Goal: Task Accomplishment & Management: Use online tool/utility

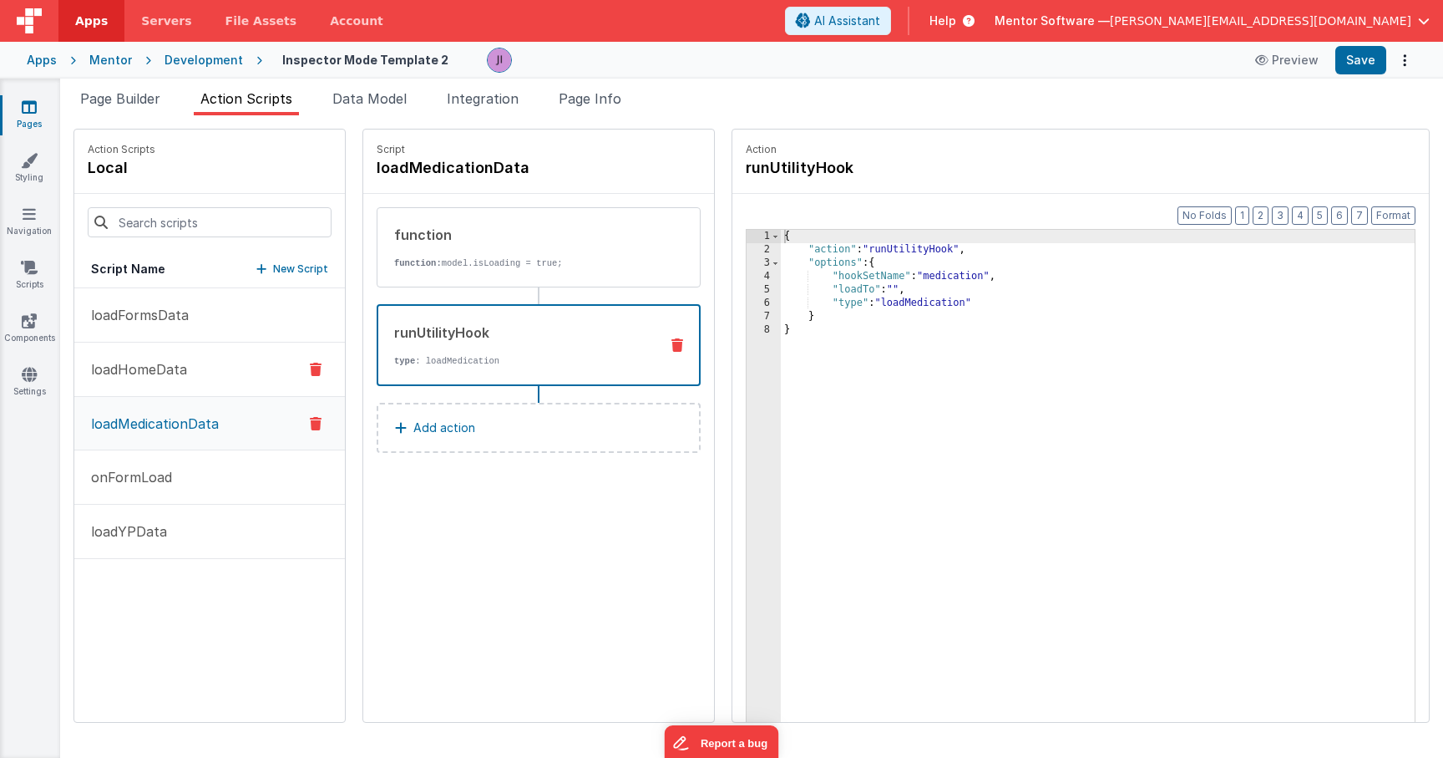
click at [197, 359] on button "loadHomeData" at bounding box center [209, 369] width 271 height 54
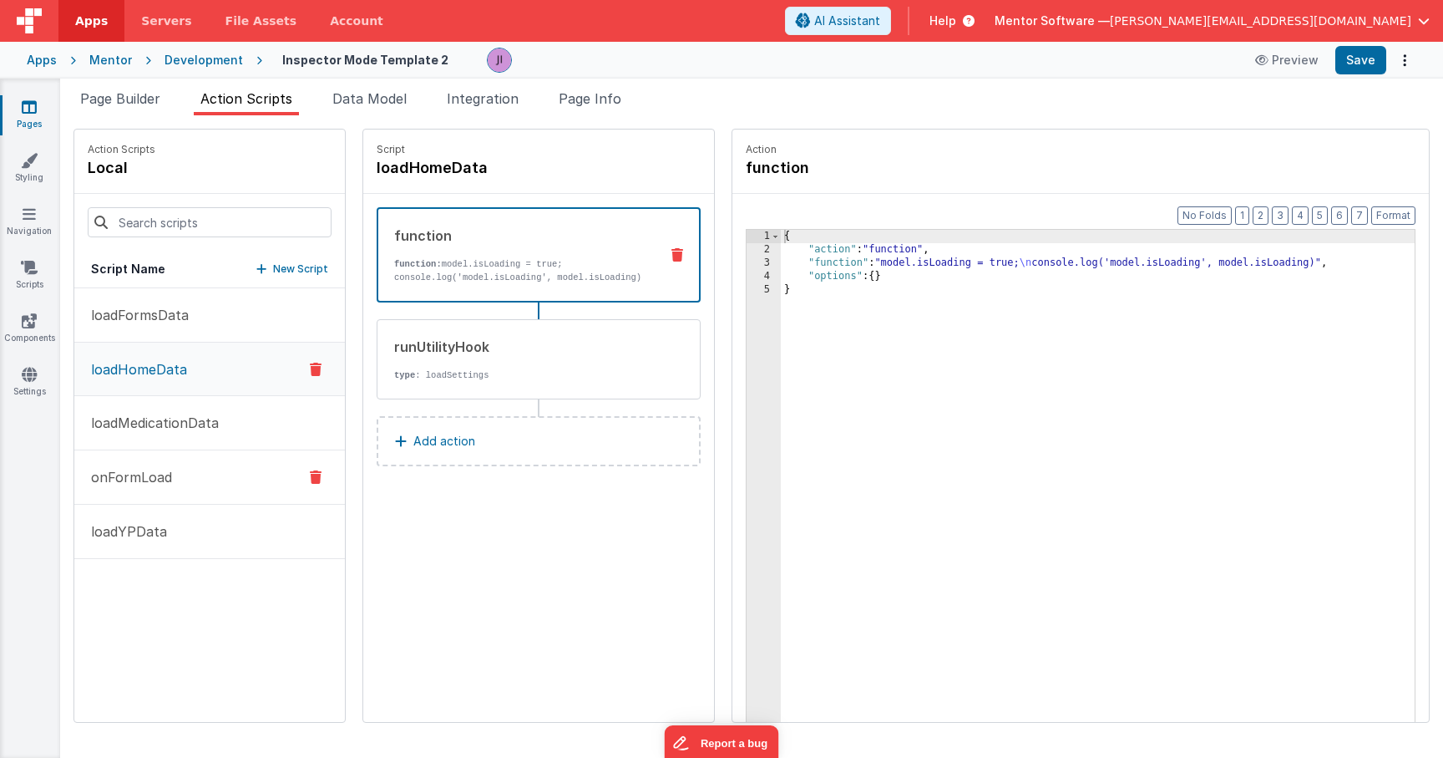
click at [195, 460] on button "onFormLoad" at bounding box center [209, 477] width 271 height 54
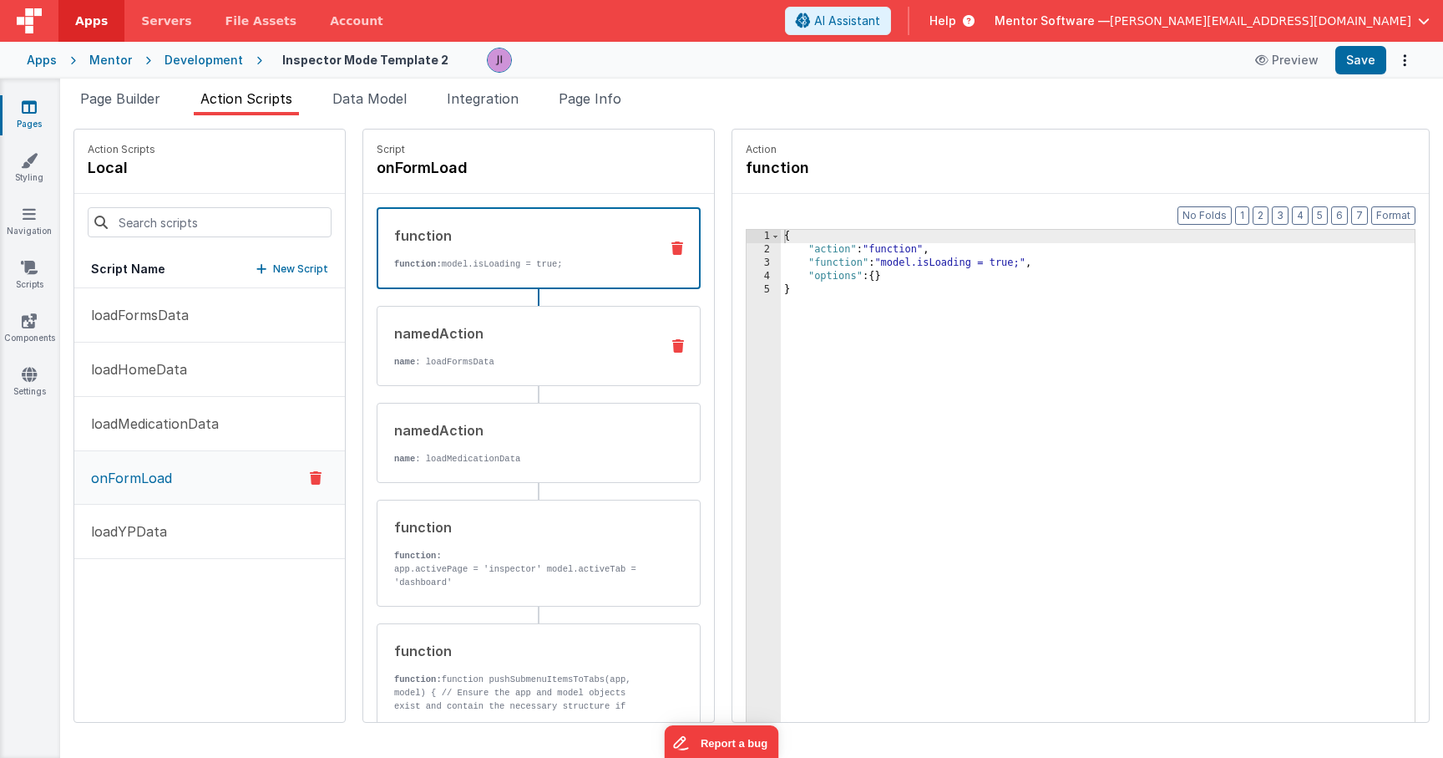
click at [508, 366] on p "name : loadFormsData" at bounding box center [520, 361] width 252 height 13
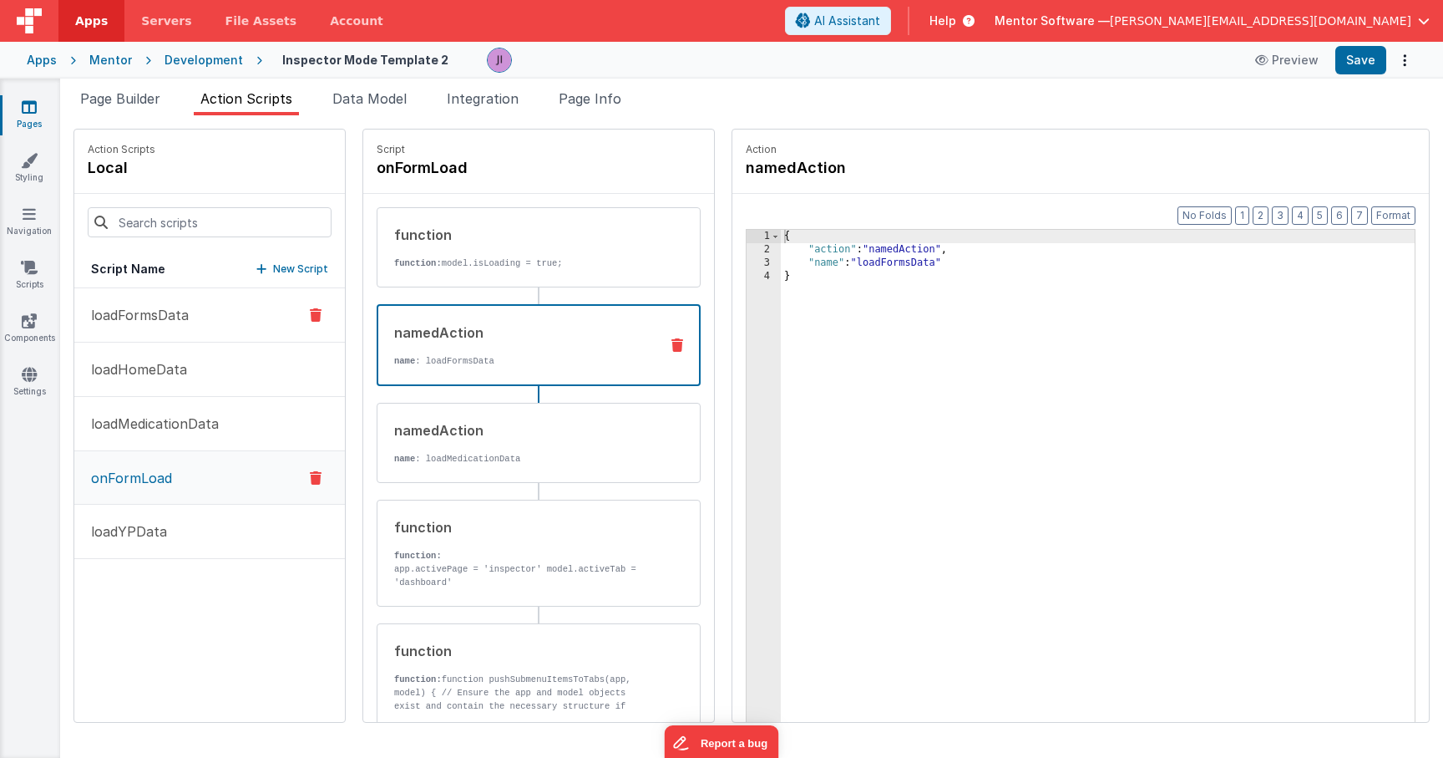
click at [206, 315] on button "loadFormsData" at bounding box center [209, 315] width 271 height 54
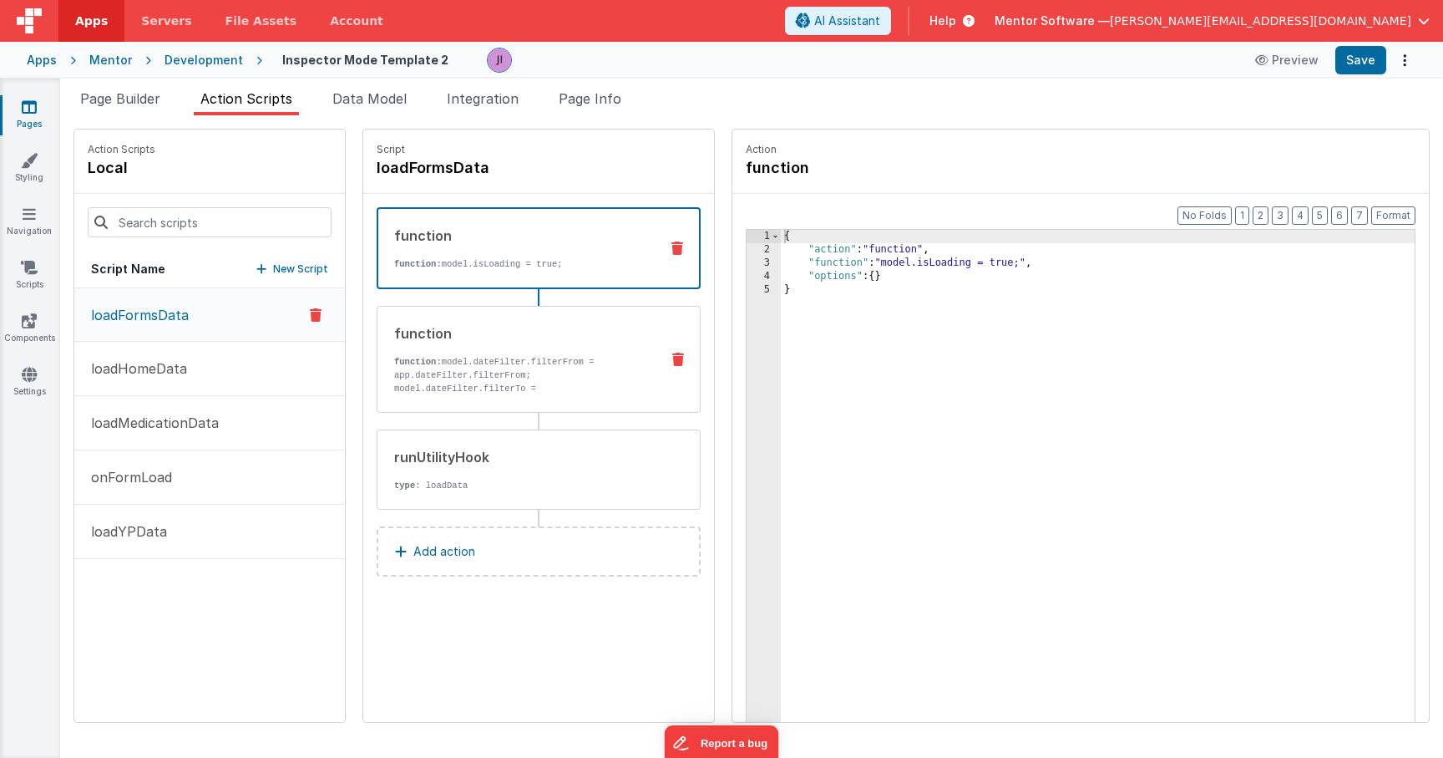
click at [536, 389] on p "function: model.dateFilter.filterFrom = app.dateFilter.filterFrom; model.dateFi…" at bounding box center [520, 395] width 252 height 80
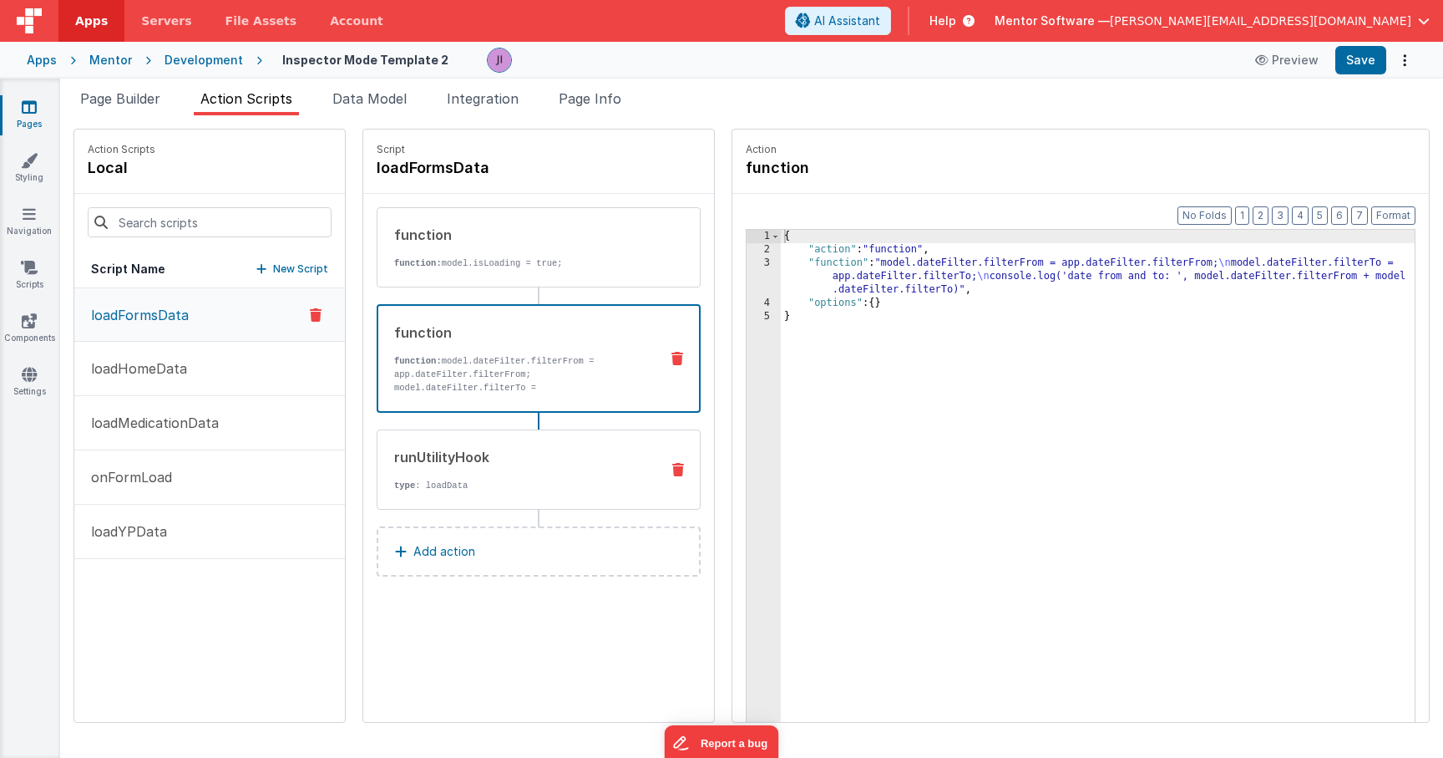
click at [536, 464] on div "runUtilityHook" at bounding box center [520, 457] width 252 height 20
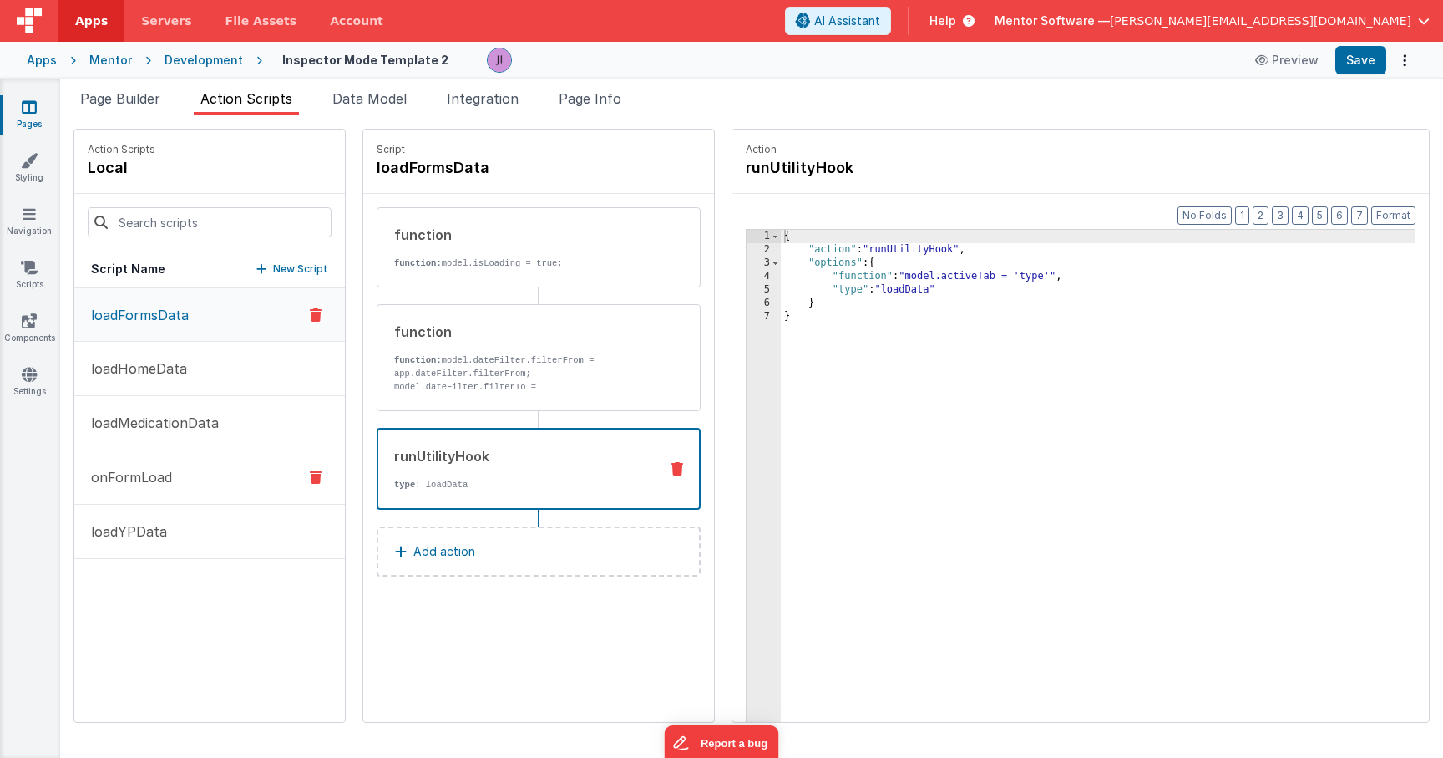
click at [205, 463] on button "onFormLoad" at bounding box center [209, 477] width 271 height 54
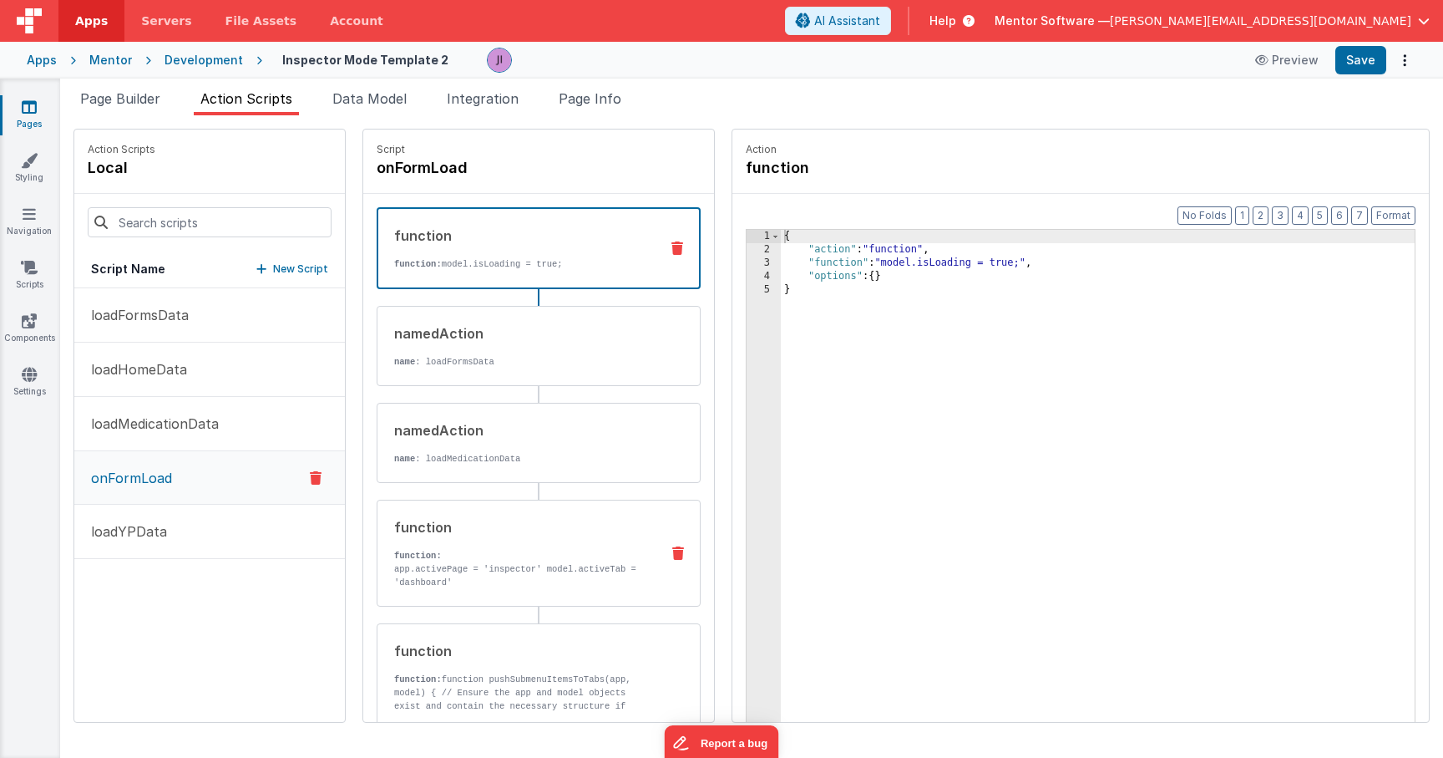
scroll to position [105, 0]
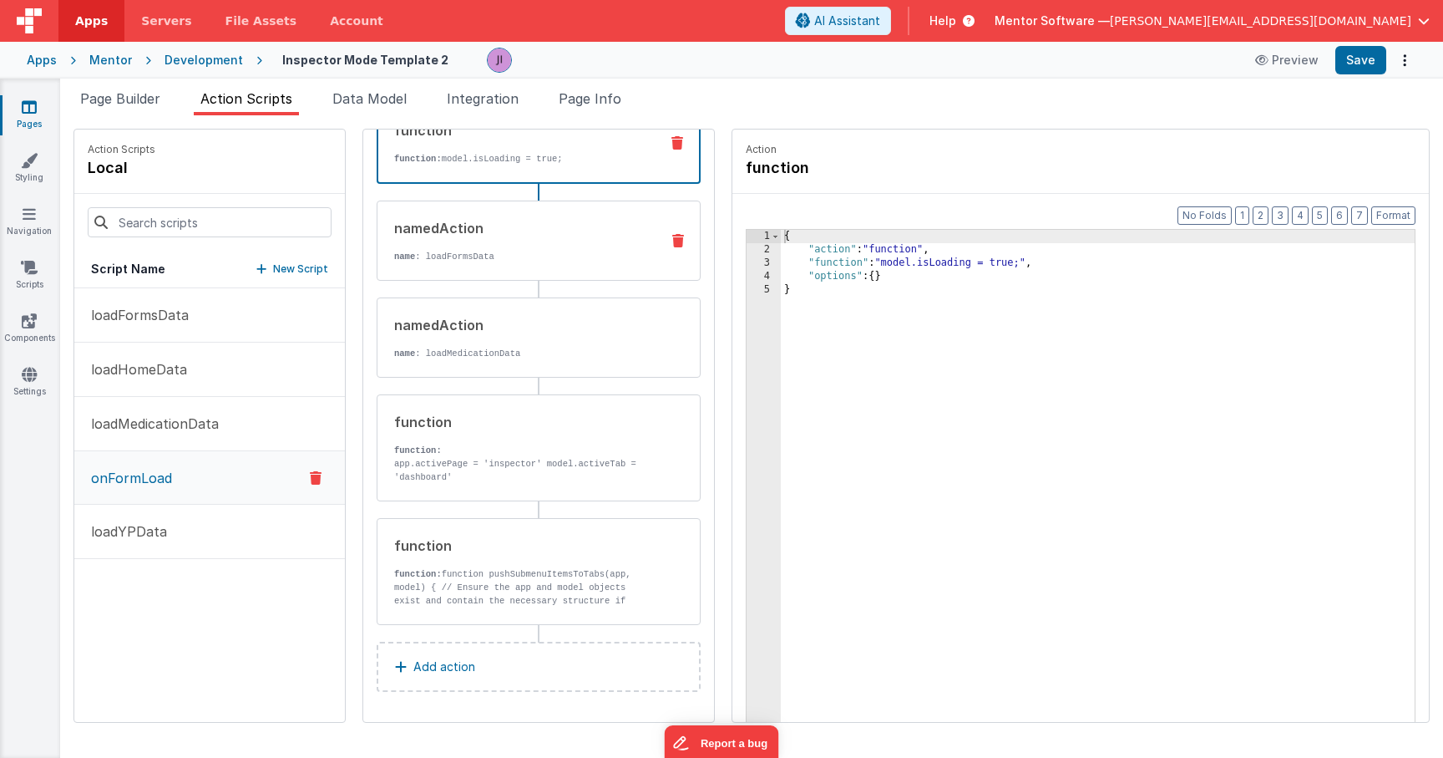
click at [581, 235] on div "namedAction" at bounding box center [520, 228] width 252 height 20
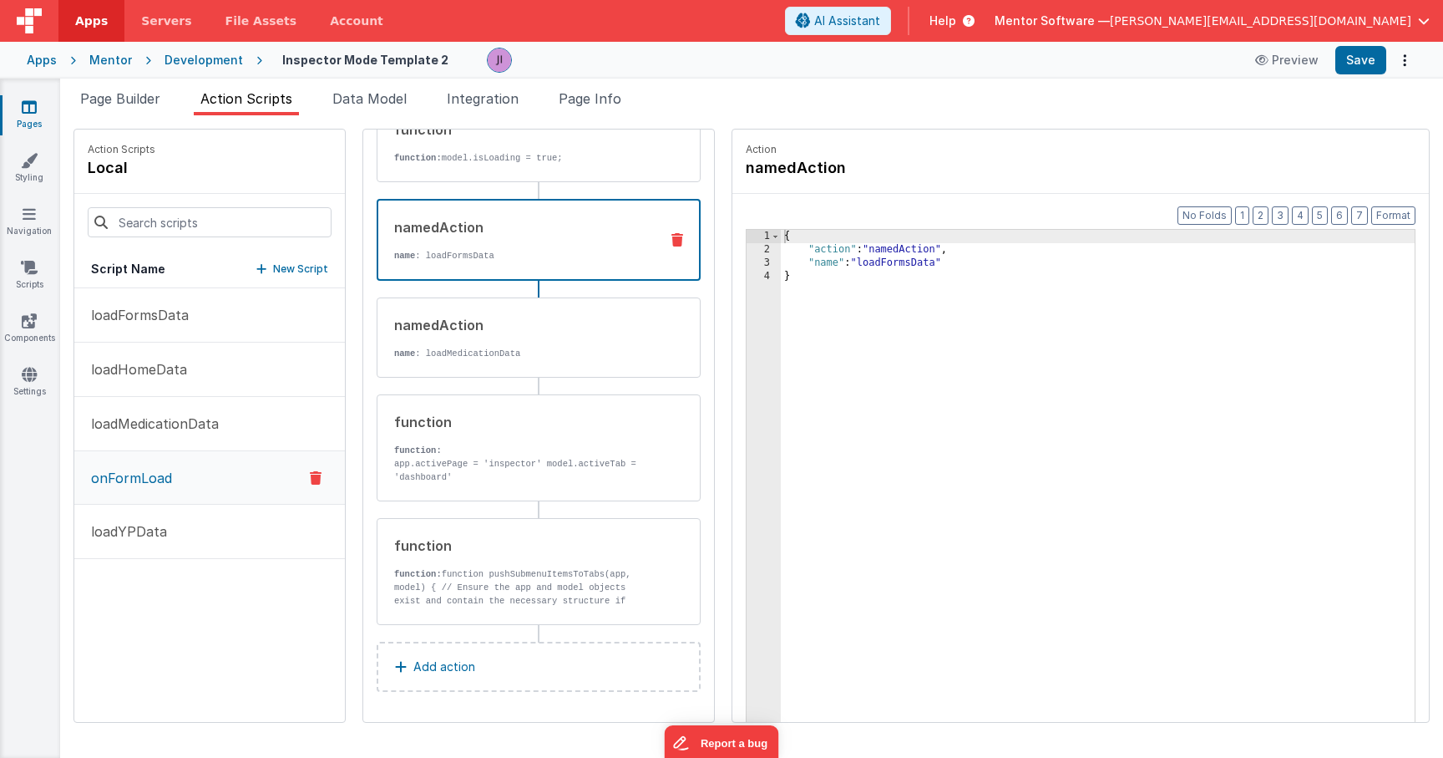
scroll to position [0, 0]
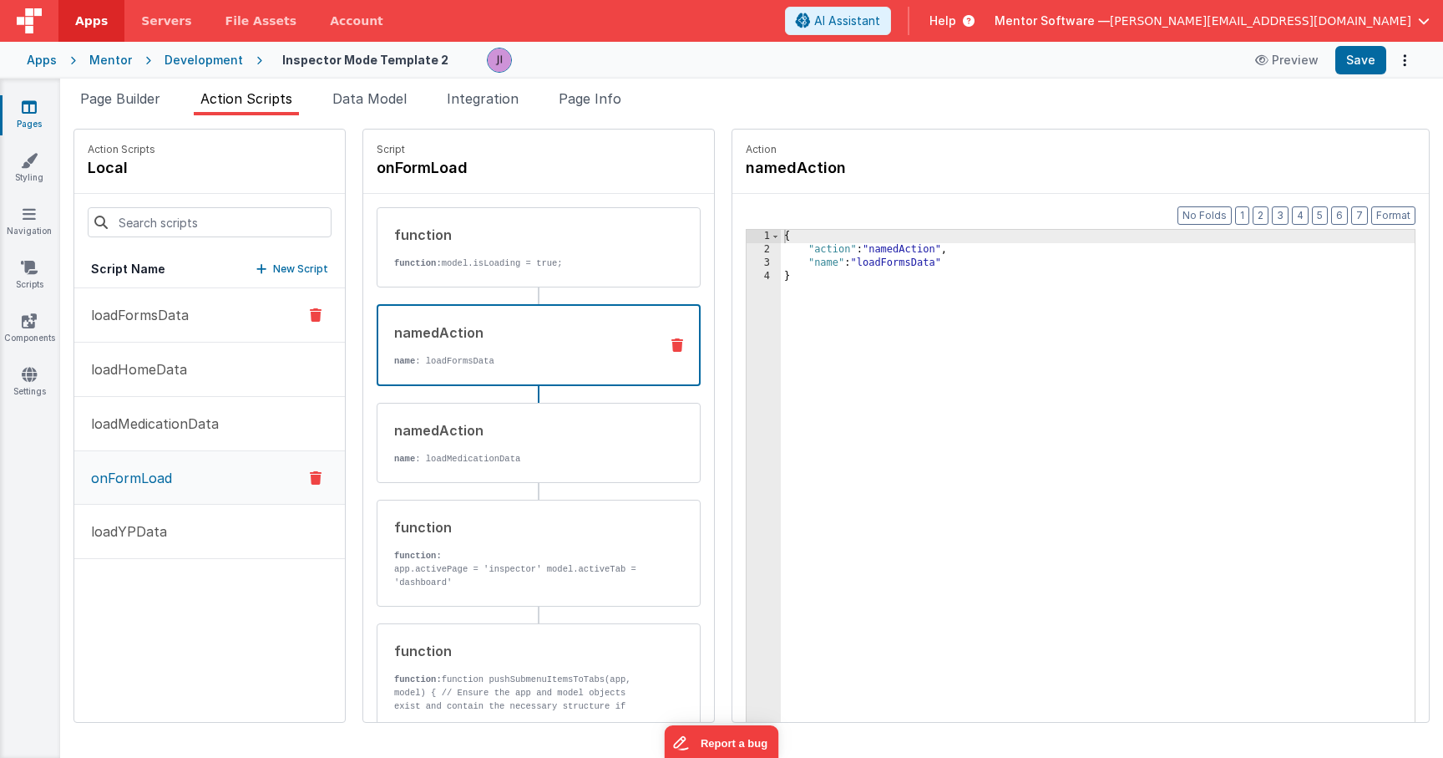
click at [205, 313] on button "loadFormsData" at bounding box center [209, 315] width 271 height 54
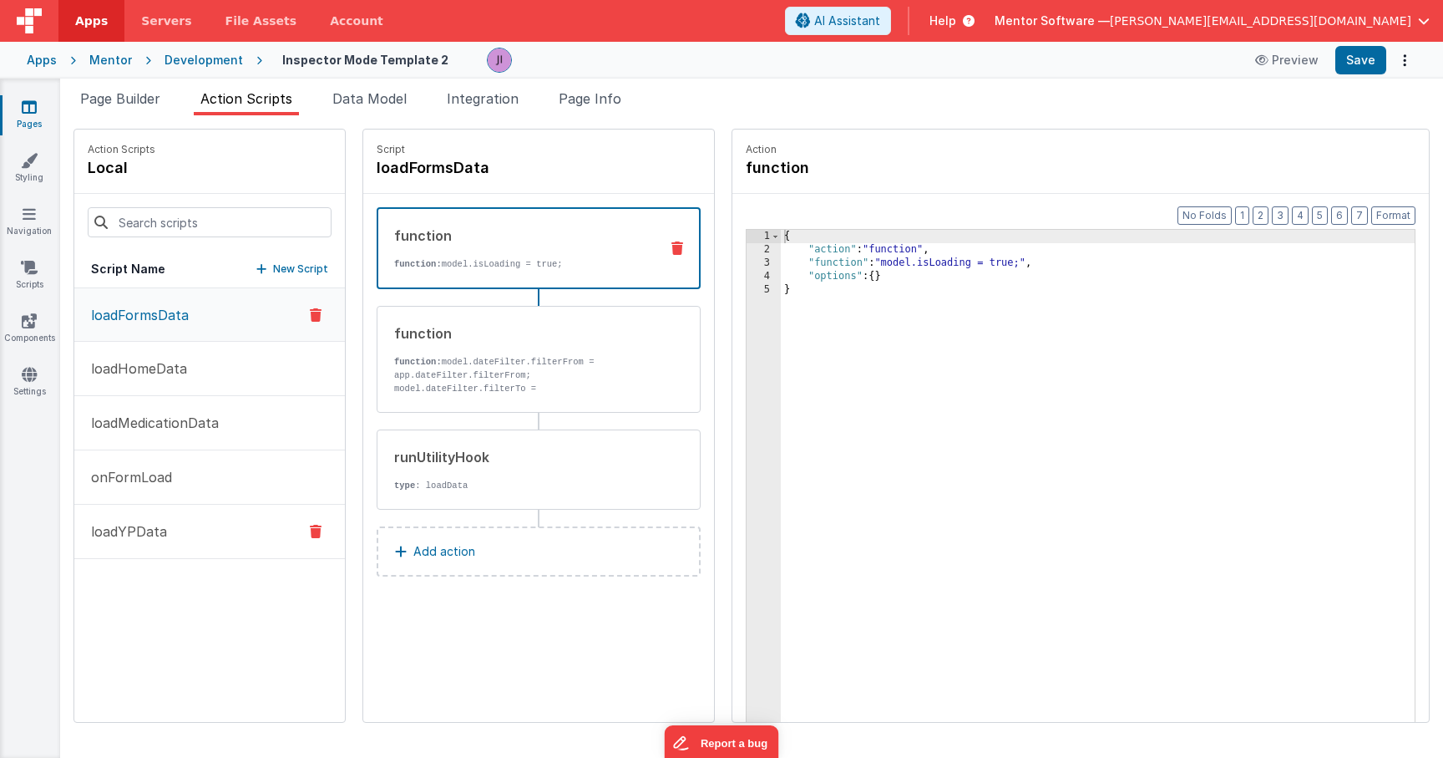
click at [227, 538] on button "loadYPData" at bounding box center [209, 532] width 271 height 54
click at [214, 481] on button "onFormLoad" at bounding box center [209, 478] width 271 height 54
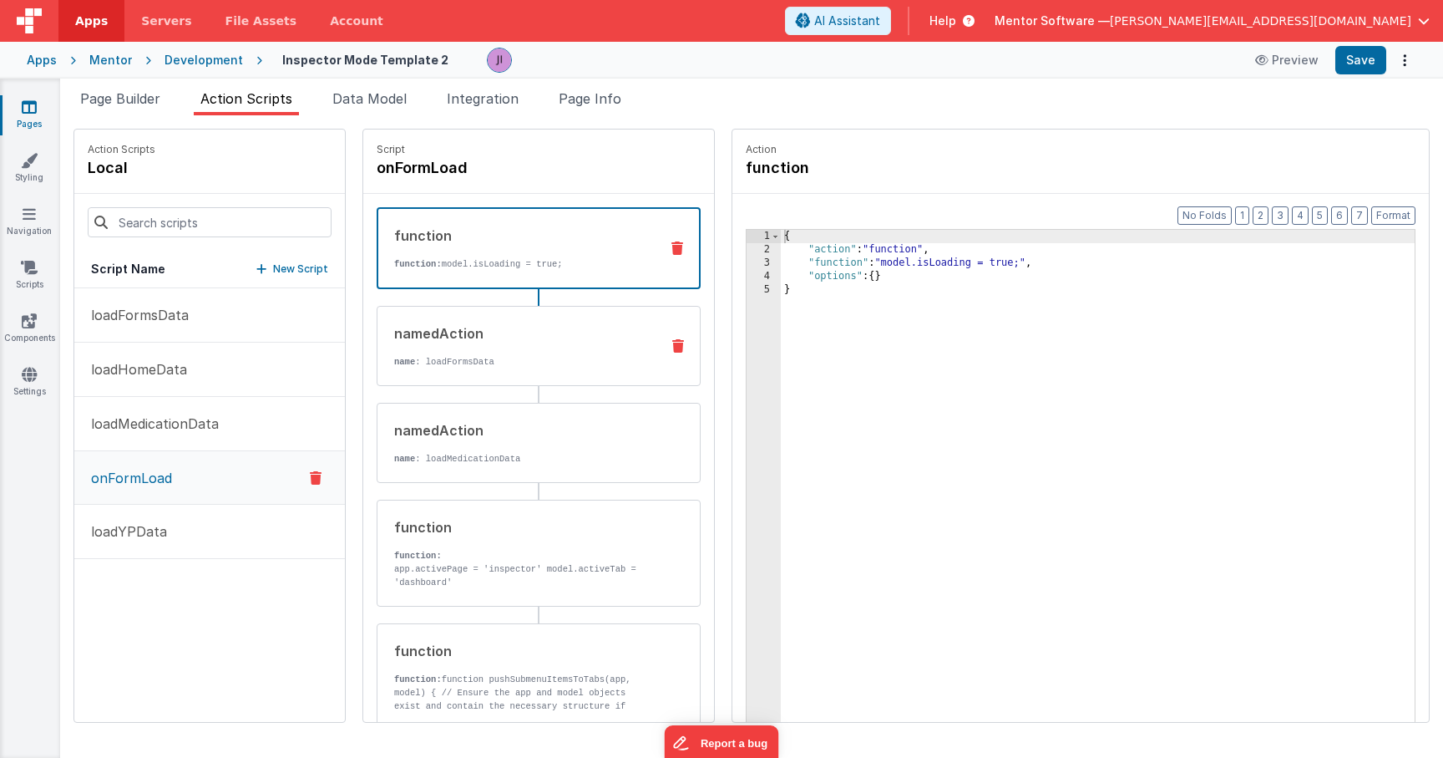
click at [525, 365] on p "name : loadFormsData" at bounding box center [520, 361] width 252 height 13
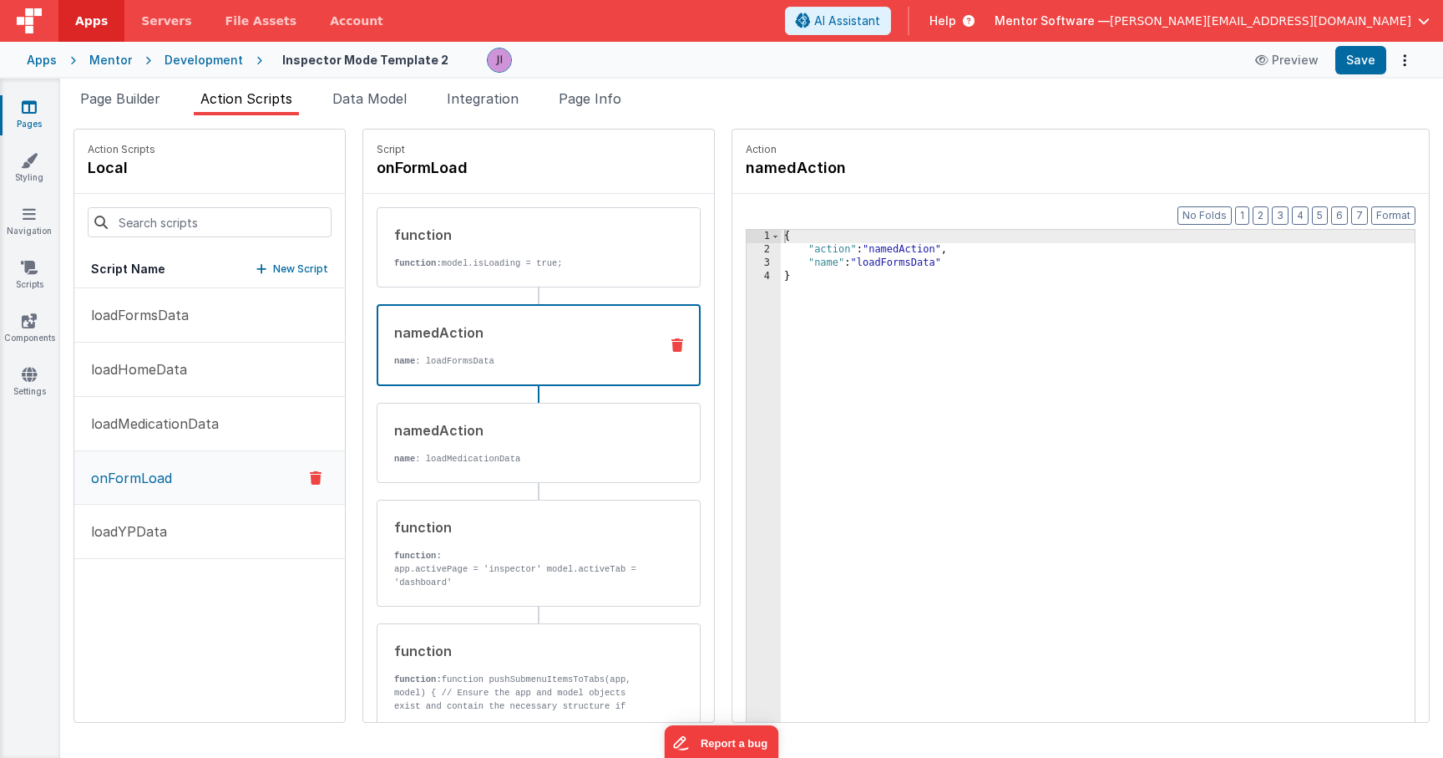
click at [904, 272] on div "{ "action" : "namedAction" , "name" : "loadFormsData" }" at bounding box center [1098, 515] width 634 height 571
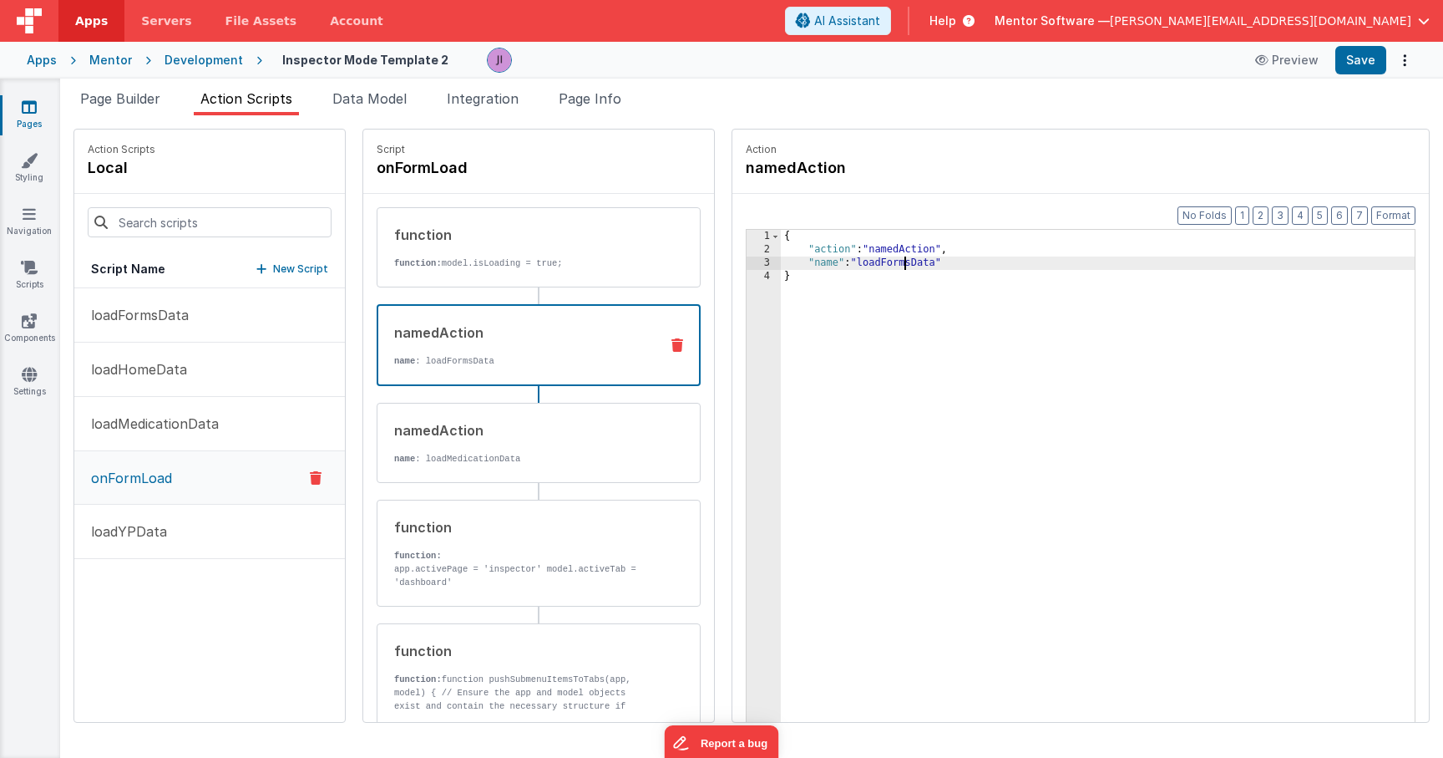
click at [905, 267] on div "{ "action" : "namedAction" , "name" : "loadFormsData" }" at bounding box center [1098, 515] width 634 height 571
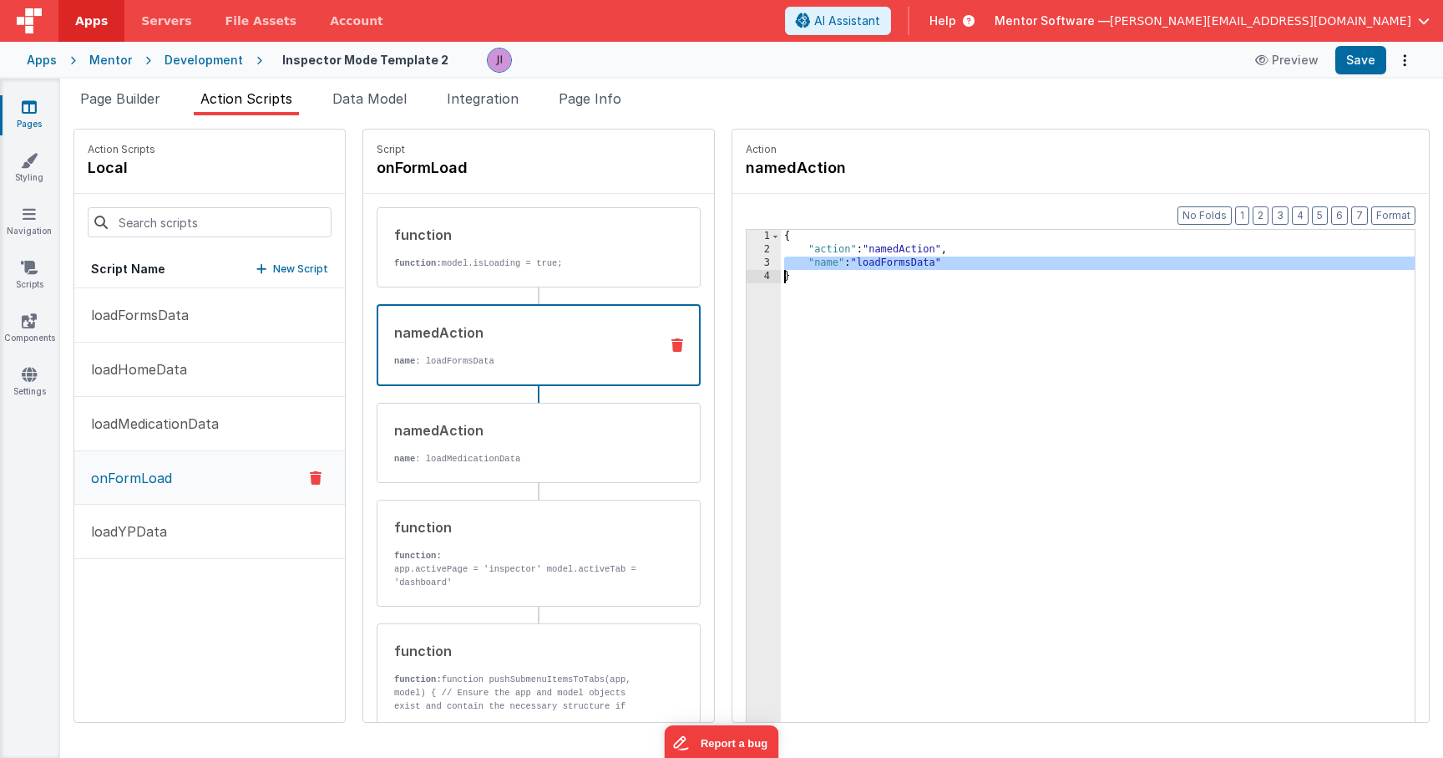
click at [905, 267] on div "{ "action" : "namedAction" , "name" : "loadFormsData" }" at bounding box center [1098, 515] width 634 height 571
click at [903, 262] on div "{ "action" : "namedAction" , "name" : "loadFormsData" }" at bounding box center [1098, 515] width 634 height 571
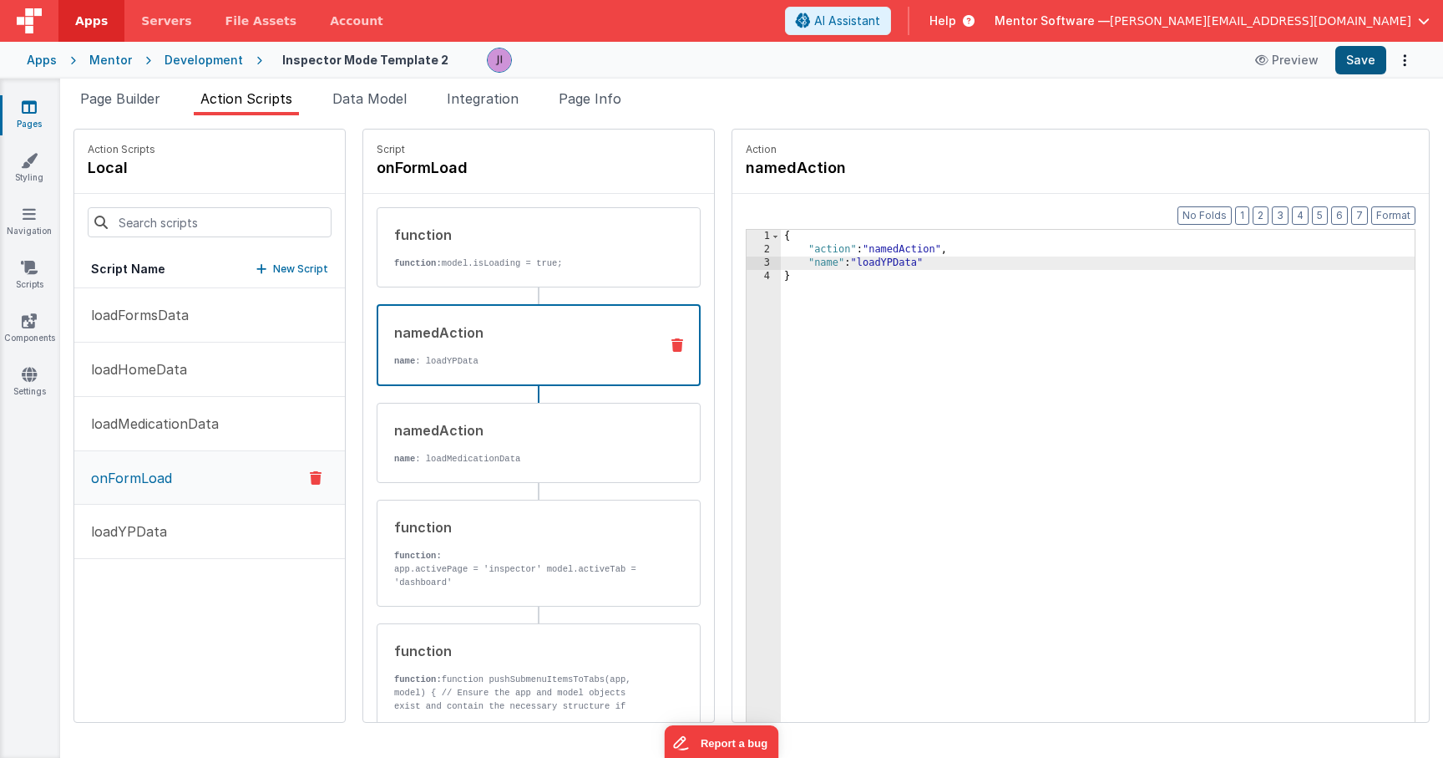
click at [1366, 60] on button "Save" at bounding box center [1361, 60] width 51 height 28
click at [1340, 65] on button "Save" at bounding box center [1361, 60] width 51 height 28
click at [184, 534] on button "loadYPData" at bounding box center [209, 532] width 271 height 54
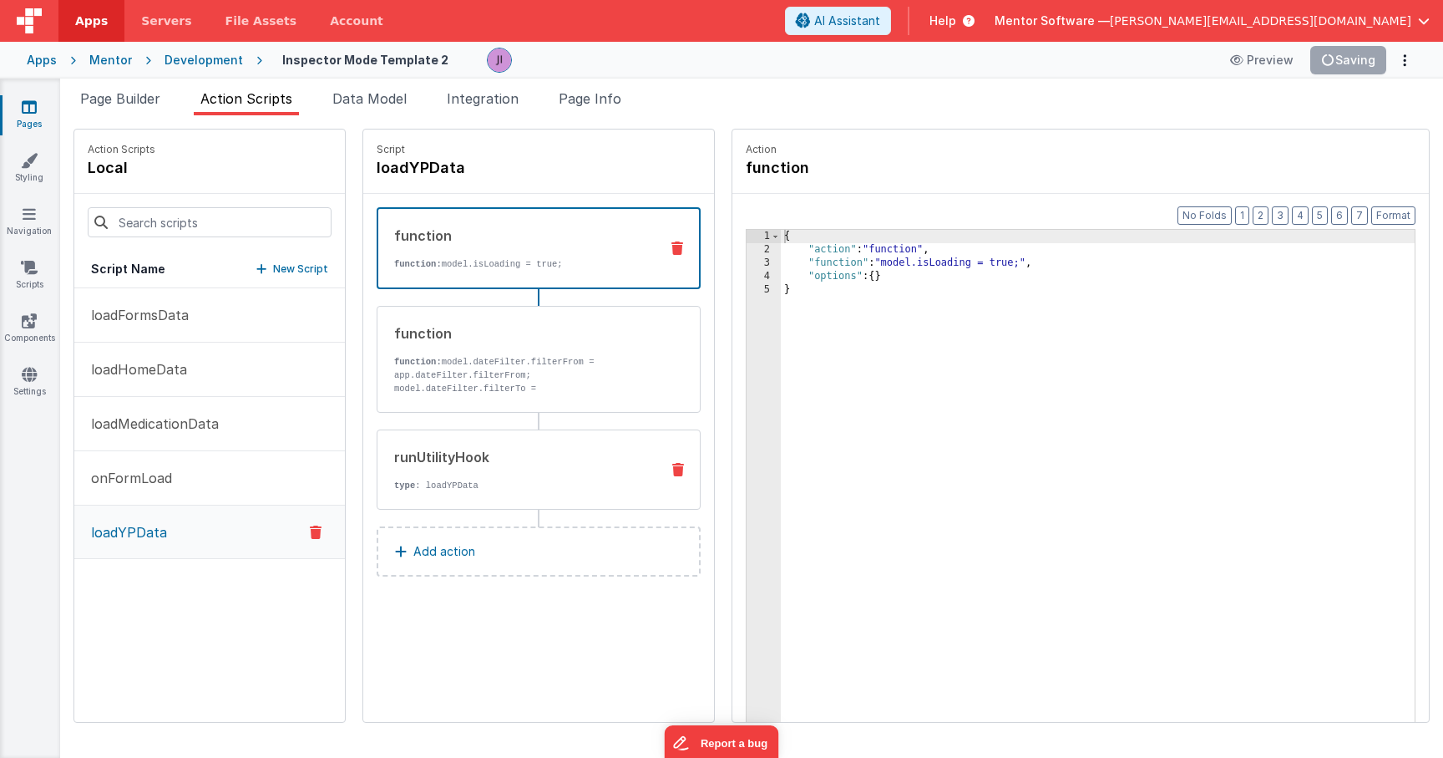
click at [520, 476] on div "runUtilityHook type : loadYPData" at bounding box center [512, 469] width 269 height 45
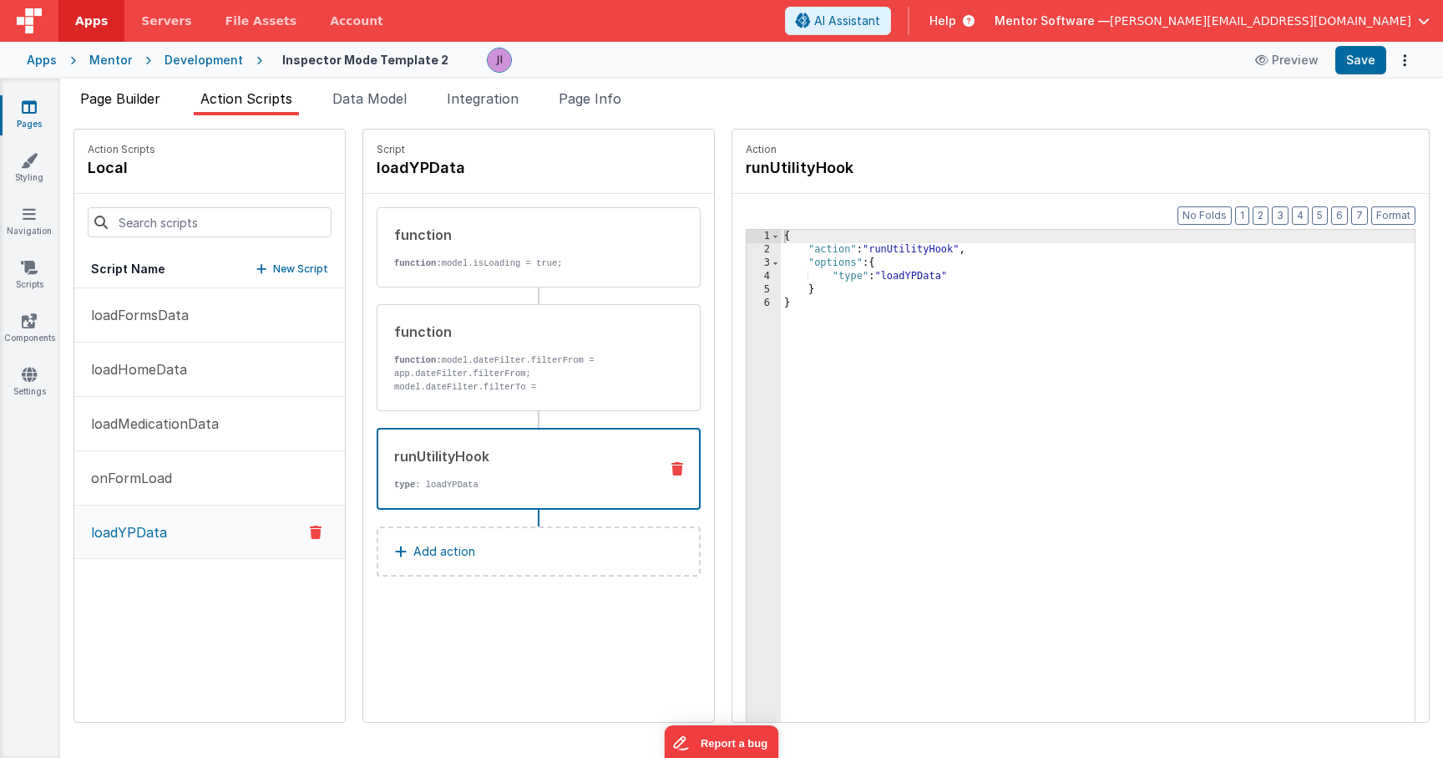
click at [145, 102] on span "Page Builder" at bounding box center [120, 98] width 80 height 17
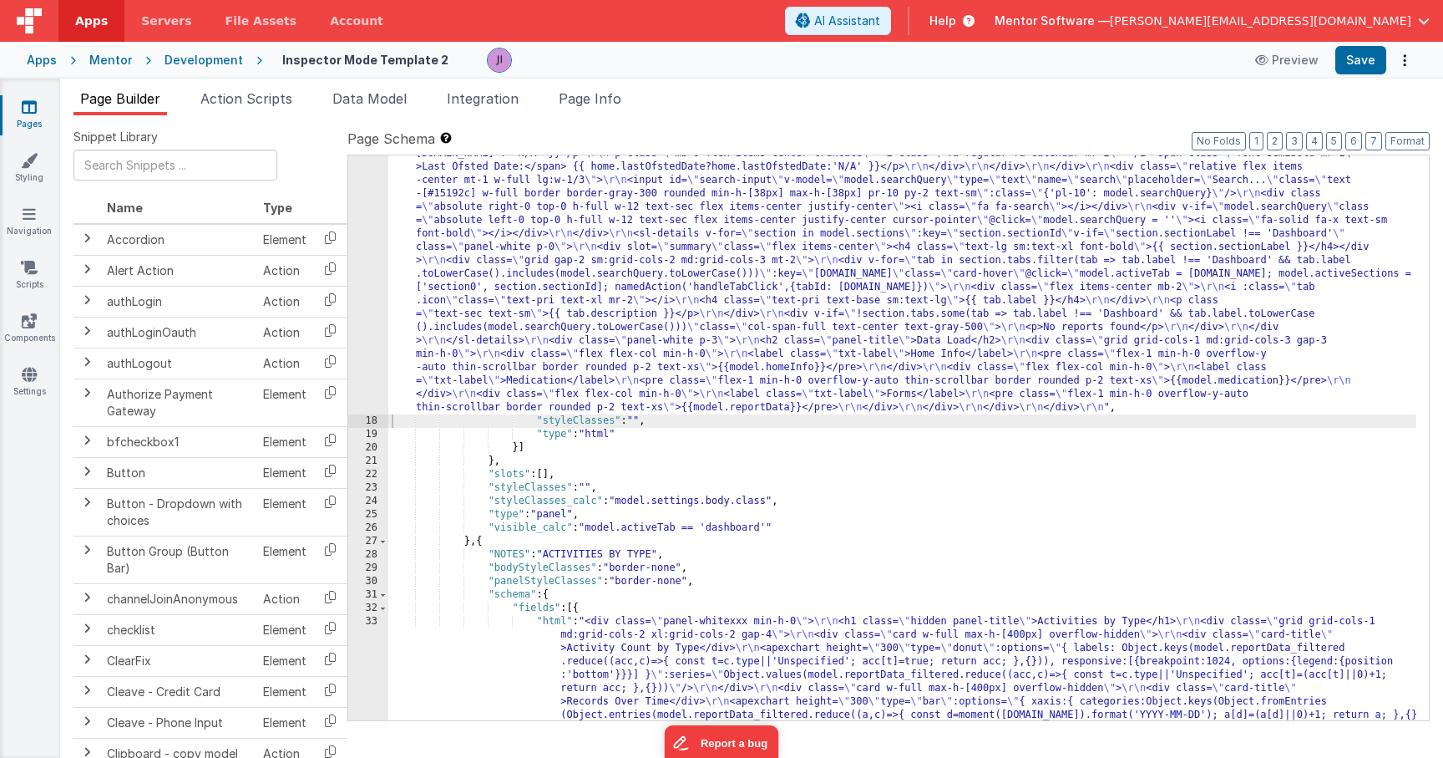
scroll to position [1844, 0]
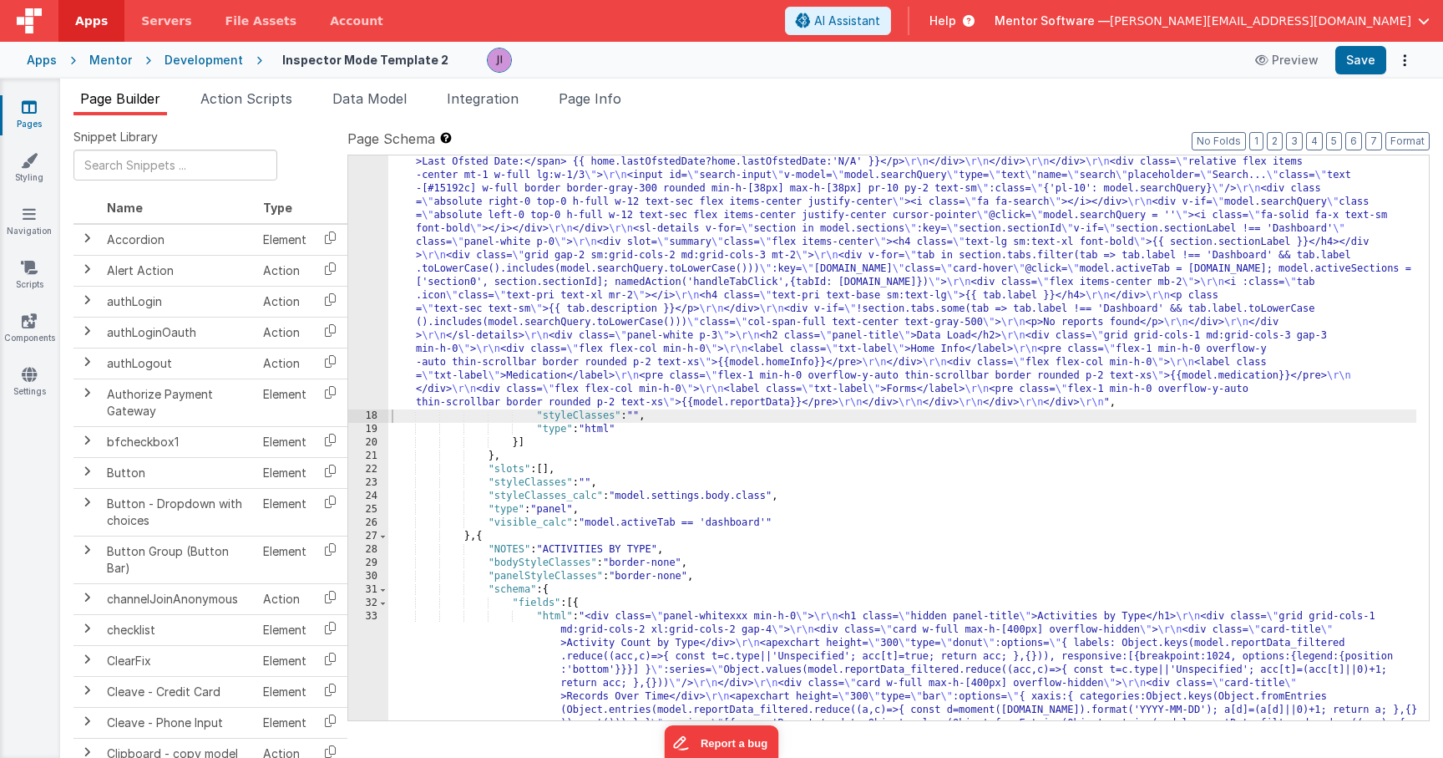
click at [614, 266] on div ""html" : "<div class= \" flex flex-col gap-4 min-h-0 \" > \r\n <h1 class= \" te…" at bounding box center [902, 645] width 1028 height 1327
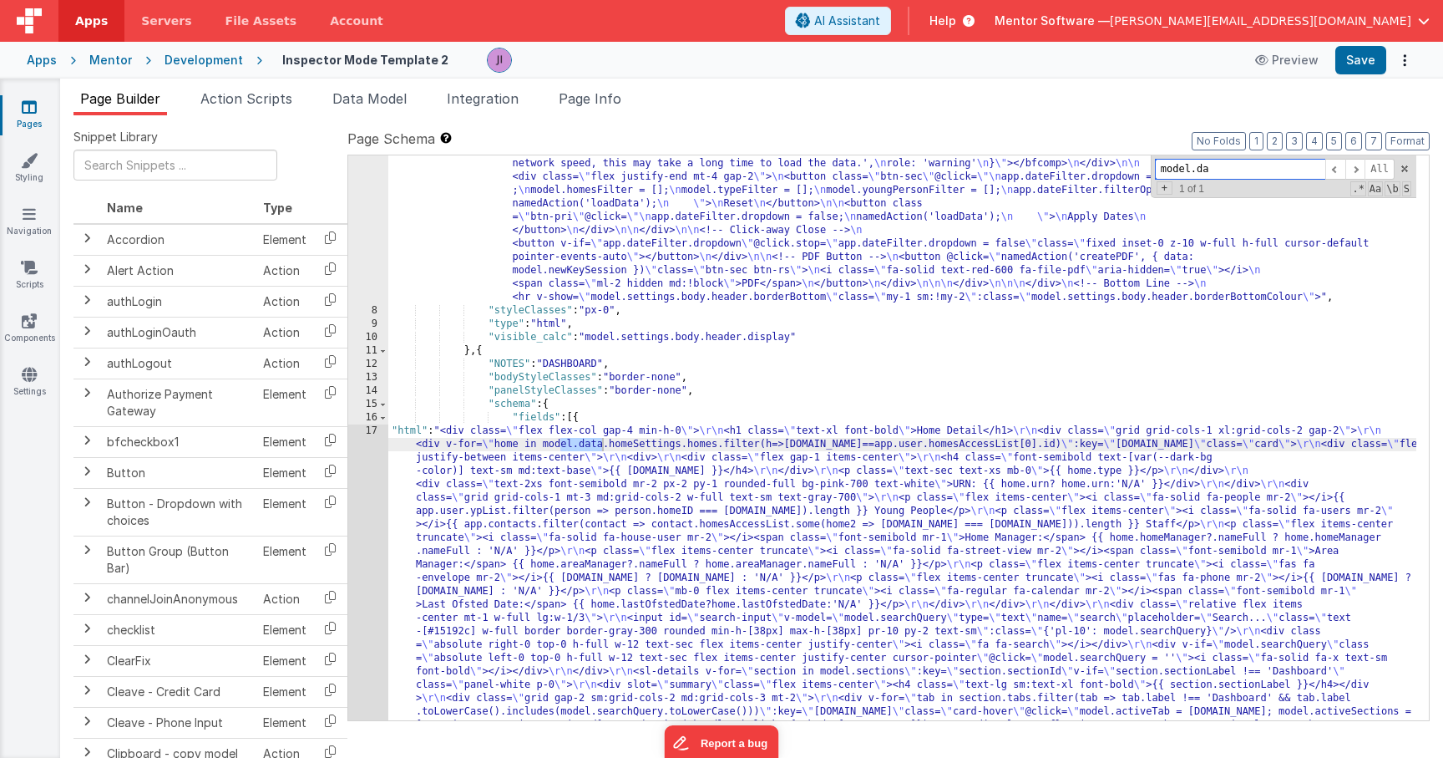
scroll to position [1402, 0]
type input "model.data.home"
click at [376, 499] on div "17" at bounding box center [368, 638] width 40 height 428
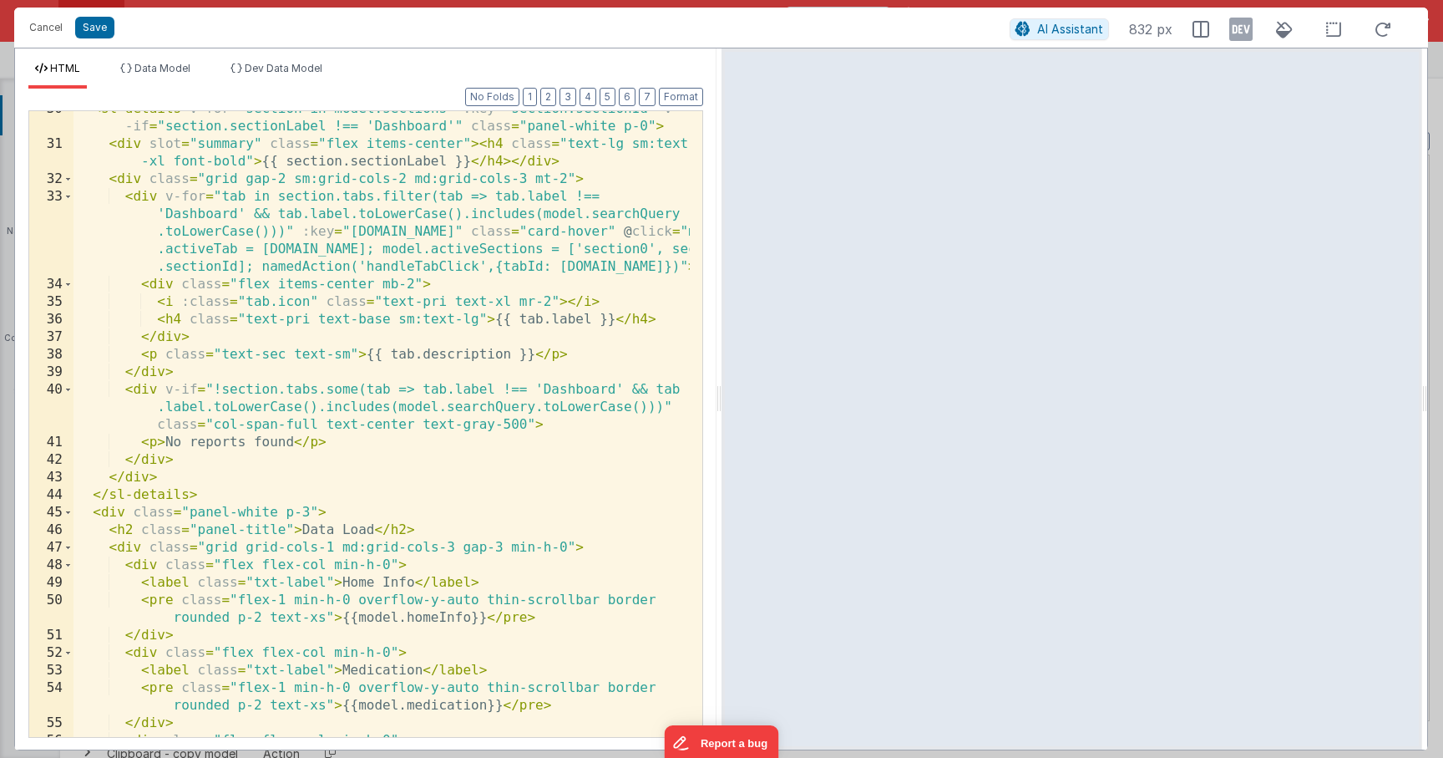
scroll to position [0, 0]
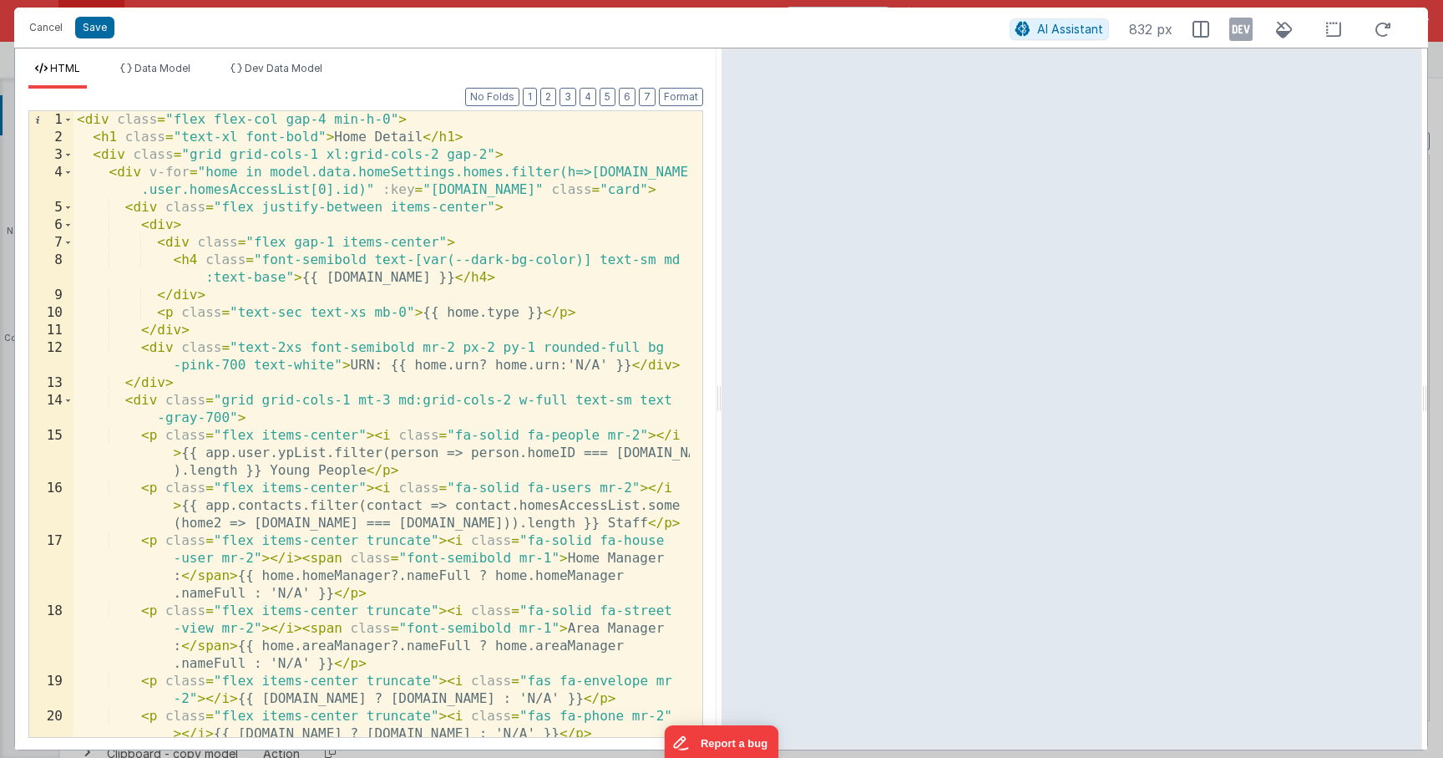
click at [129, 175] on div "< div class = "flex flex-col gap-4 min-h-0" > < h1 class = "text-xl font-bold" …" at bounding box center [382, 467] width 616 height 713
click at [124, 177] on div "< div class = "flex flex-col gap-4 min-h-0" > < h1 class = "text-xl font-bold" …" at bounding box center [382, 467] width 616 height 713
click at [69, 177] on span at bounding box center [67, 173] width 9 height 18
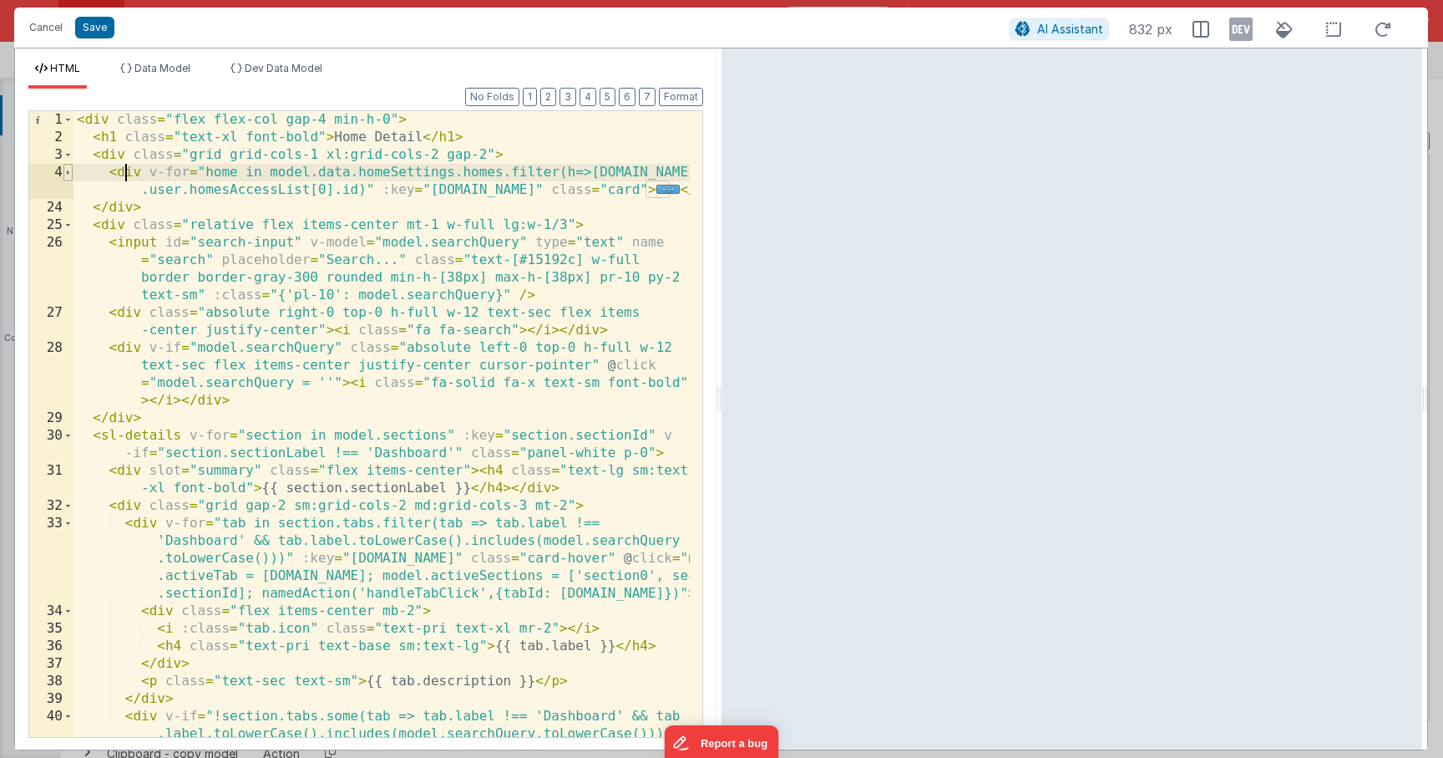
click at [69, 177] on span at bounding box center [67, 173] width 9 height 18
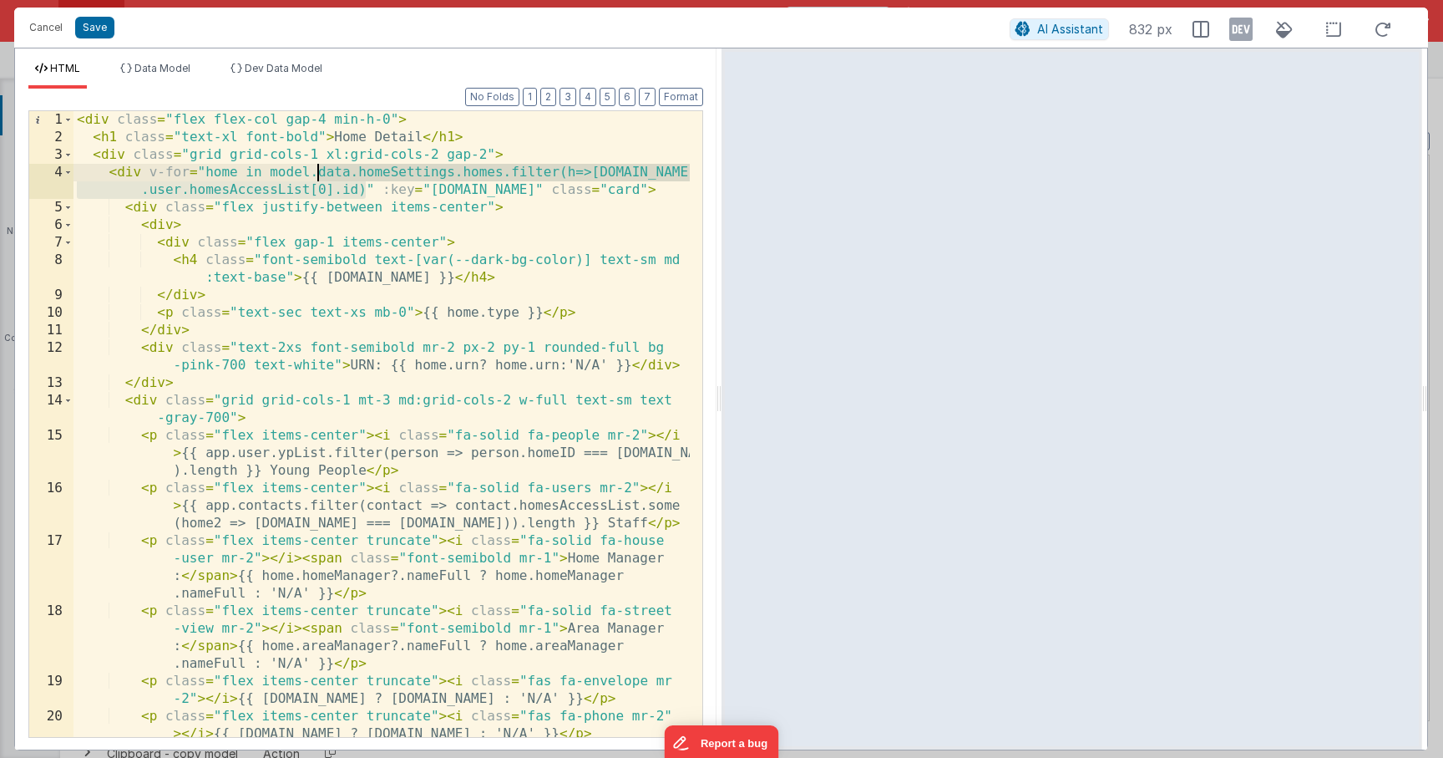
drag, startPoint x: 368, startPoint y: 191, endPoint x: 315, endPoint y: 179, distance: 54.1
click at [315, 179] on div "< div class = "flex flex-col gap-4 min-h-0" > < h1 class = "text-xl font-bold" …" at bounding box center [382, 467] width 616 height 713
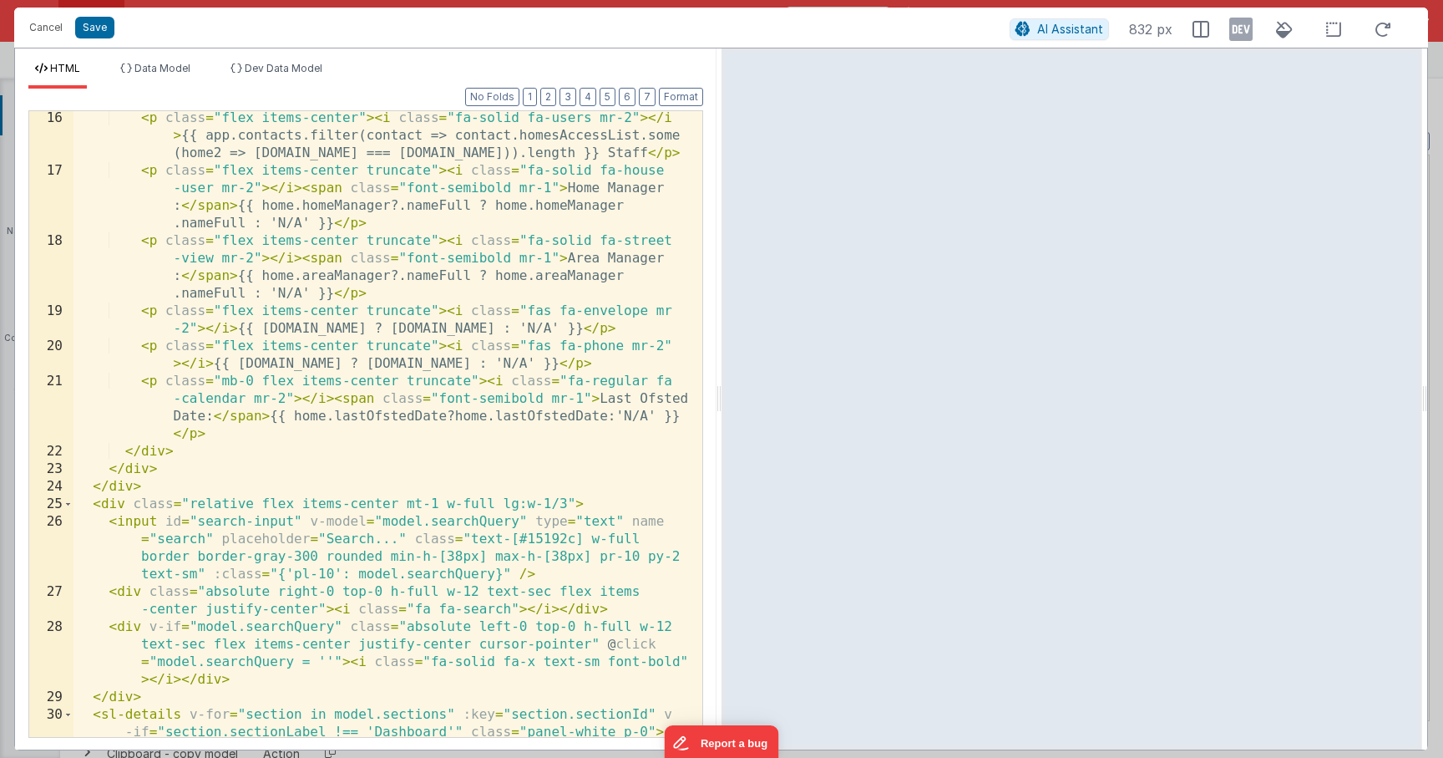
scroll to position [194, 0]
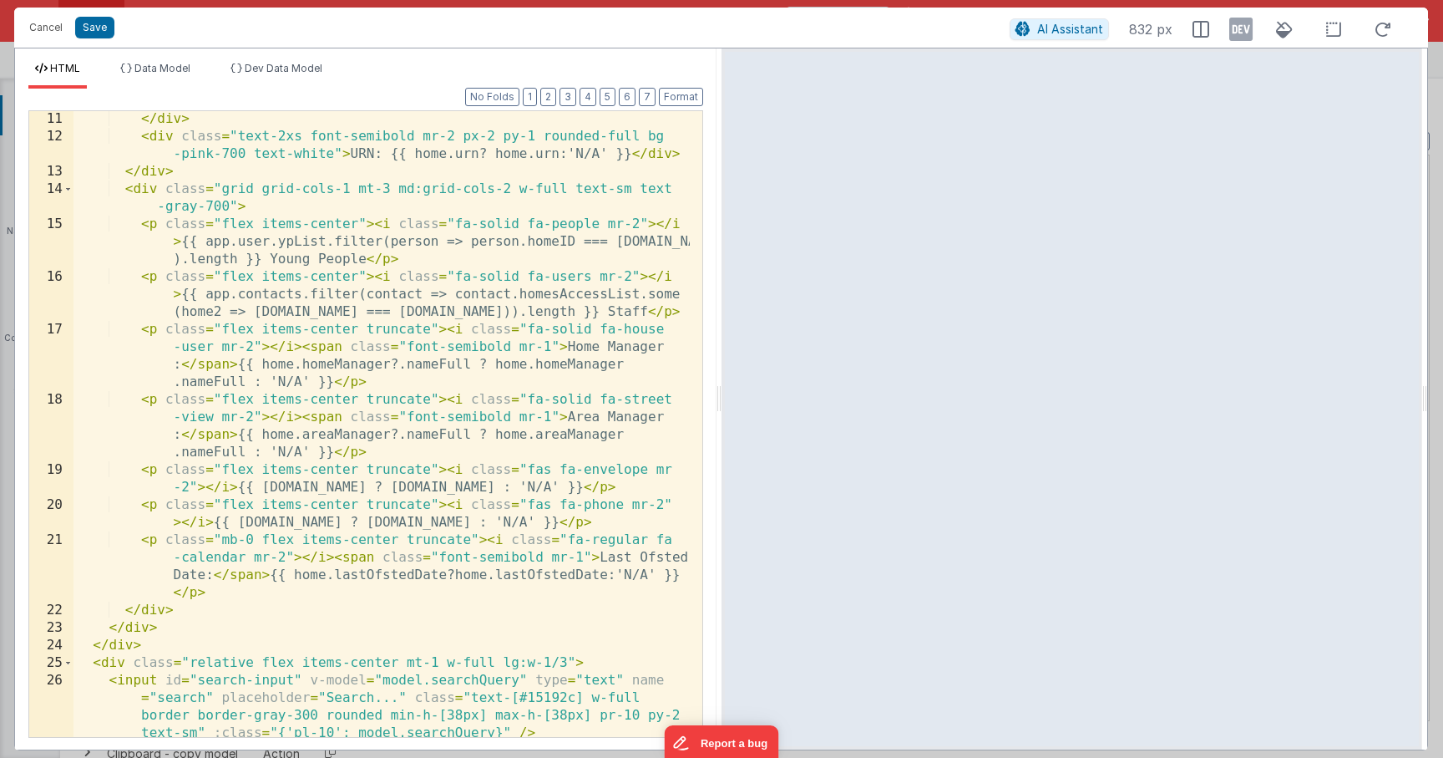
click at [92, 30] on button "Save" at bounding box center [94, 28] width 39 height 22
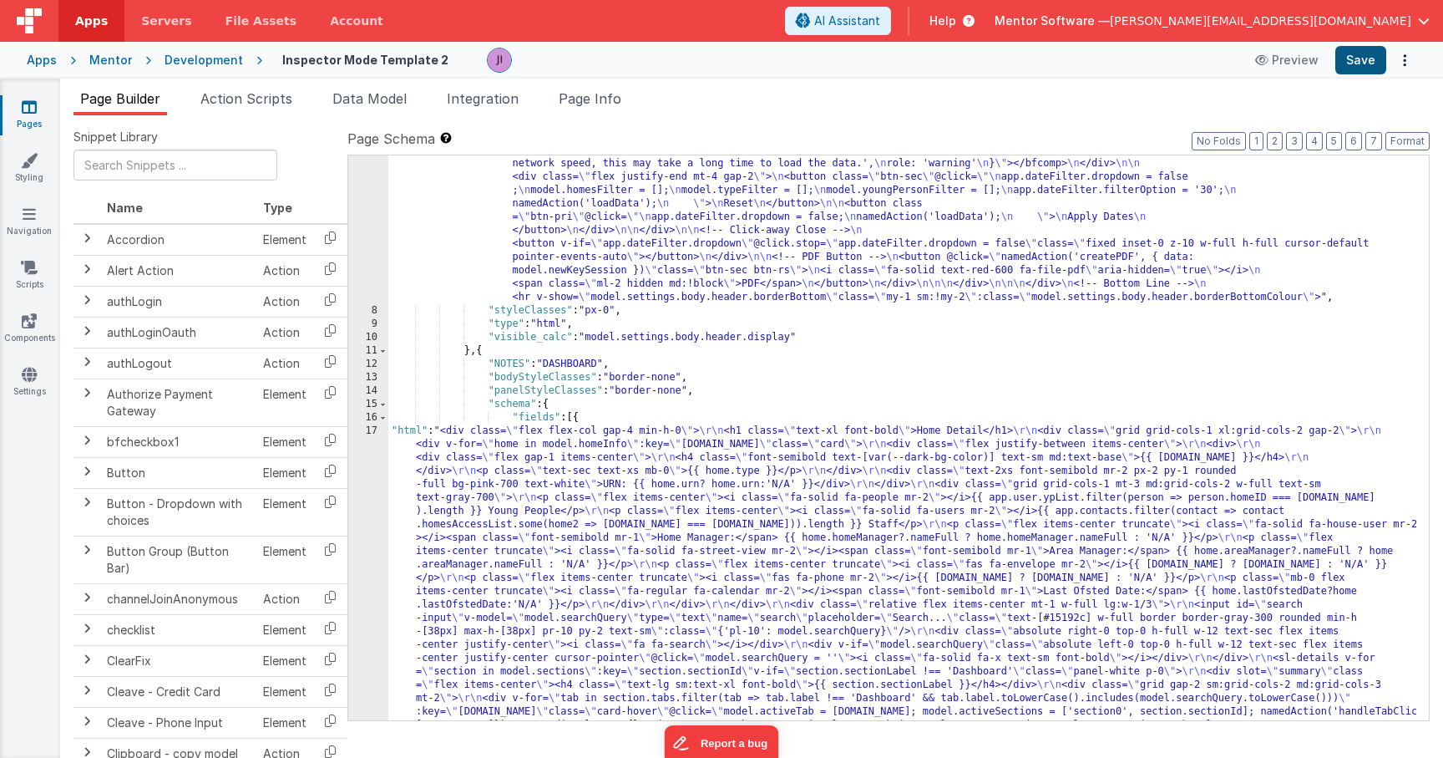
click at [1352, 63] on button "Save" at bounding box center [1361, 60] width 51 height 28
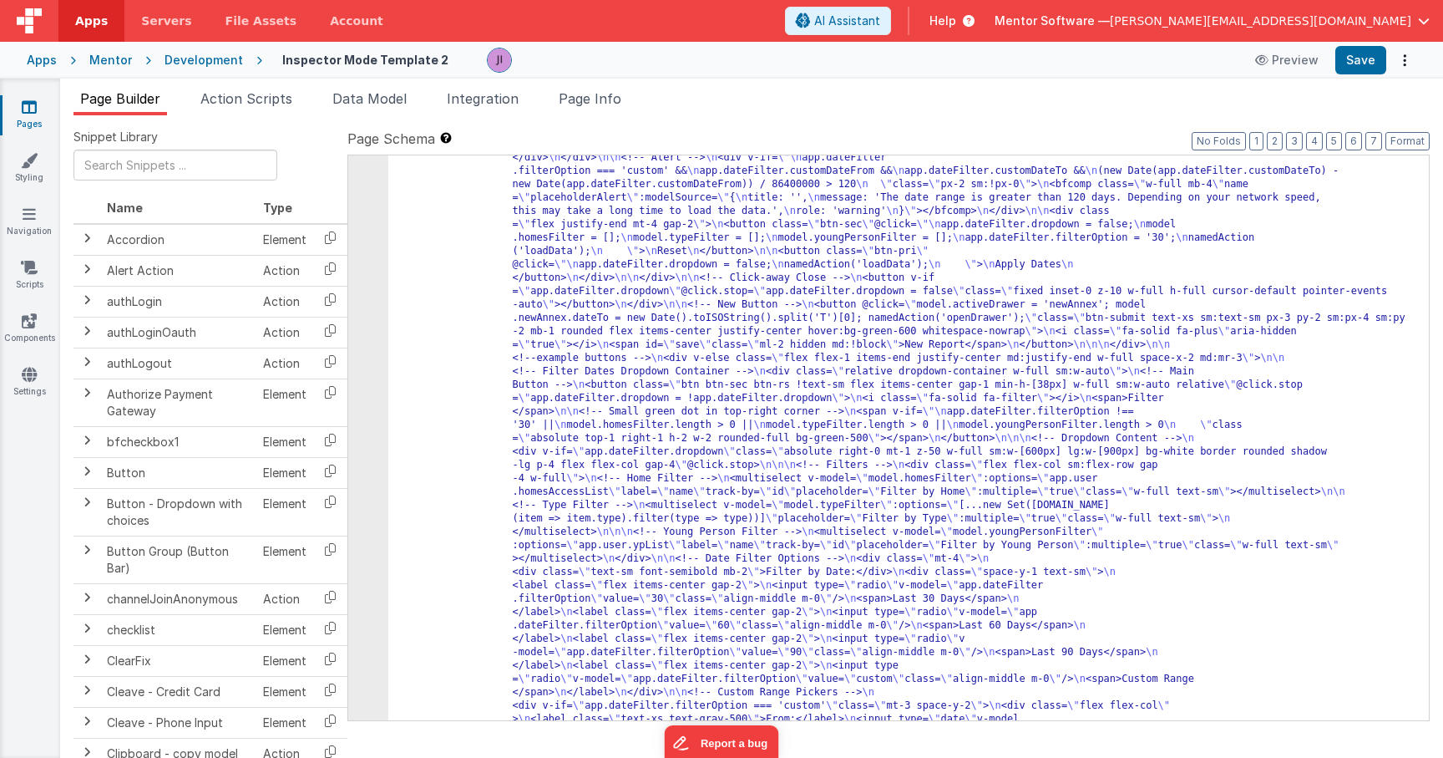
scroll to position [500, 0]
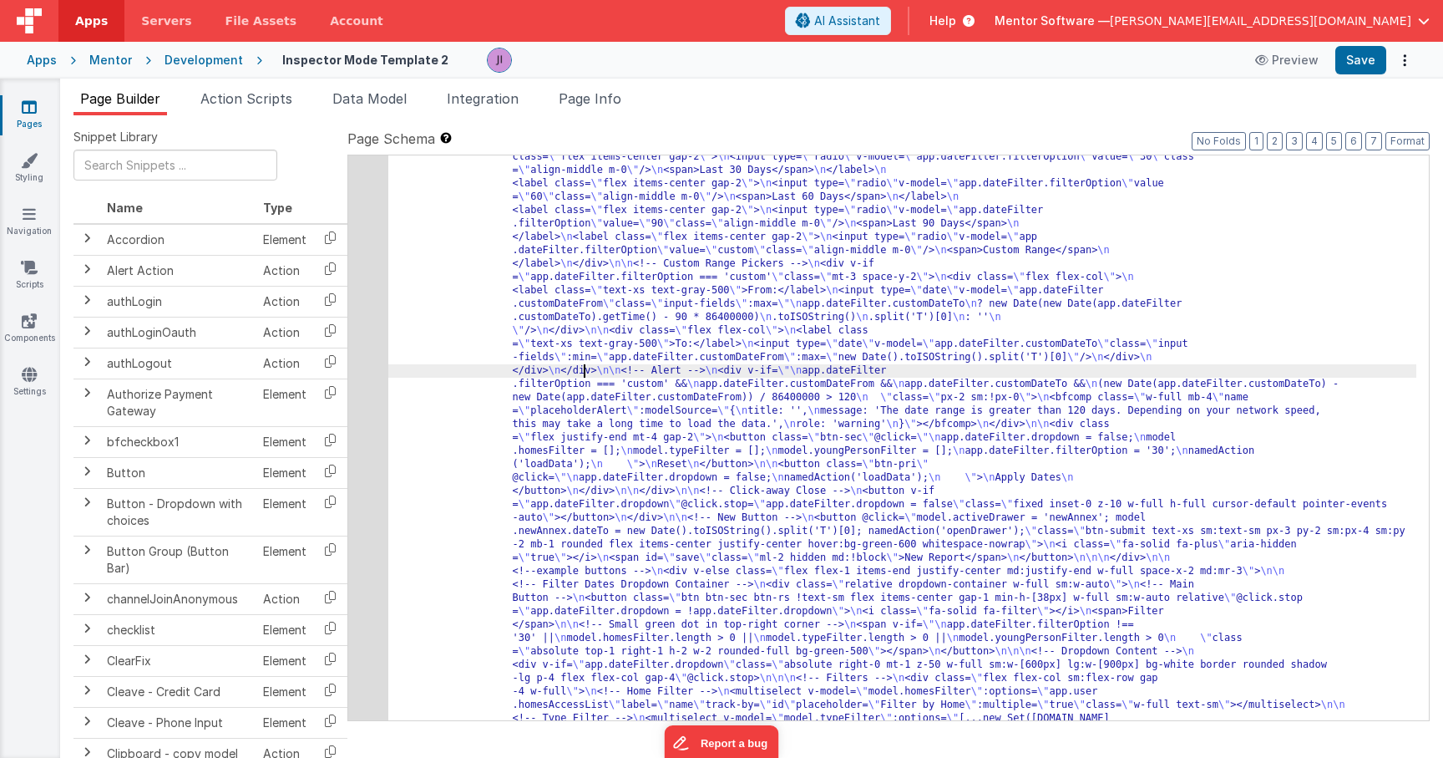
drag, startPoint x: 12, startPoint y: 442, endPoint x: 585, endPoint y: 371, distance: 577.4
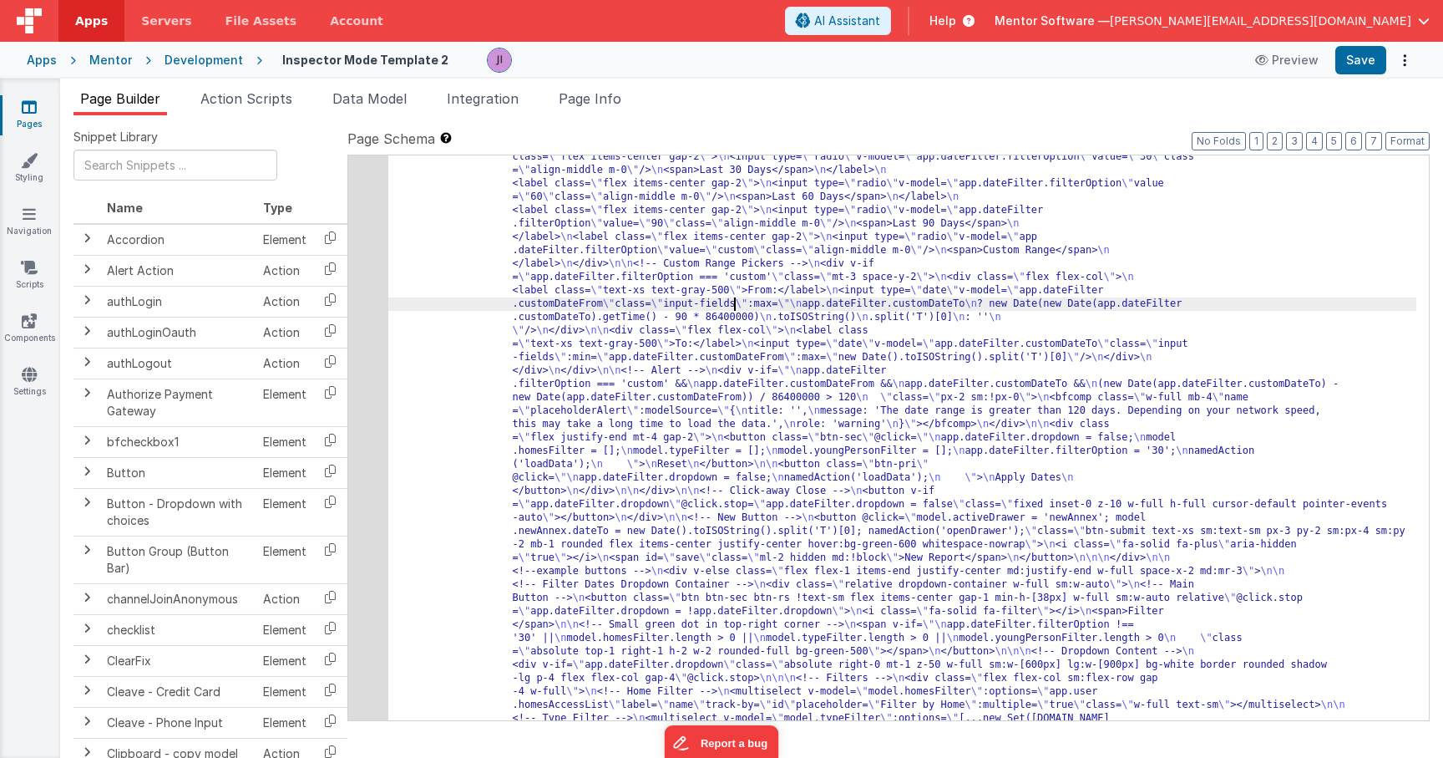
paste input "model.data.homeSetting"
type input "model.data.homeSettings"
click at [1341, 165] on span at bounding box center [1336, 169] width 20 height 21
click at [1341, 166] on span at bounding box center [1336, 169] width 20 height 21
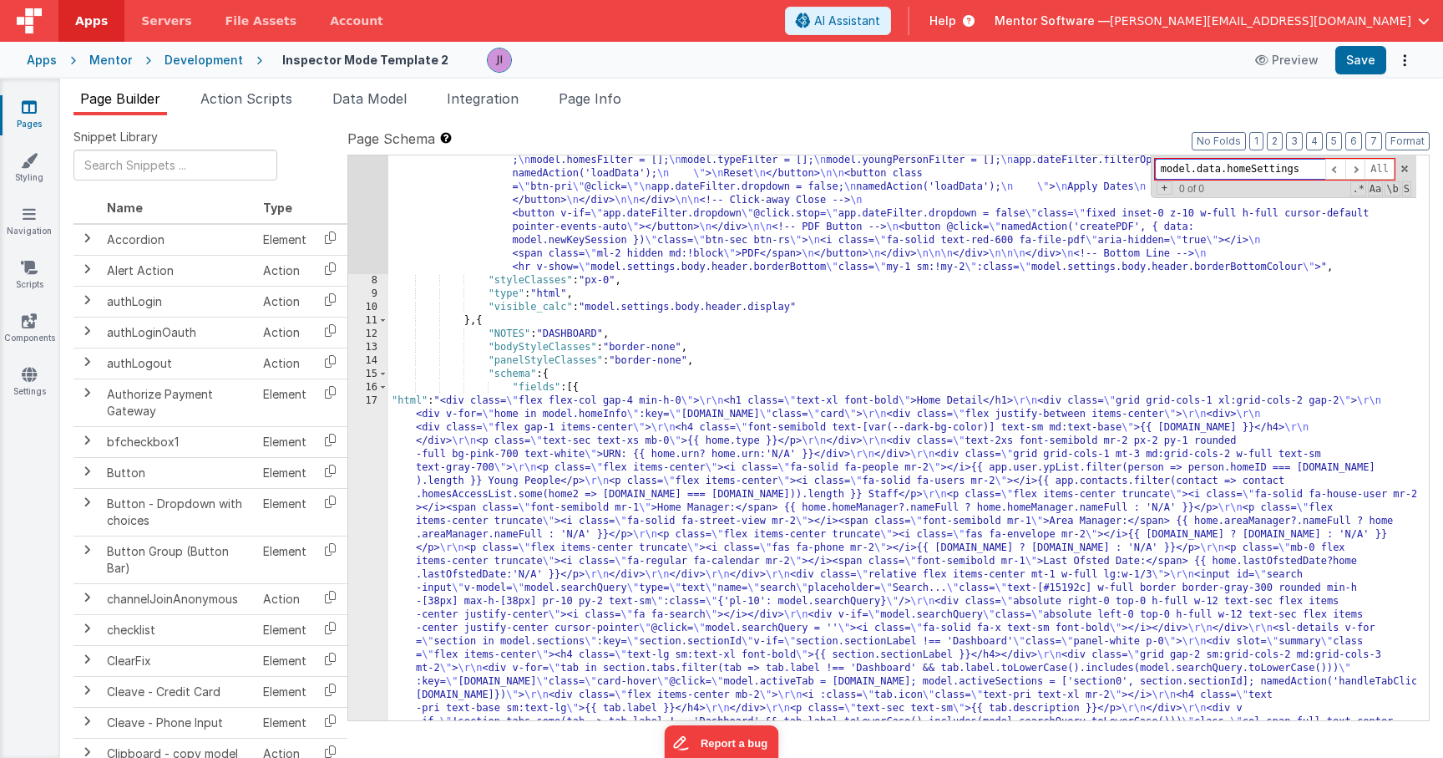
scroll to position [1432, 0]
click at [536, 510] on div ""html" : "<div v-show= \" model.settings.body.header.display \" id= \" heading …" at bounding box center [902, 35] width 1028 height 2463
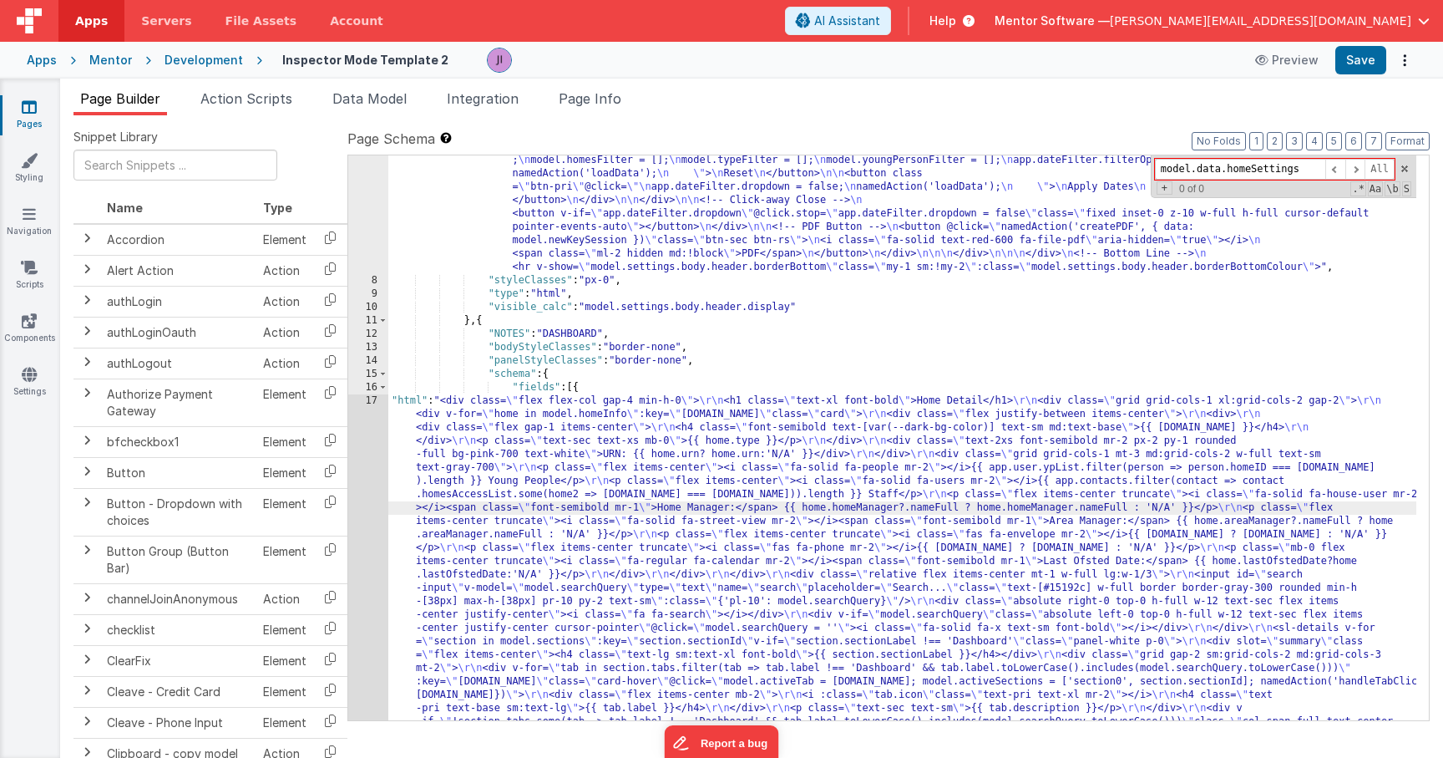
click at [370, 489] on div "17" at bounding box center [368, 608] width 40 height 428
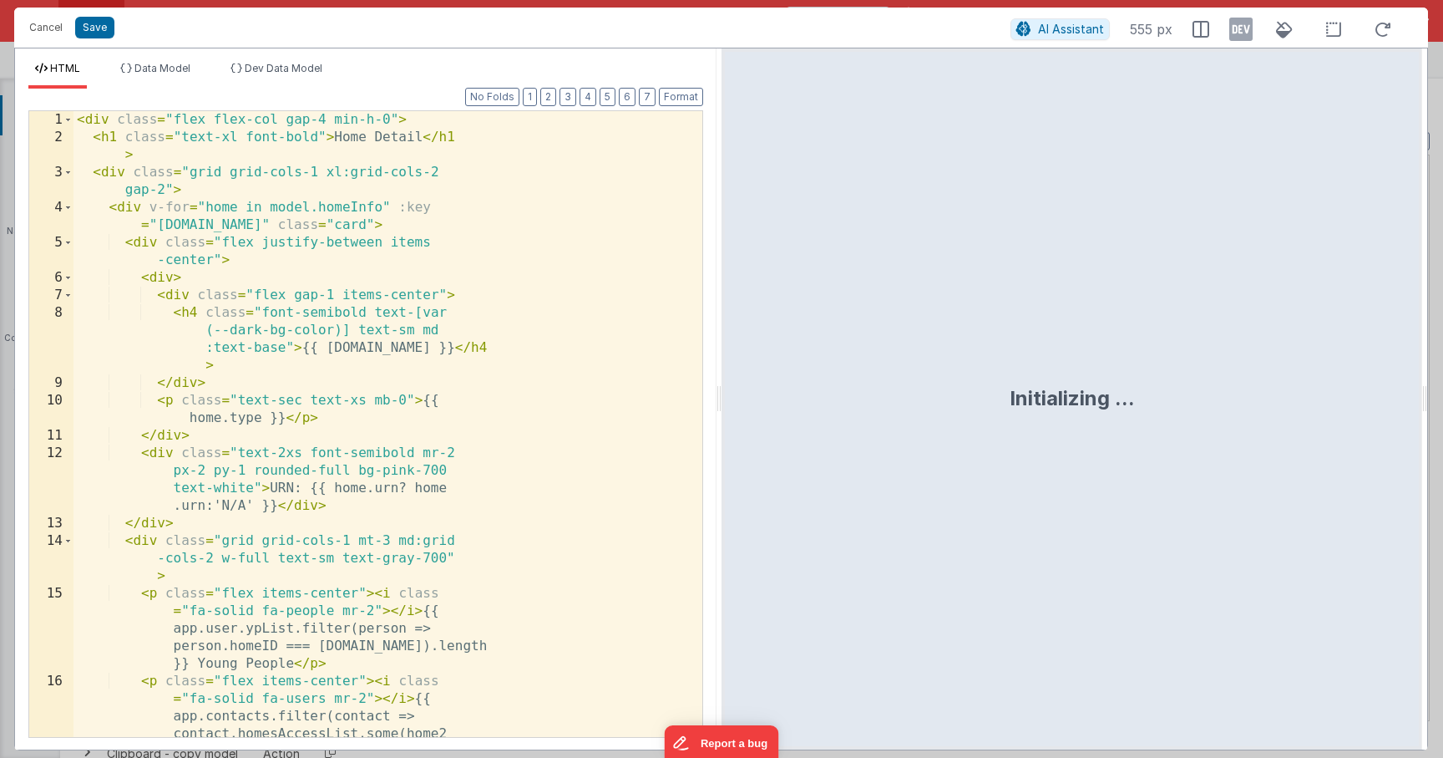
scroll to position [1547, 0]
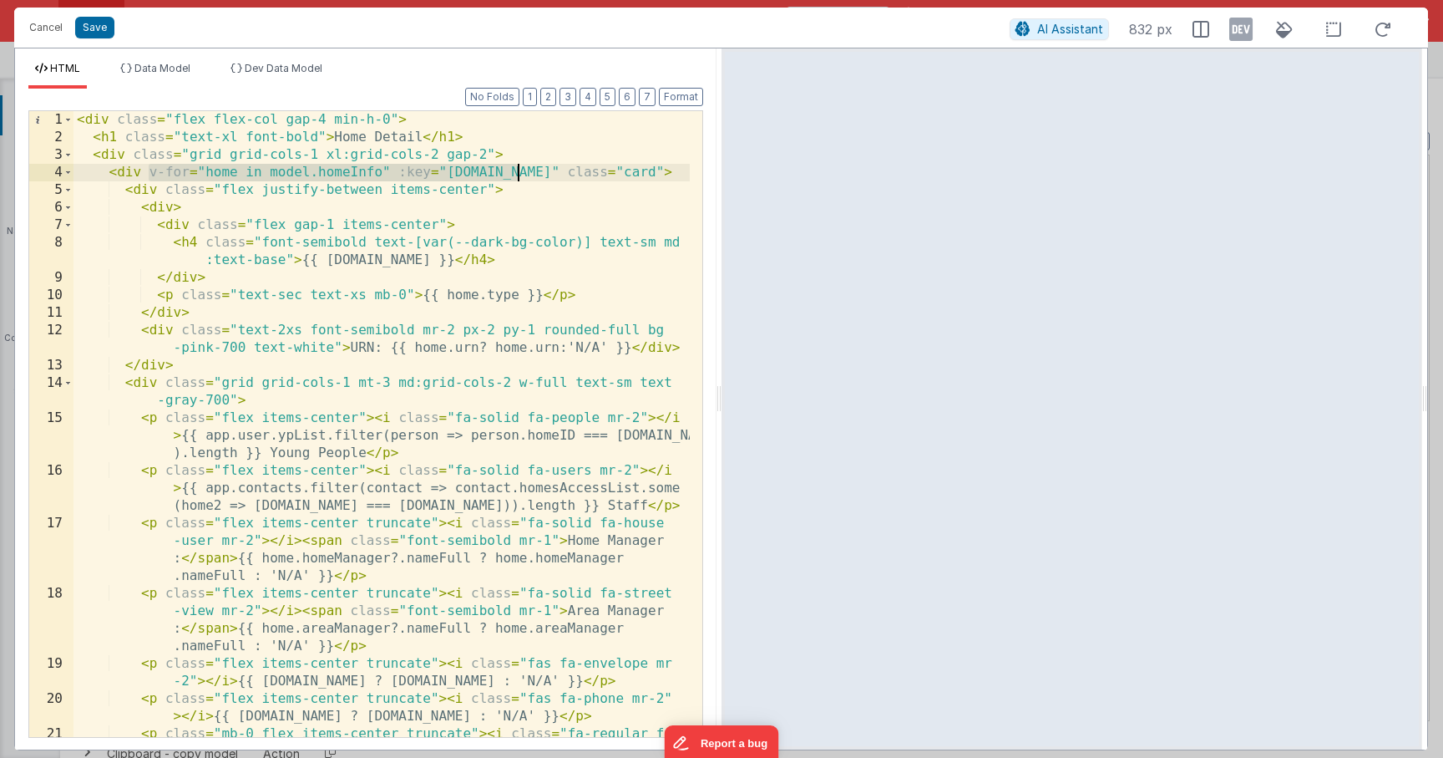
drag, startPoint x: 148, startPoint y: 172, endPoint x: 514, endPoint y: 173, distance: 365.9
click at [514, 173] on div "< div class = "flex flex-col gap-4 min-h-0" > < h1 class = "text-xl font-bold" …" at bounding box center [382, 467] width 616 height 713
click at [161, 63] on span "Data Model" at bounding box center [162, 68] width 56 height 13
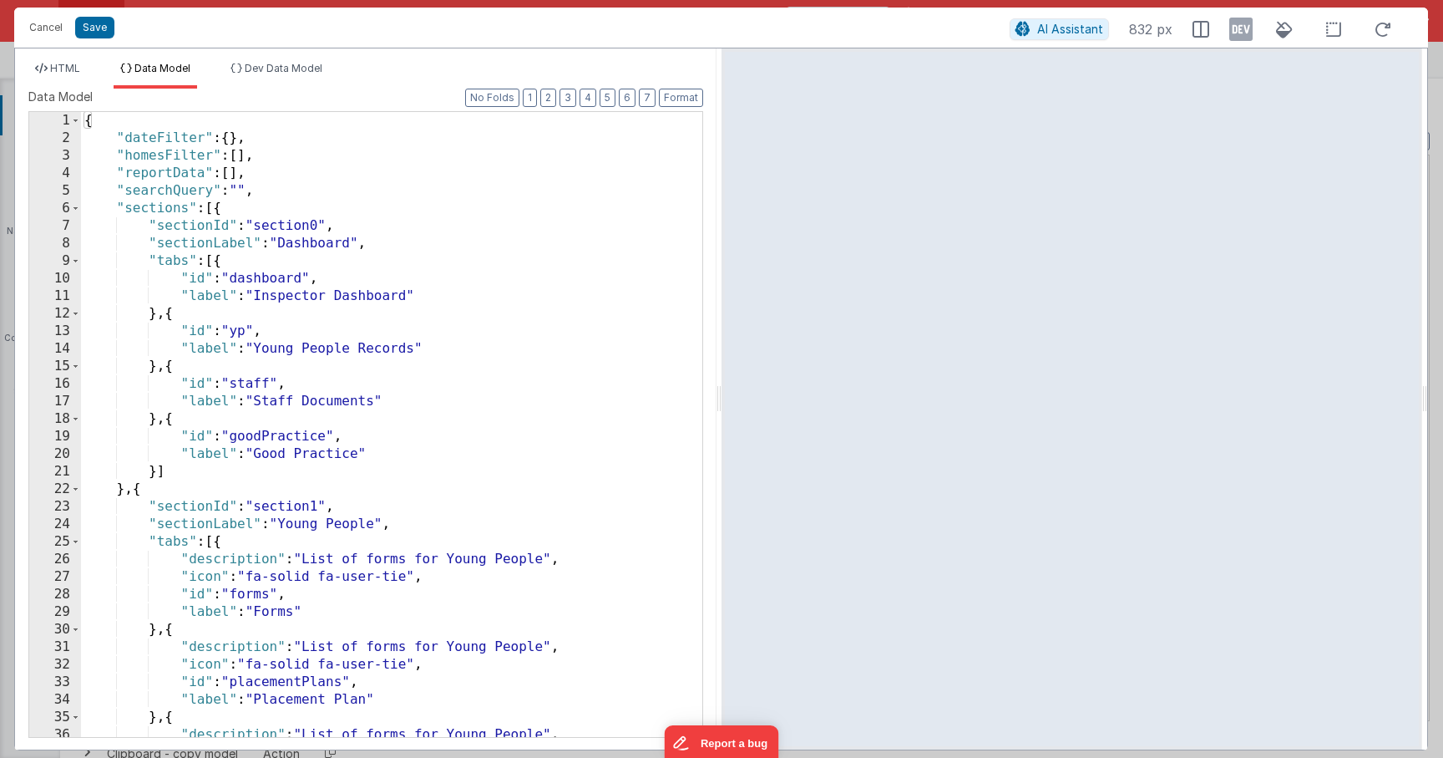
click at [264, 213] on div "{ "dateFilter" : { } , "homesFilter" : [ ] , "reportData" : [ ] , "searchQuery"…" at bounding box center [385, 442] width 609 height 660
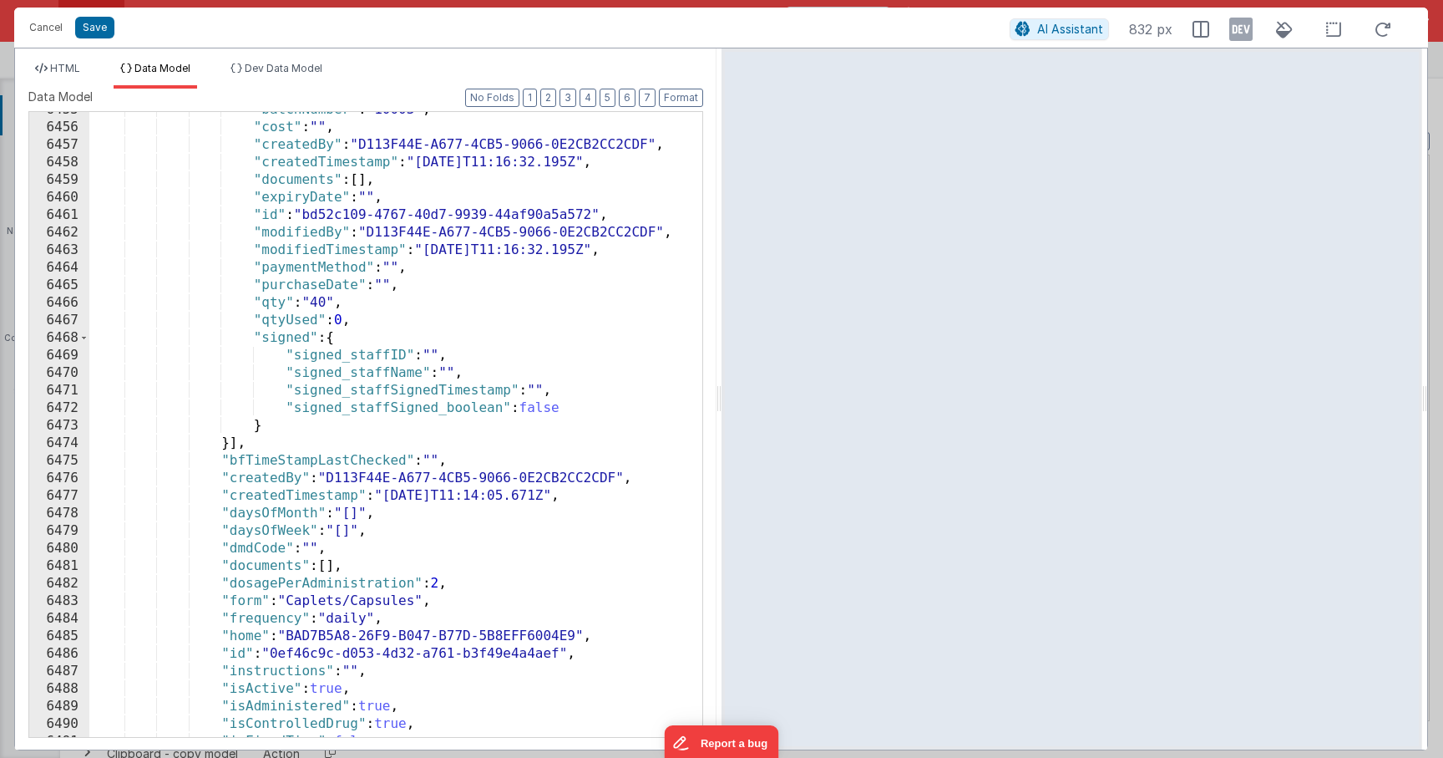
scroll to position [24588, 0]
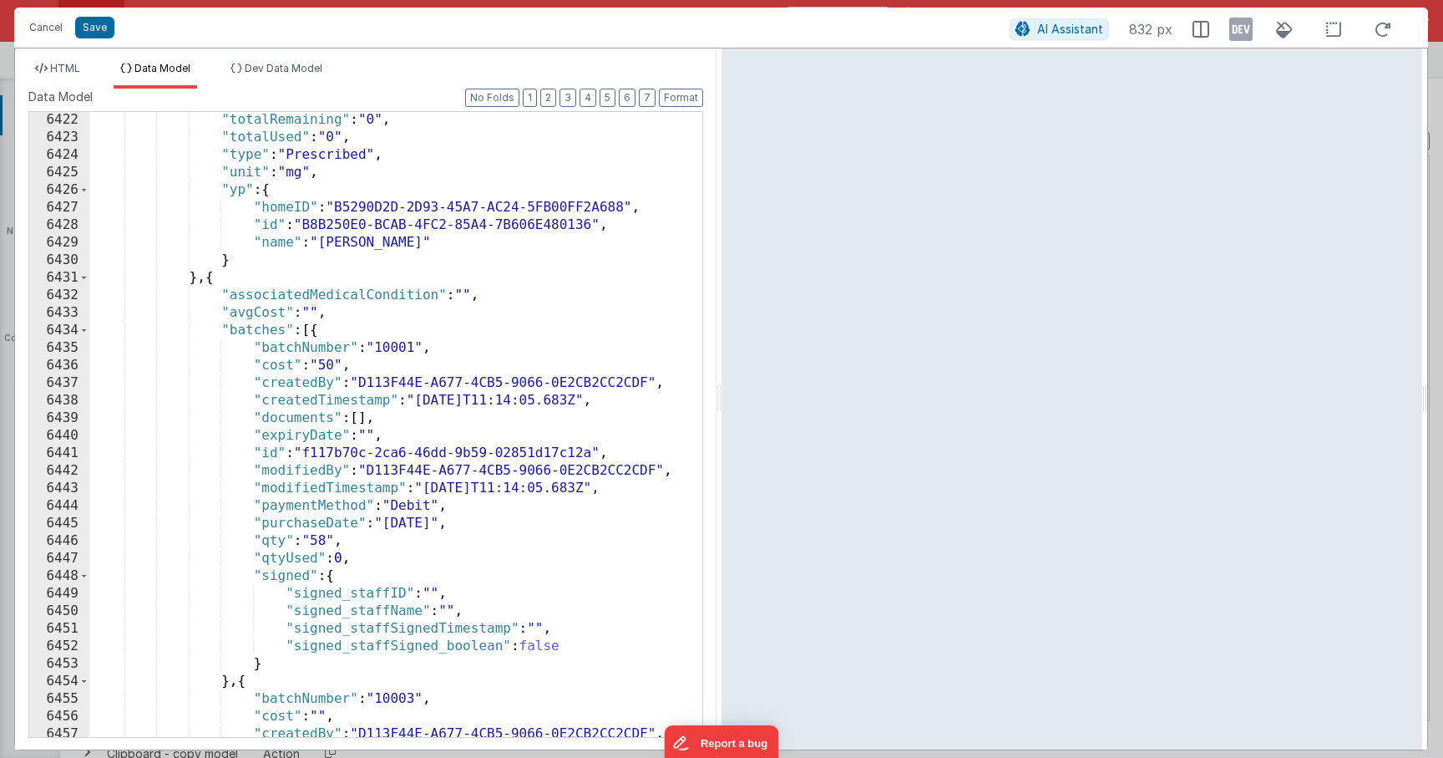
click at [84, 78] on li "HTML" at bounding box center [57, 75] width 58 height 27
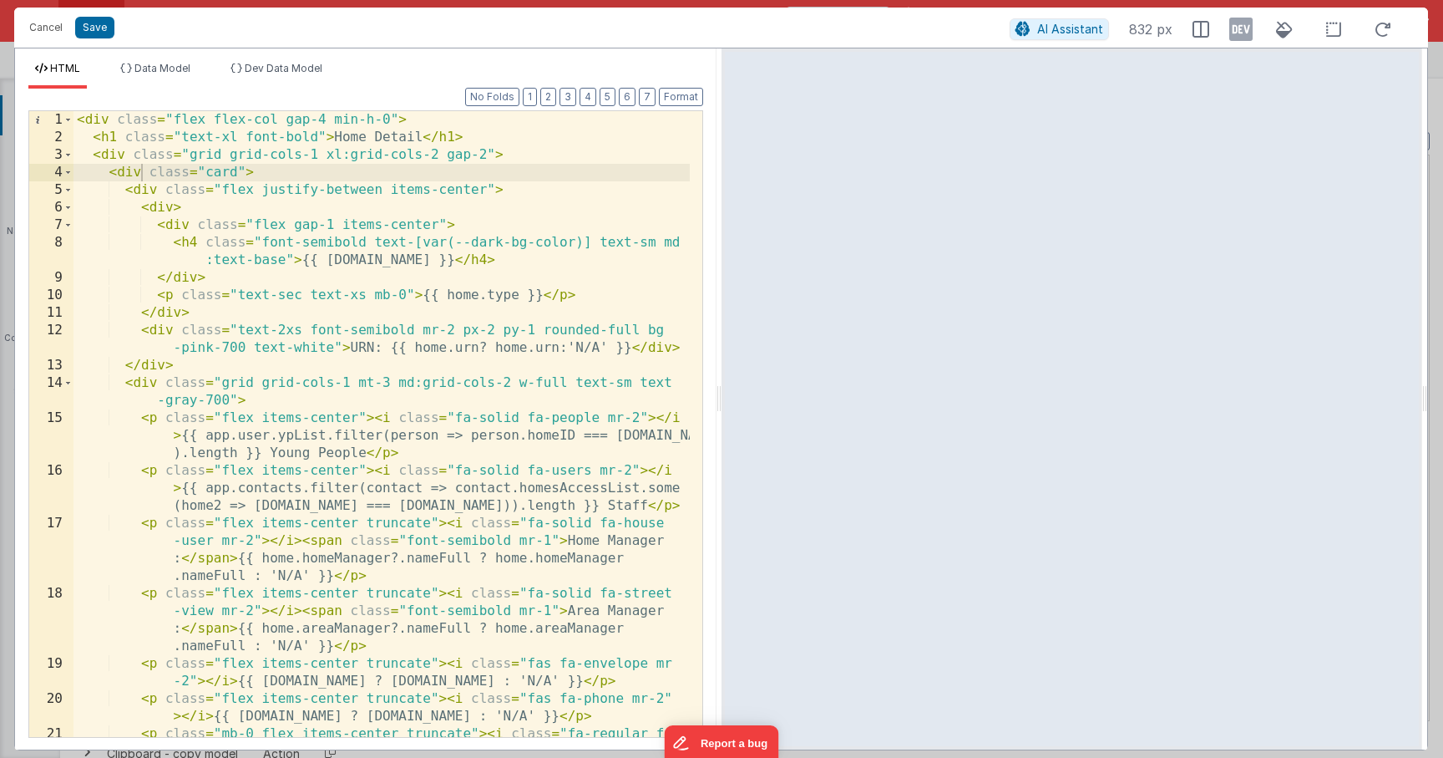
click at [449, 304] on div "< div class = "flex flex-col gap-4 min-h-0" > < h1 class = "text-xl font-bold" …" at bounding box center [382, 467] width 616 height 713
click at [464, 284] on div "< div class = "flex flex-col gap-4 min-h-0" > < h1 class = "text-xl font-bold" …" at bounding box center [382, 467] width 616 height 713
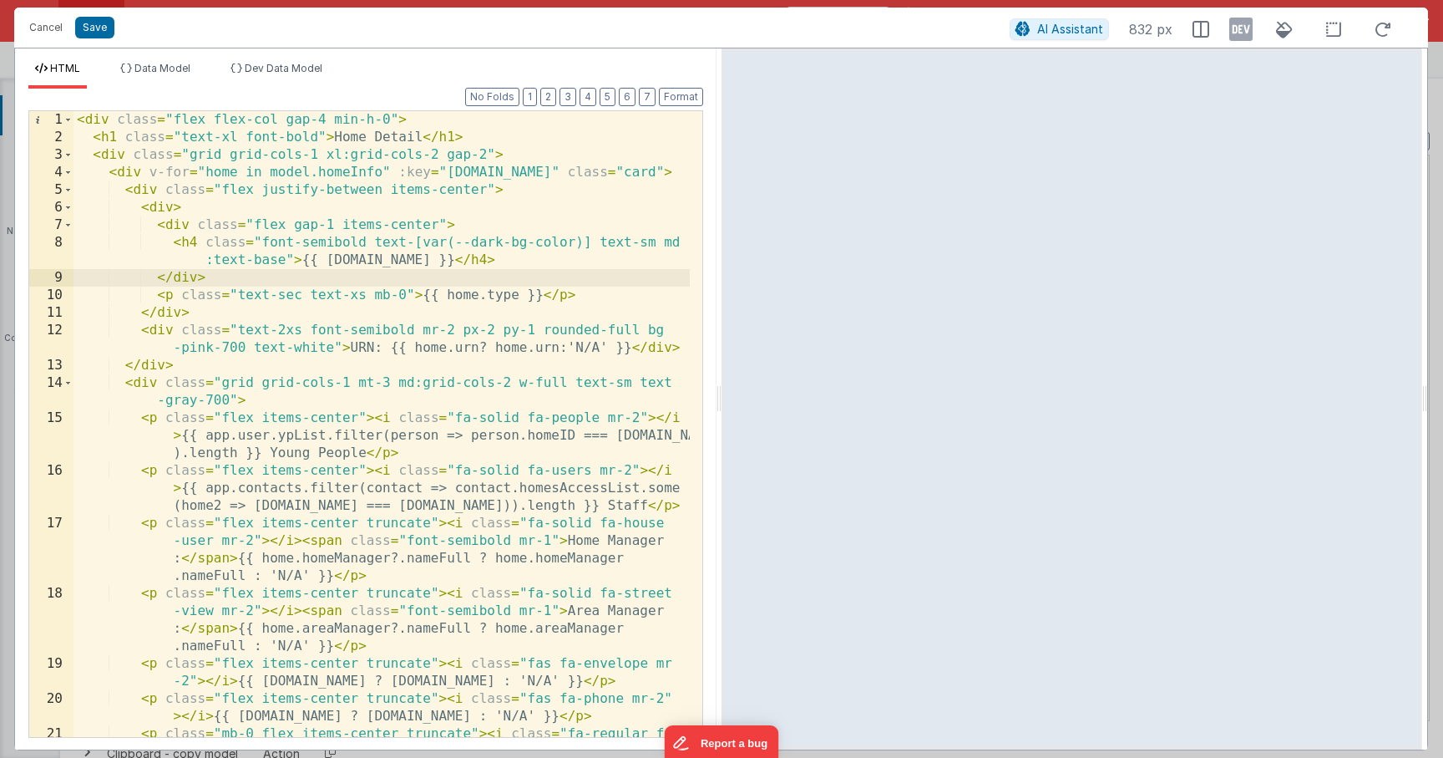
click at [347, 266] on div "< div class = "flex flex-col gap-4 min-h-0" > < h1 class = "text-xl font-bold" …" at bounding box center [382, 467] width 616 height 713
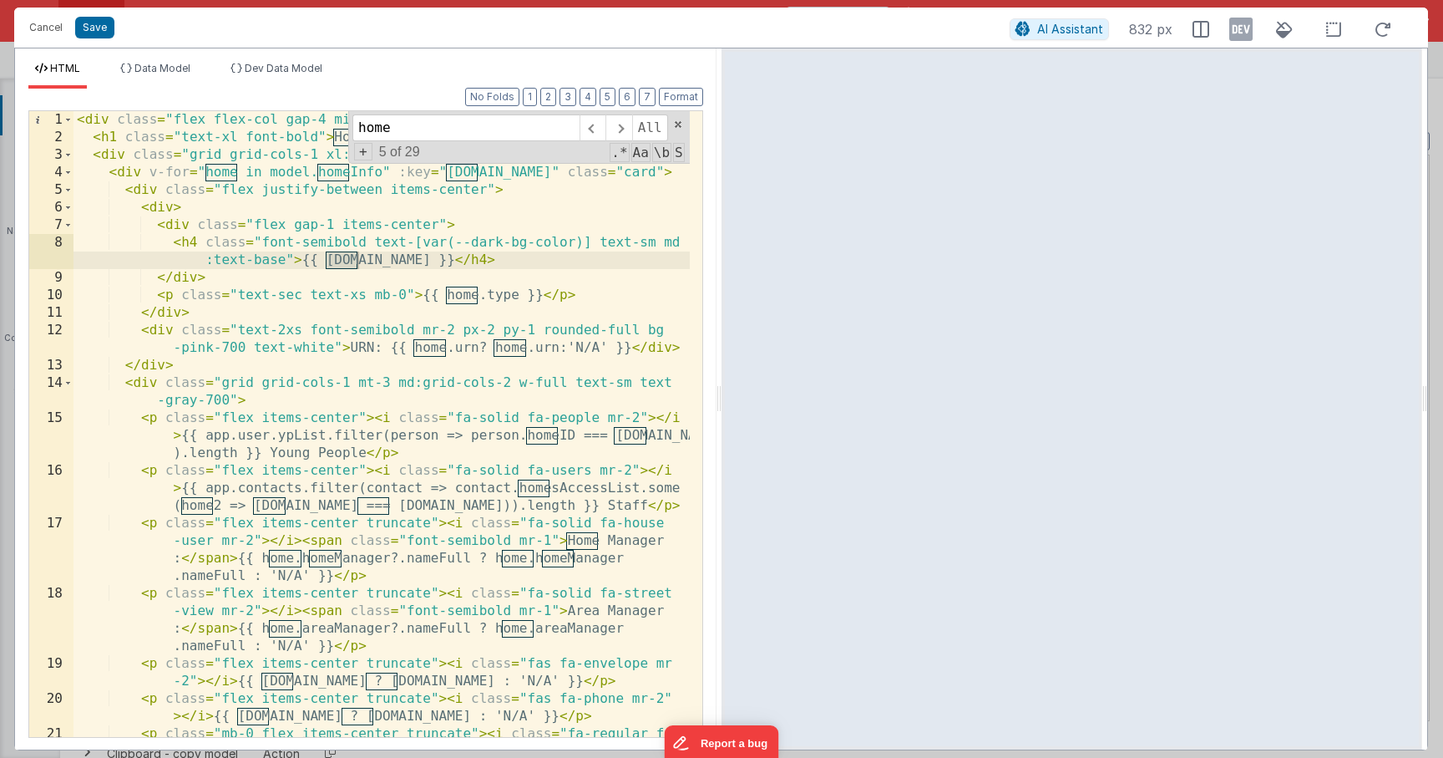
click at [357, 184] on div "< div class = "flex flex-col gap-4 min-h-0" > < h1 class = "text-xl font-bold" …" at bounding box center [382, 467] width 616 height 713
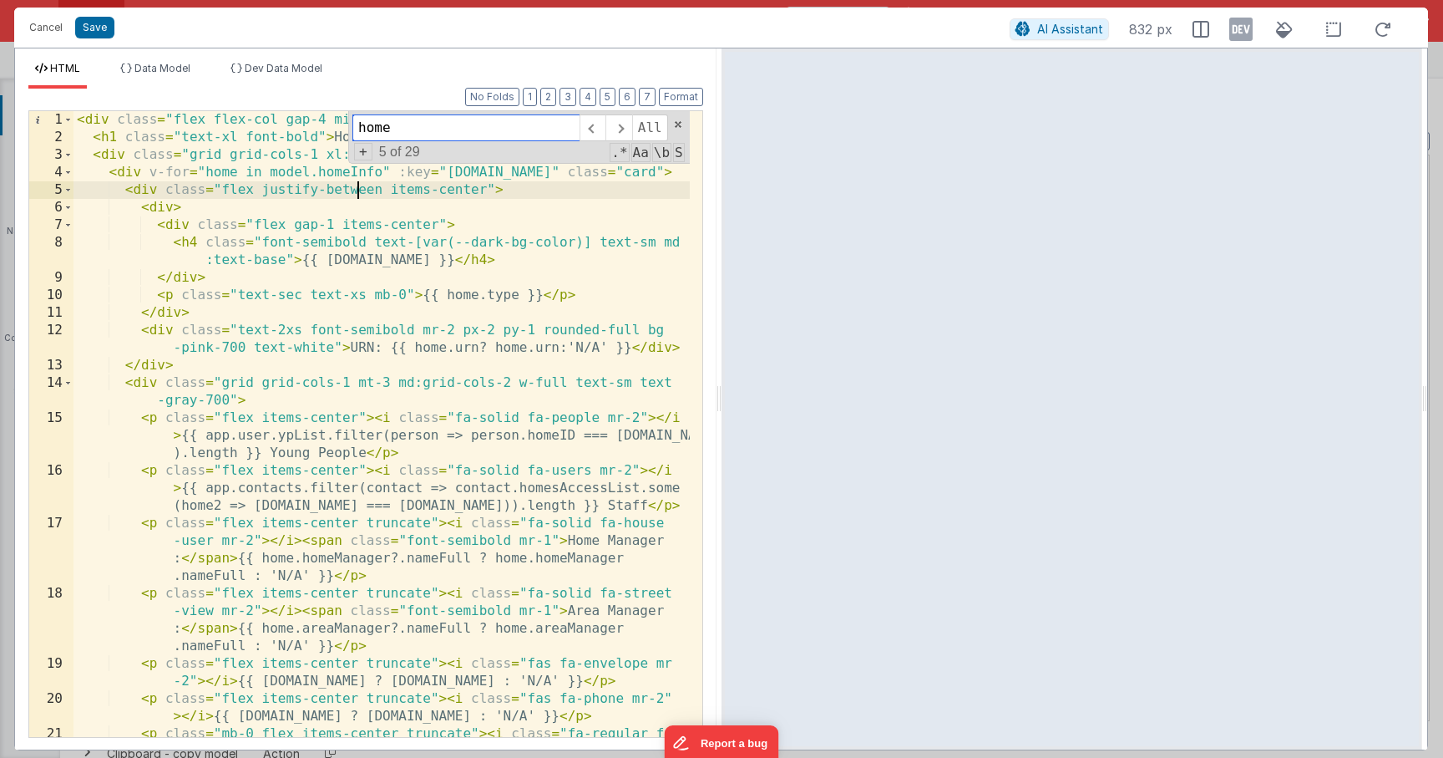
drag, startPoint x: 677, startPoint y: 124, endPoint x: 609, endPoint y: 149, distance: 72.9
click at [677, 124] on span at bounding box center [678, 125] width 12 height 12
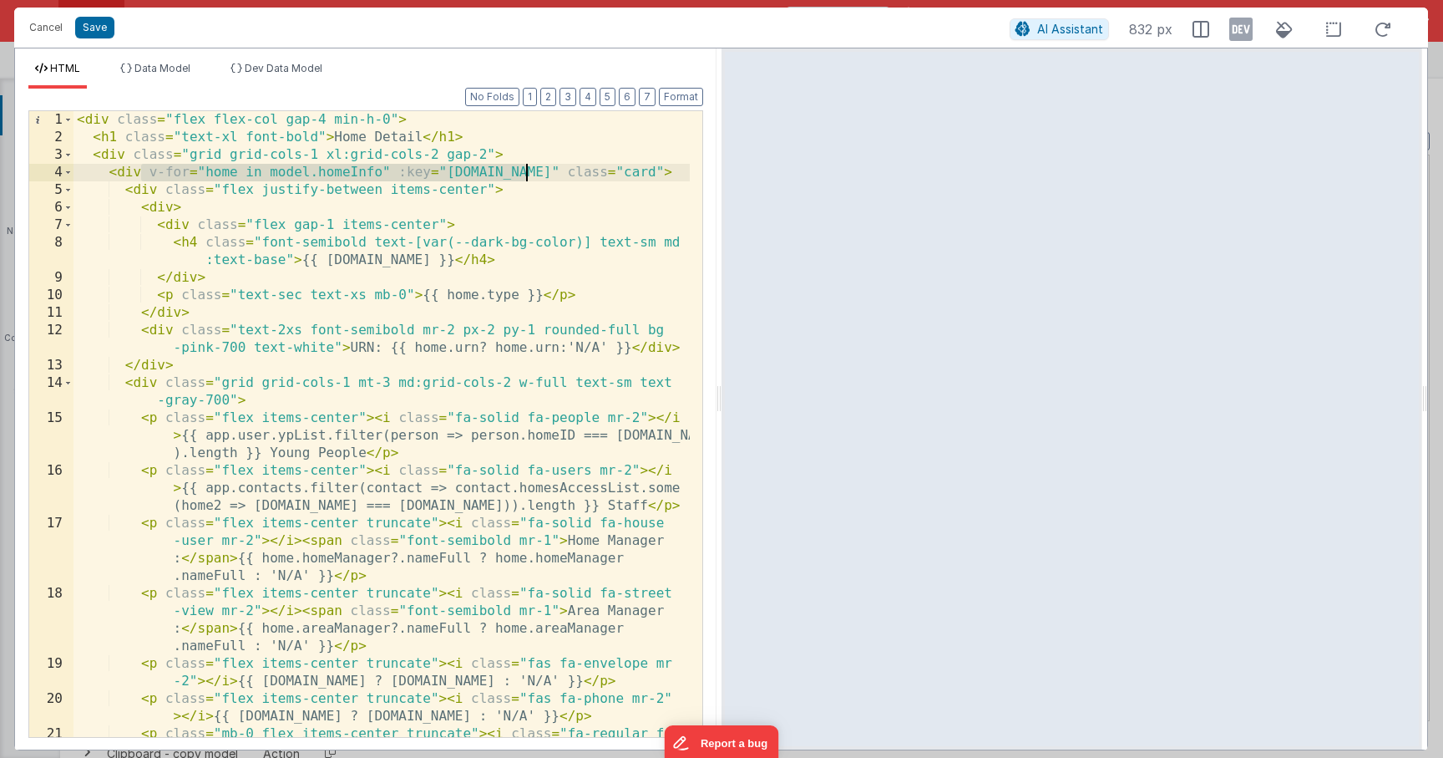
drag, startPoint x: 145, startPoint y: 174, endPoint x: 522, endPoint y: 174, distance: 376.7
click at [522, 174] on div "< div class = "flex flex-col gap-4 min-h-0" > < h1 class = "text-xl font-bold" …" at bounding box center [382, 467] width 616 height 713
click at [432, 351] on div "< div class = "flex flex-col gap-4 min-h-0" > < h1 class = "text-xl font-bold" …" at bounding box center [382, 467] width 616 height 713
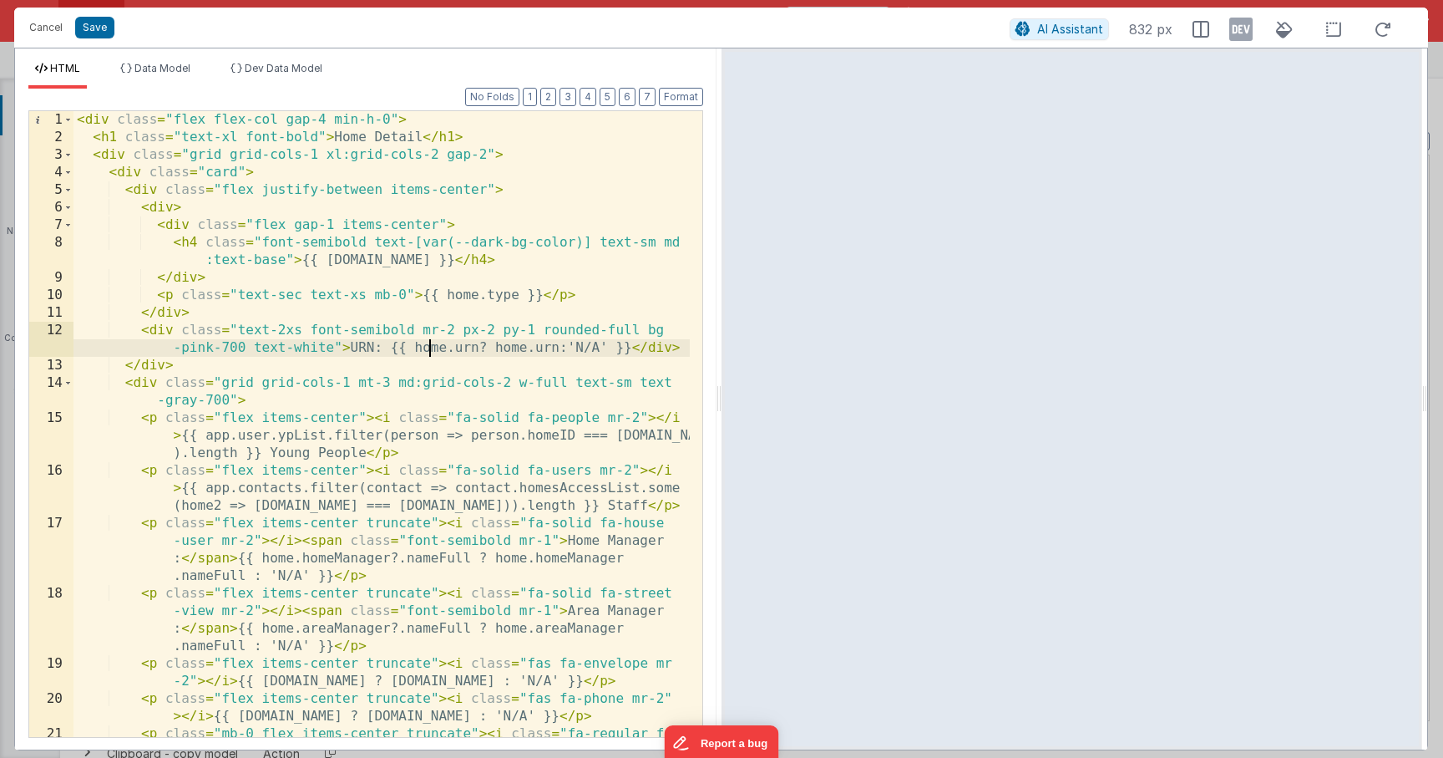
click at [432, 351] on div "< div class = "flex flex-col gap-4 min-h-0" > < h1 class = "text-xl font-bold" …" at bounding box center [382, 467] width 616 height 713
click at [348, 266] on div "< div class = "flex flex-col gap-4 min-h-0" > < h1 class = "text-xl font-bold" …" at bounding box center [382, 467] width 616 height 713
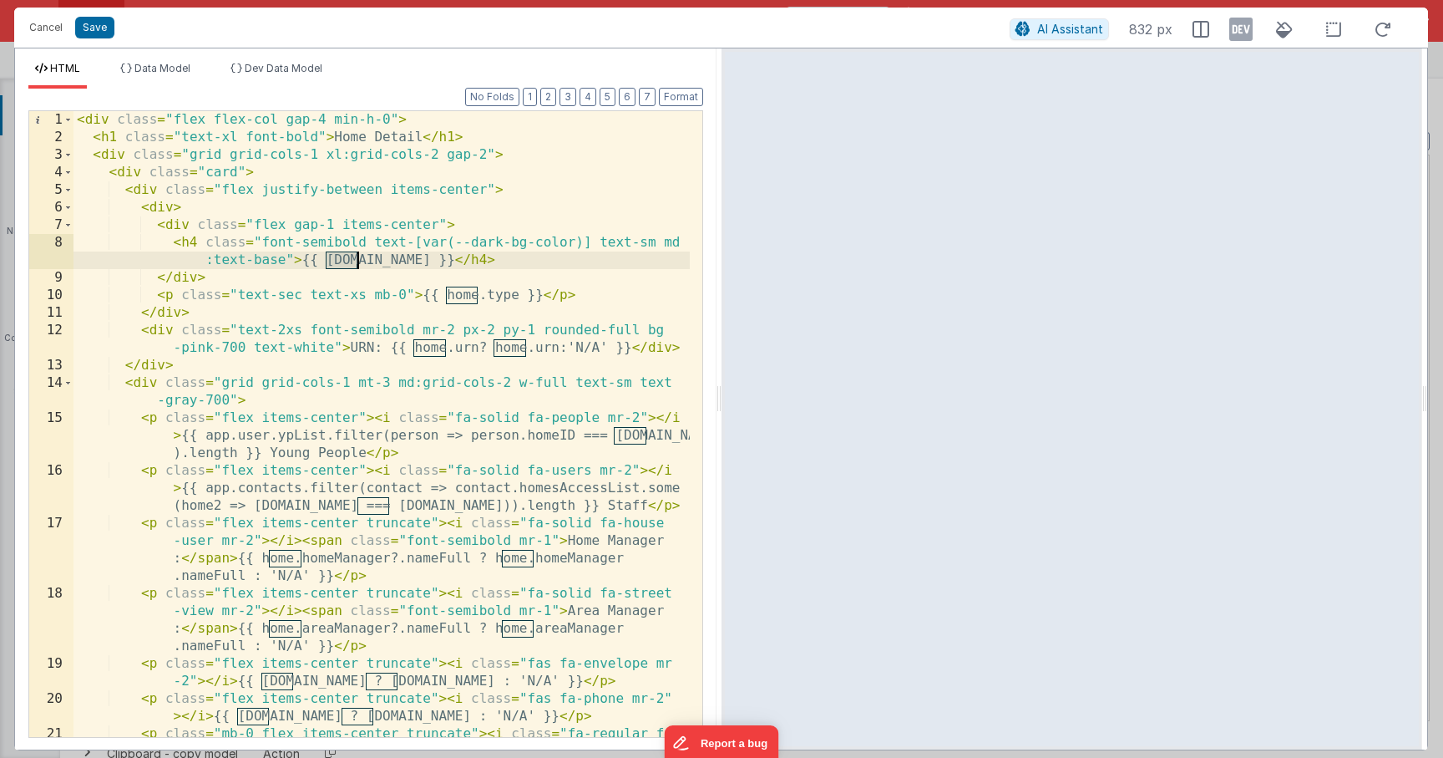
click at [348, 266] on div "< div class = "flex flex-col gap-4 min-h-0" > < h1 class = "text-xl font-bold" …" at bounding box center [382, 467] width 616 height 713
drag, startPoint x: 363, startPoint y: 263, endPoint x: 324, endPoint y: 261, distance: 38.5
click at [324, 261] on div "< div class = "flex flex-col gap-4 min-h-0" > < h1 class = "text-xl font-bold" …" at bounding box center [382, 467] width 616 height 713
type input "home."
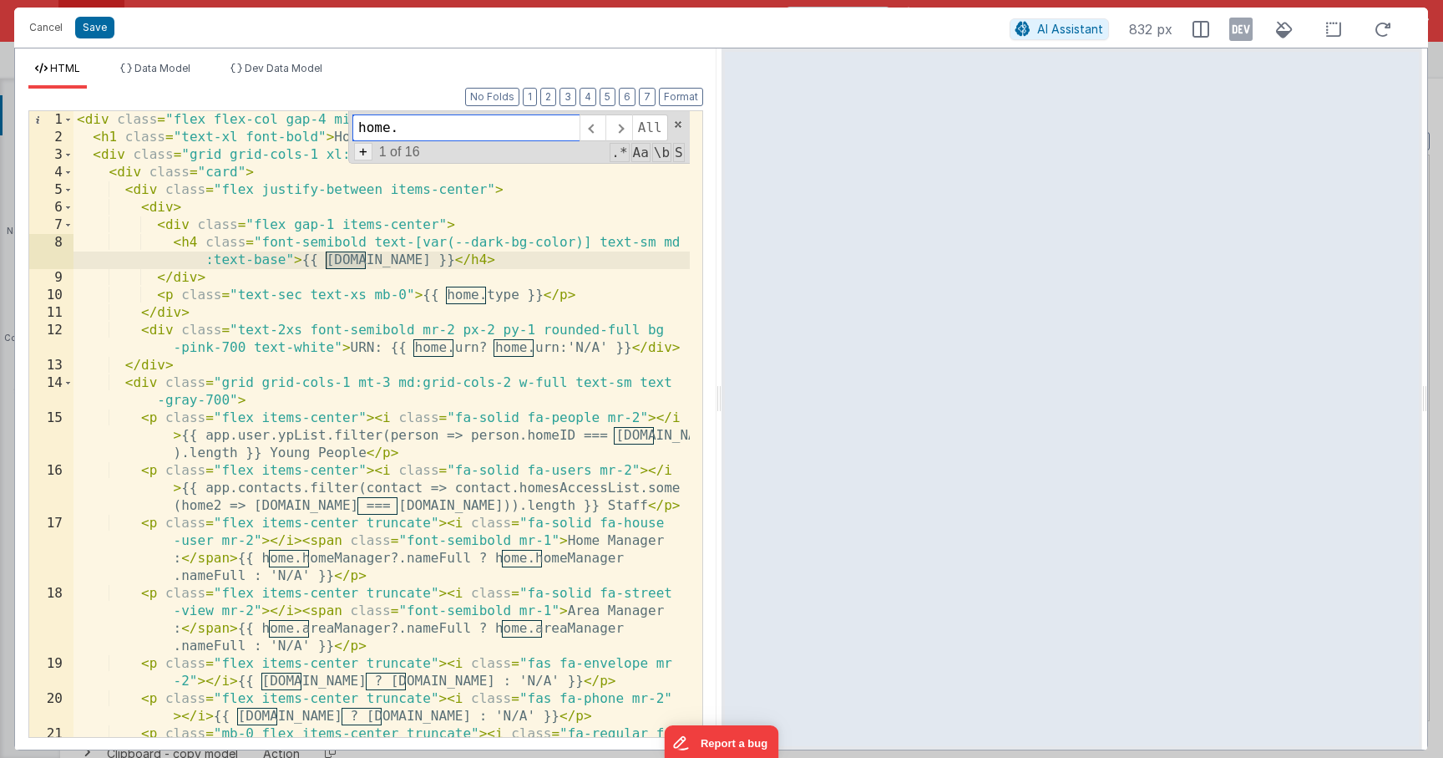
click at [365, 153] on span "+" at bounding box center [363, 152] width 18 height 18
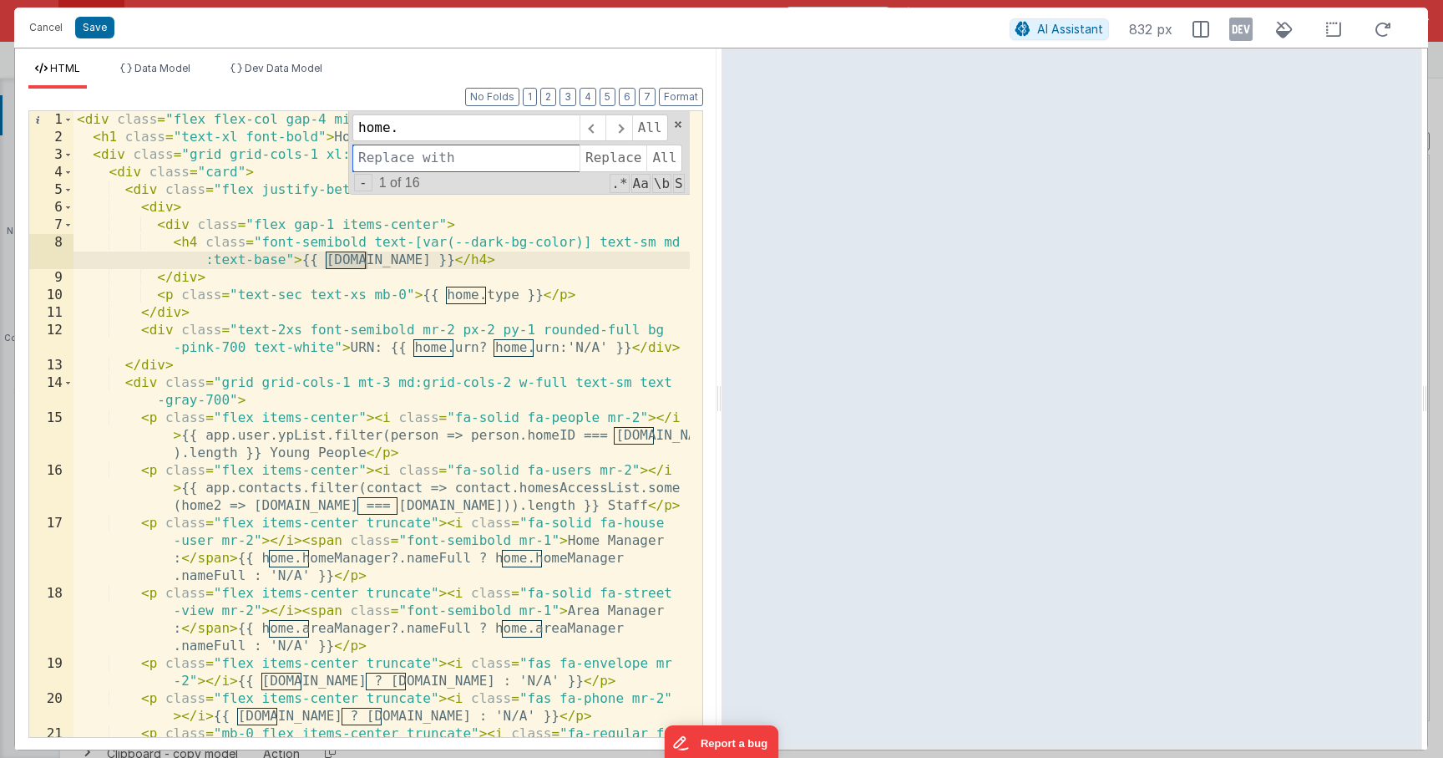
click at [379, 153] on input at bounding box center [466, 158] width 227 height 27
type input "o"
type input "model.homeInfo"
click at [659, 160] on span "All" at bounding box center [665, 158] width 36 height 27
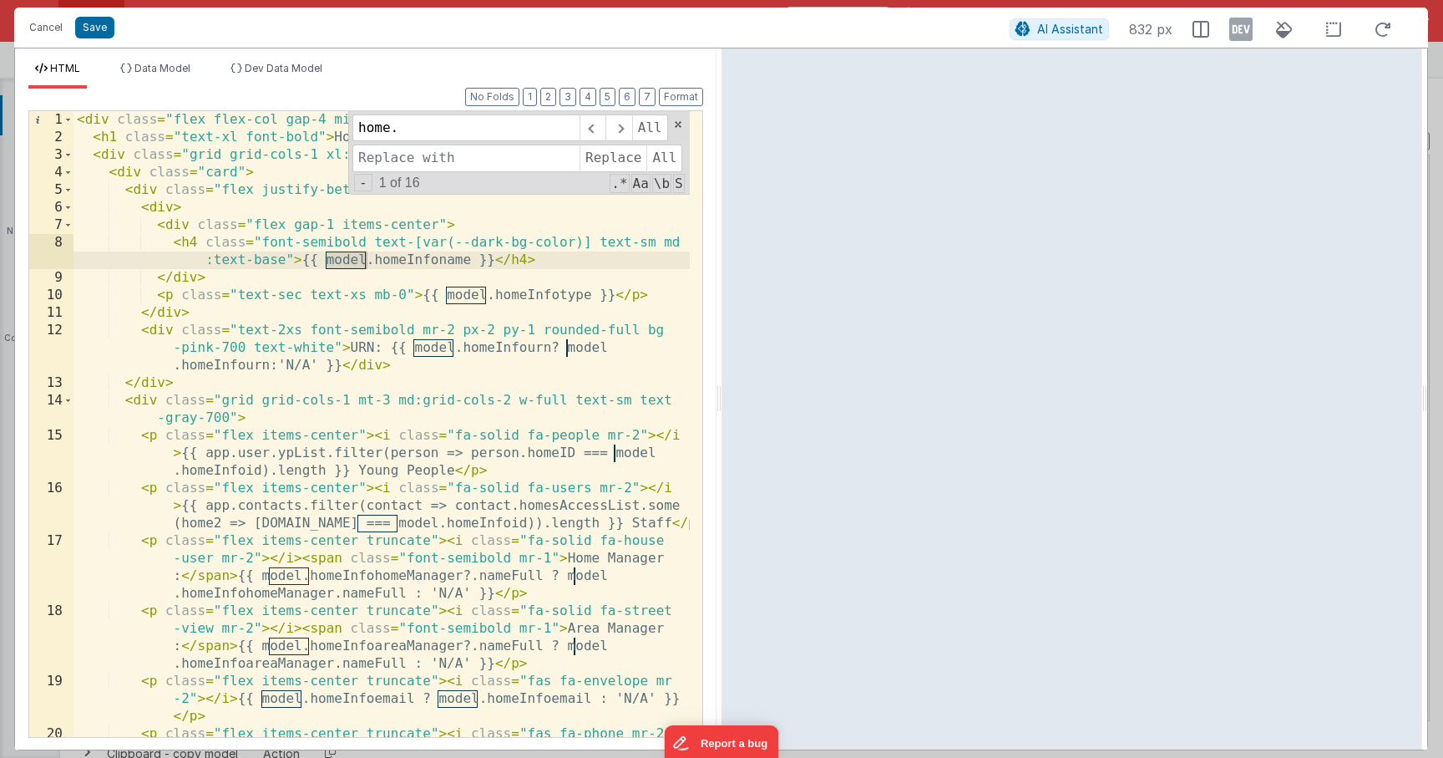
click at [474, 237] on div "< div class = "flex flex-col gap-4 min-h-0" > < h1 class = "text-xl font-bold" …" at bounding box center [382, 450] width 616 height 678
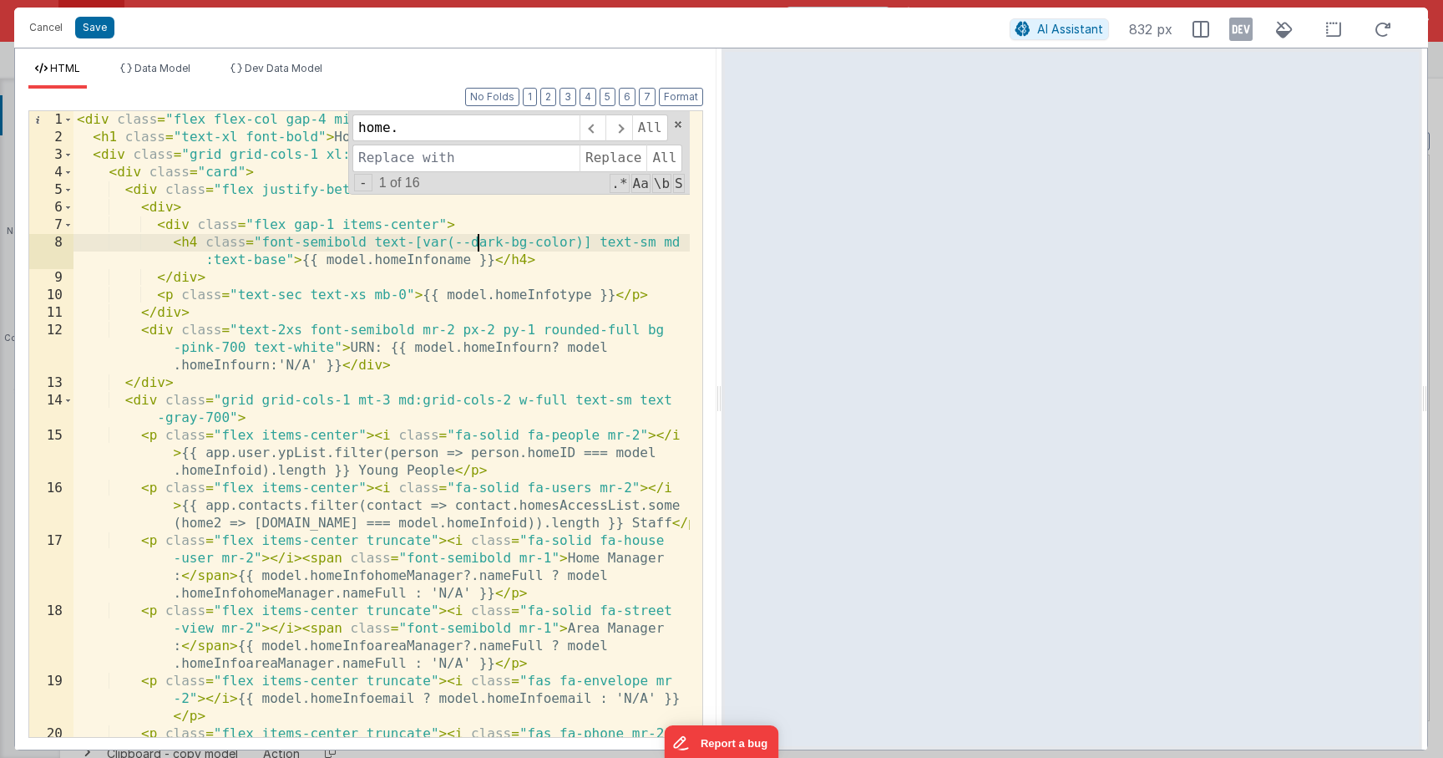
scroll to position [353, 0]
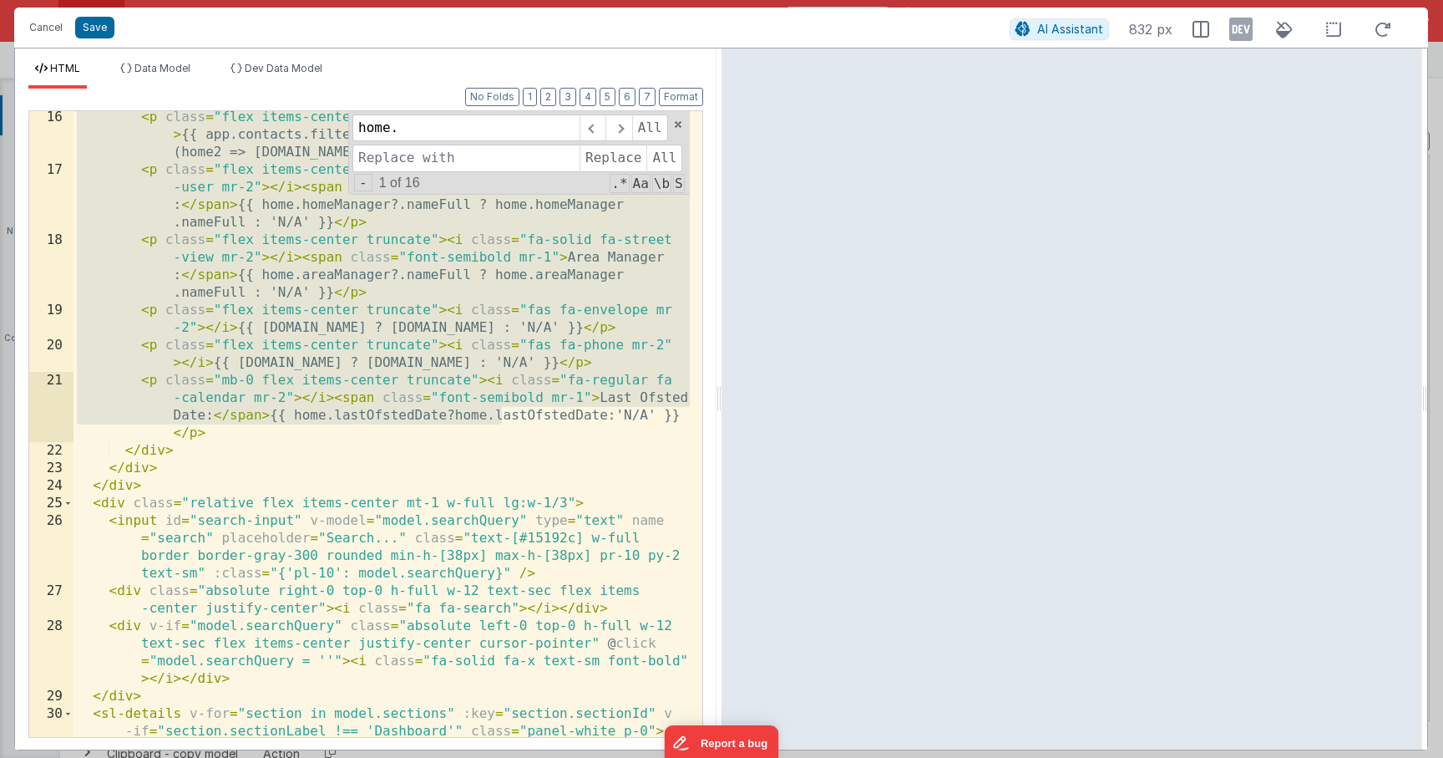
click at [493, 419] on div "< p class = "flex items-center" > < i class = "fa-solid fa-users mr-2" > </ i >…" at bounding box center [382, 465] width 616 height 713
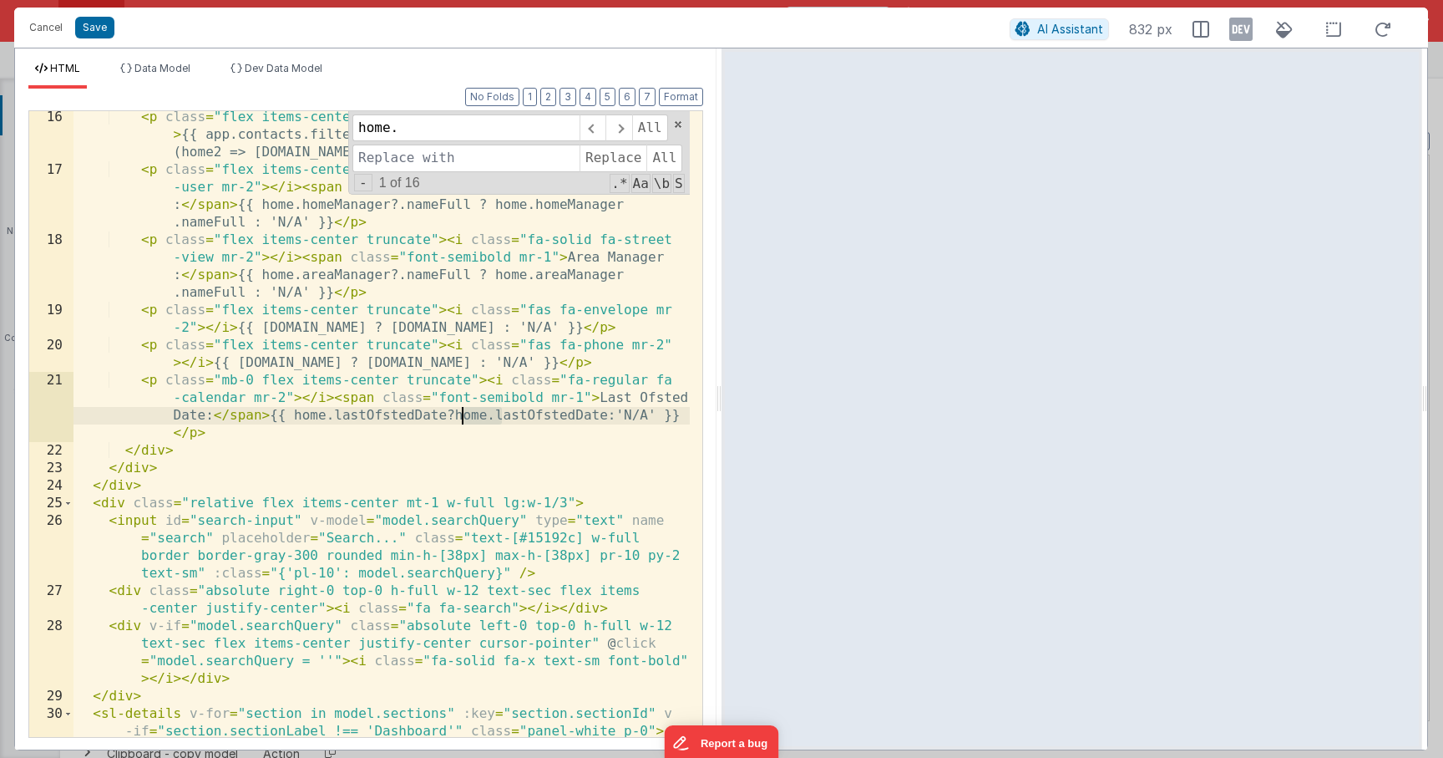
drag, startPoint x: 503, startPoint y: 416, endPoint x: 463, endPoint y: 419, distance: 40.2
click at [463, 419] on div "< p class = "flex items-center" > < i class = "fa-solid fa-users mr-2" > </ i >…" at bounding box center [382, 465] width 616 height 713
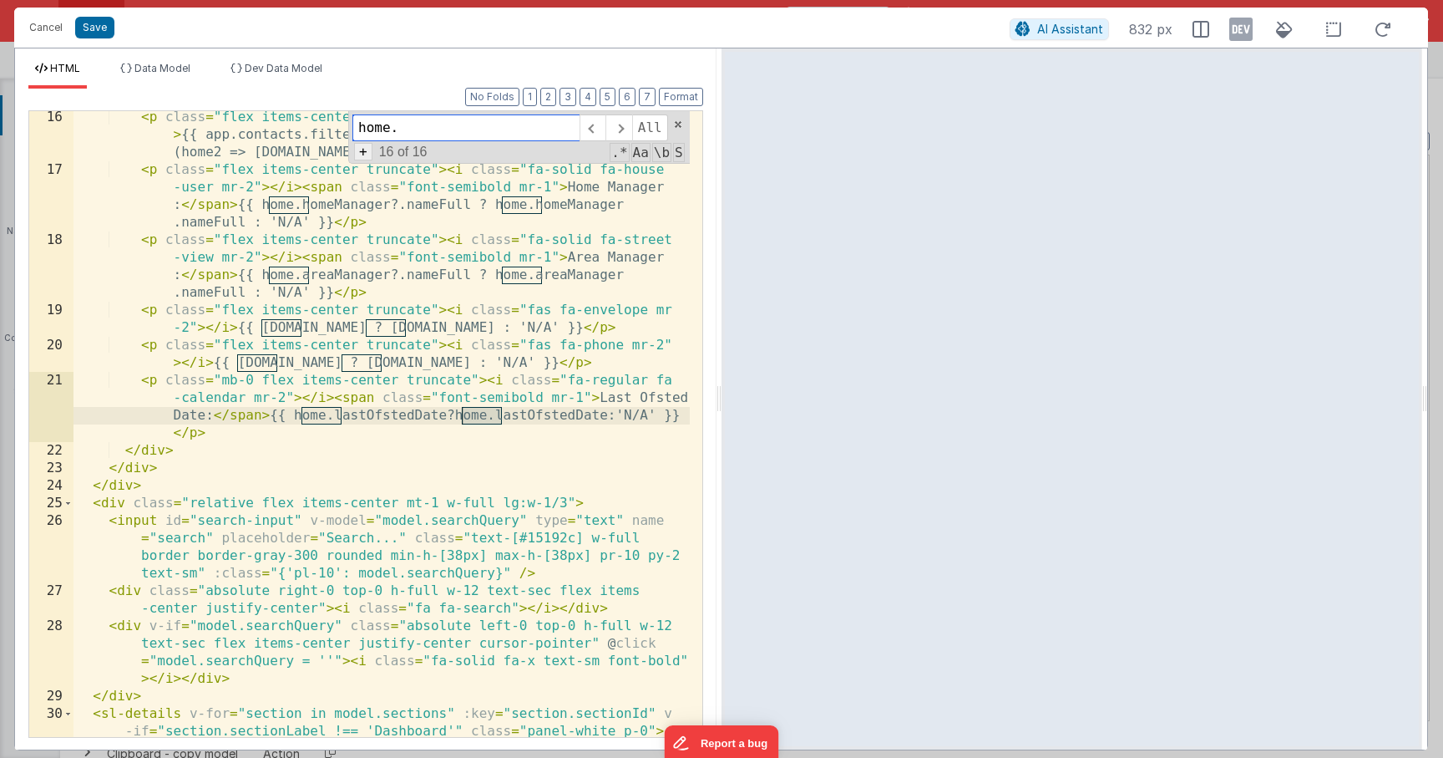
click at [368, 150] on span "+" at bounding box center [363, 152] width 18 height 18
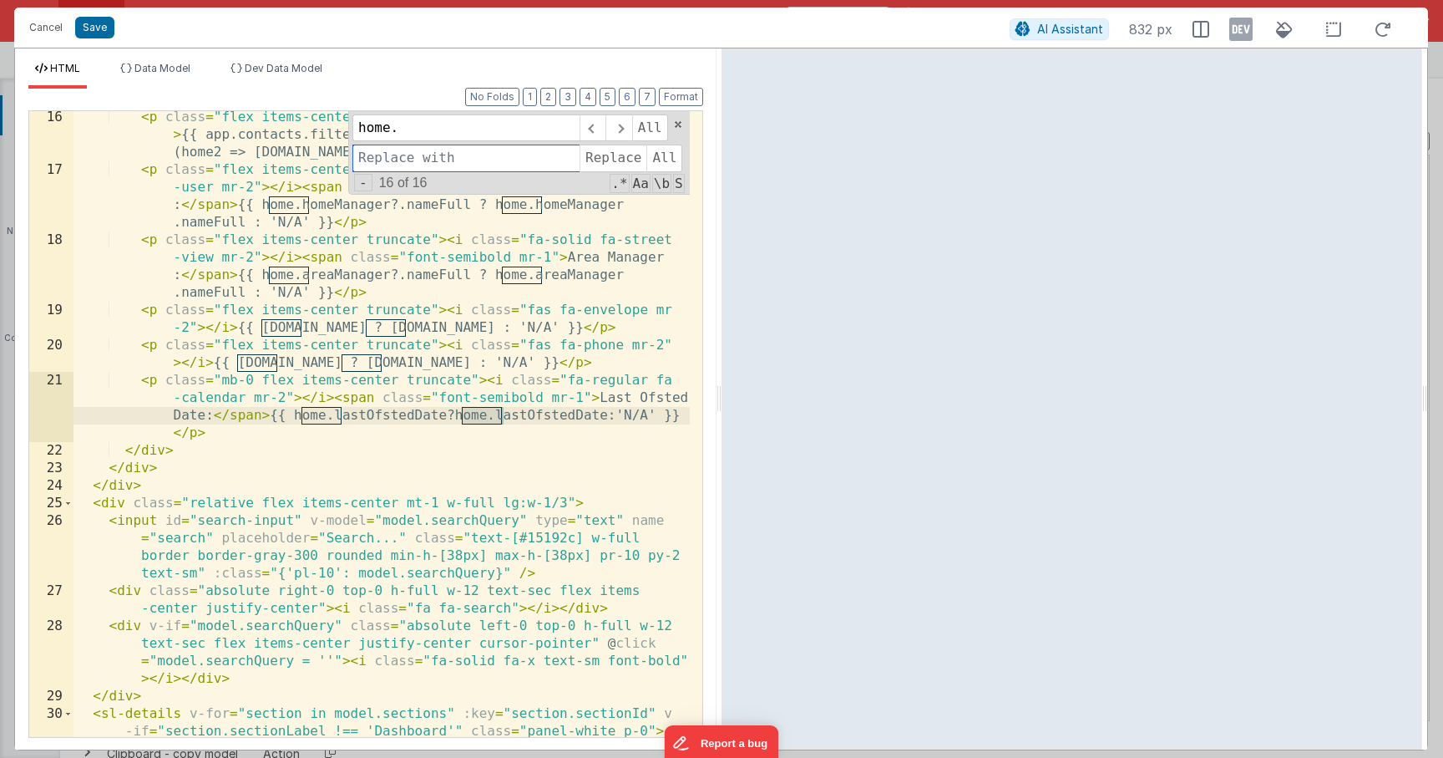
click at [424, 151] on input at bounding box center [466, 158] width 227 height 27
type input "h"
type input "model.homeInfo."
click at [653, 164] on span "All" at bounding box center [665, 158] width 36 height 27
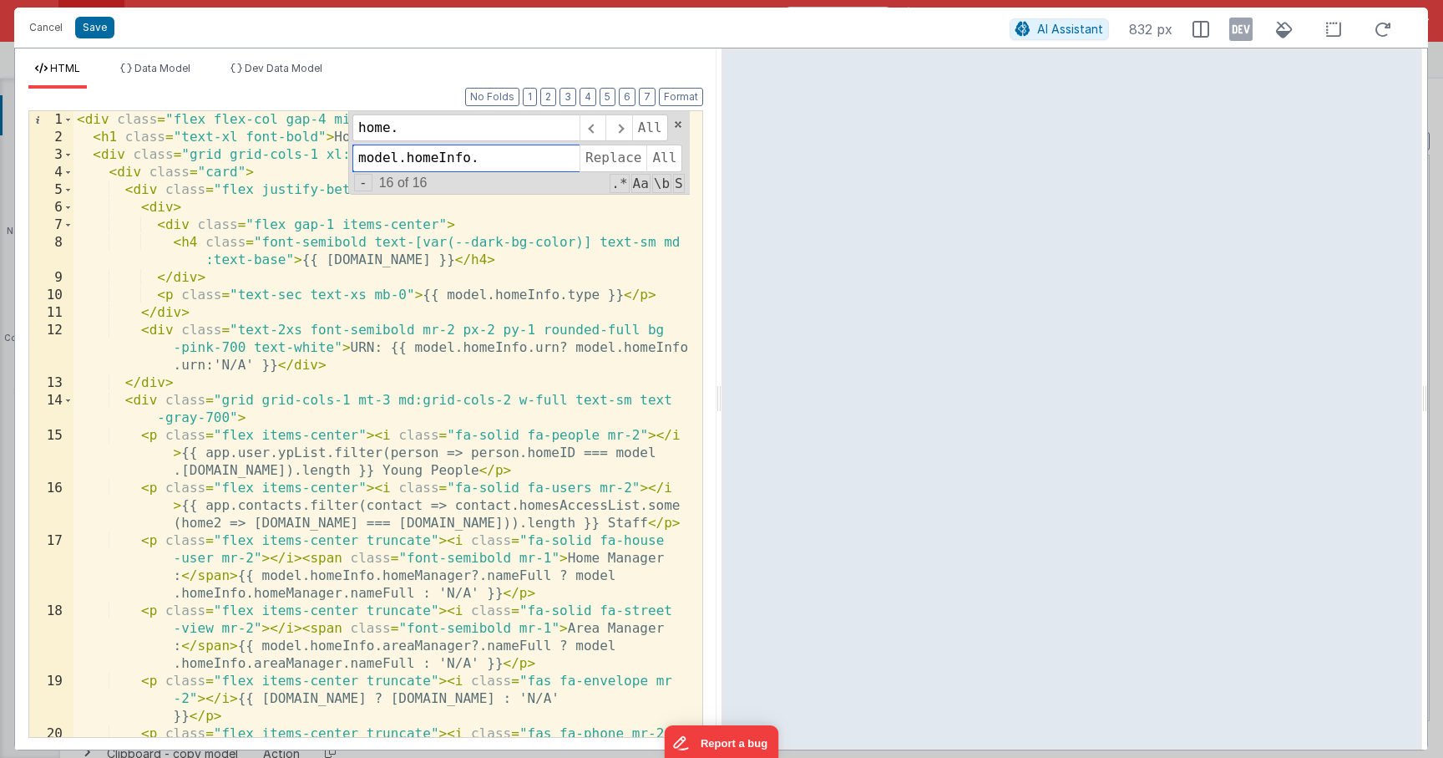
scroll to position [290, 0]
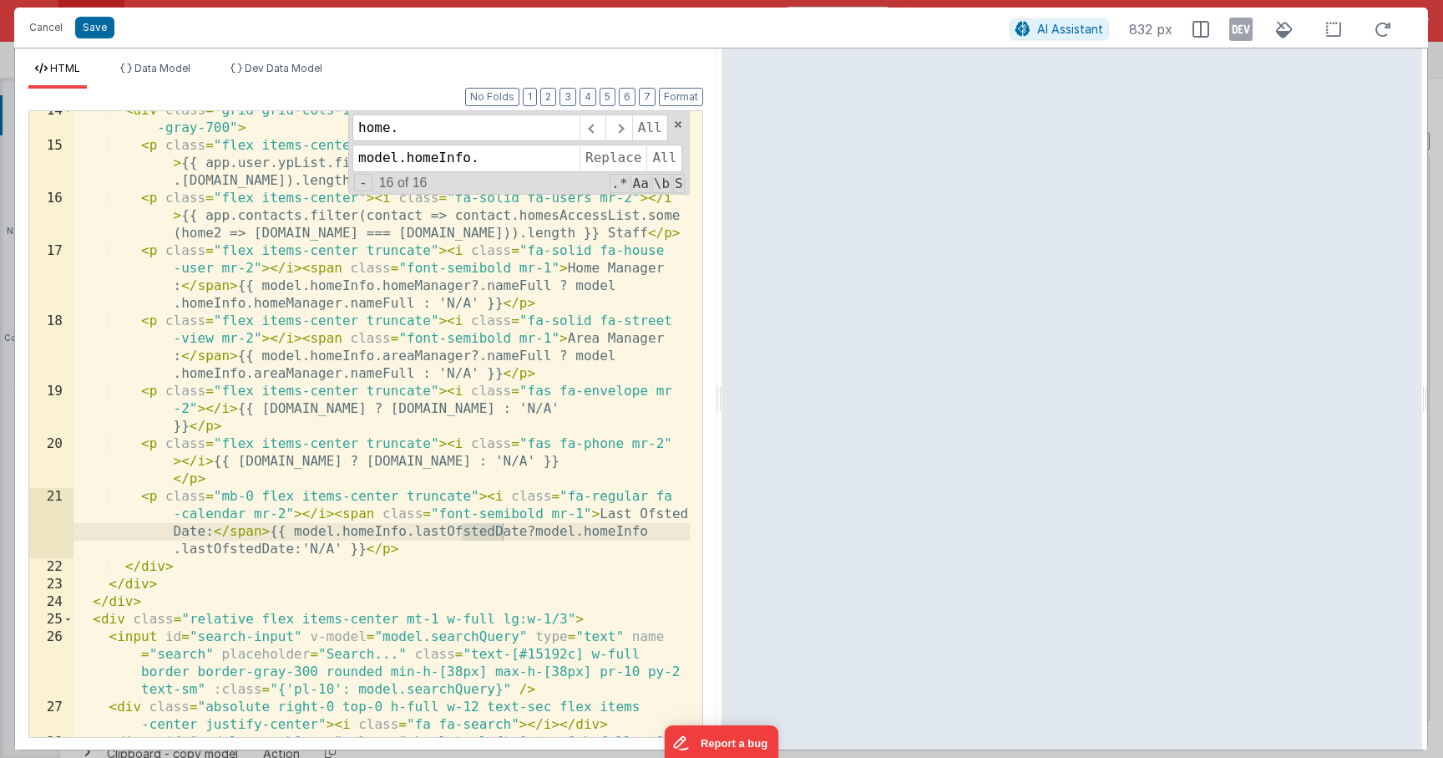
click at [518, 545] on div "< div class = "grid grid-cols-1 mt-3 md:grid-cols-2 w-full text-sm text -gray-7…" at bounding box center [382, 467] width 616 height 731
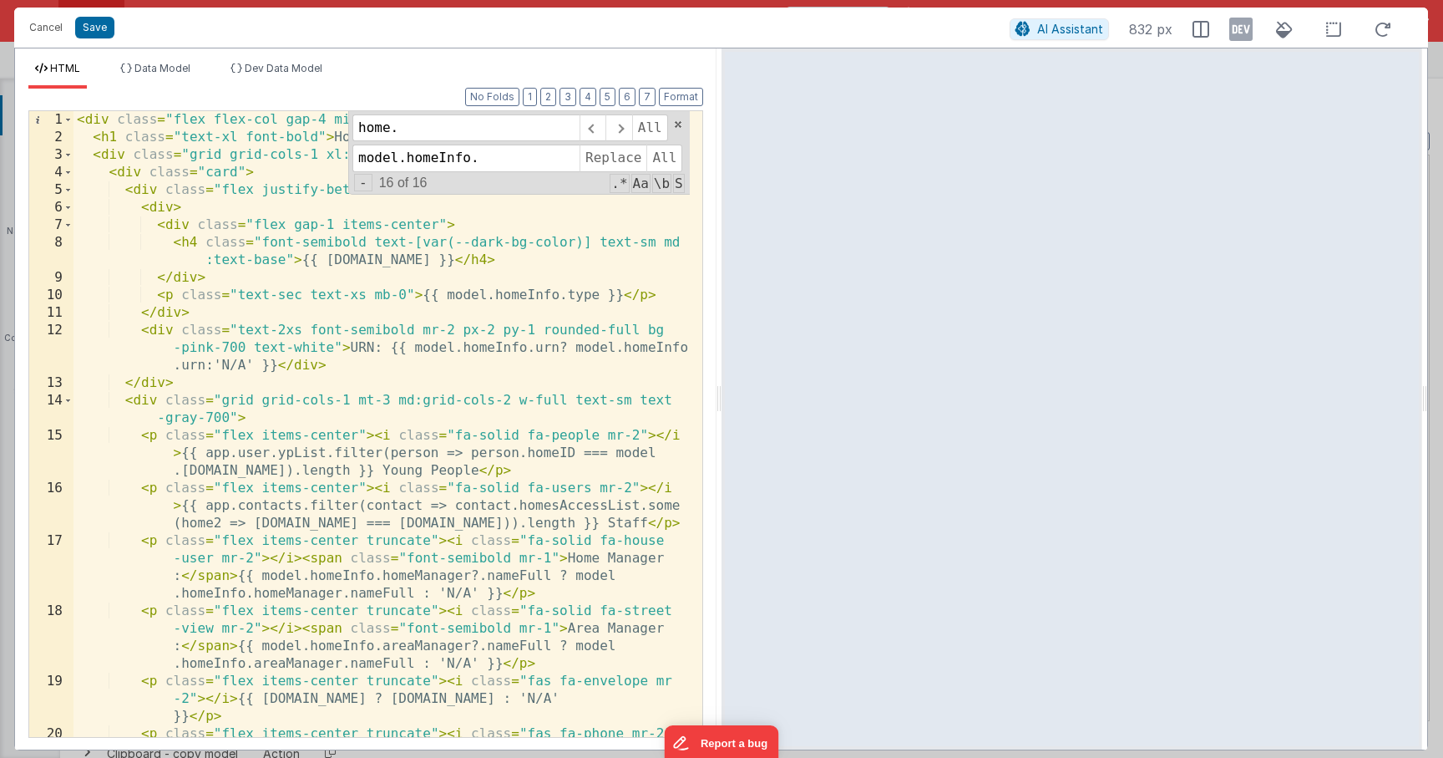
scroll to position [0, 0]
click at [133, 74] on li "Data Model" at bounding box center [156, 75] width 84 height 27
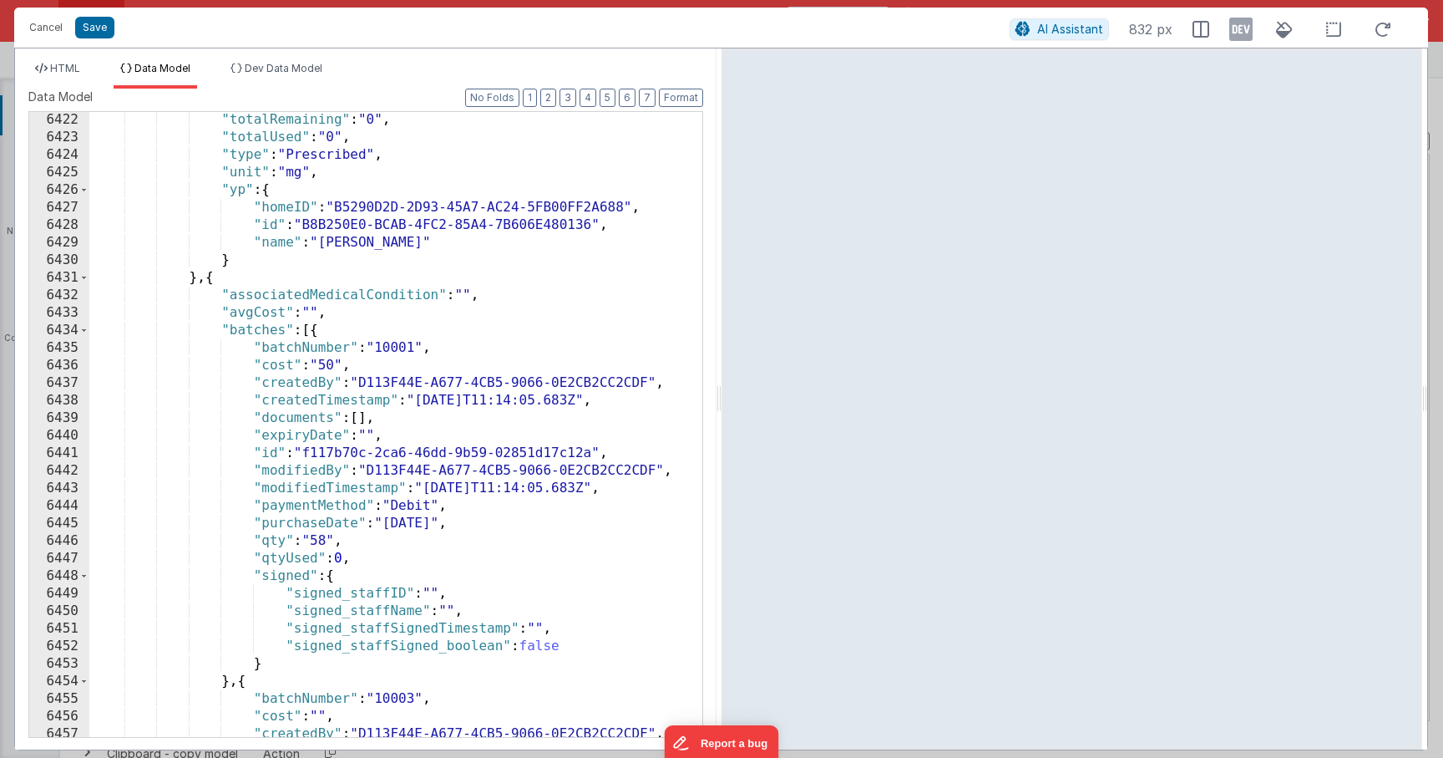
click at [356, 266] on div ""totalRemaining" : "0" , "totalUsed" : "0" , "type" : "Prescribed" , "unit" : "…" at bounding box center [389, 441] width 601 height 660
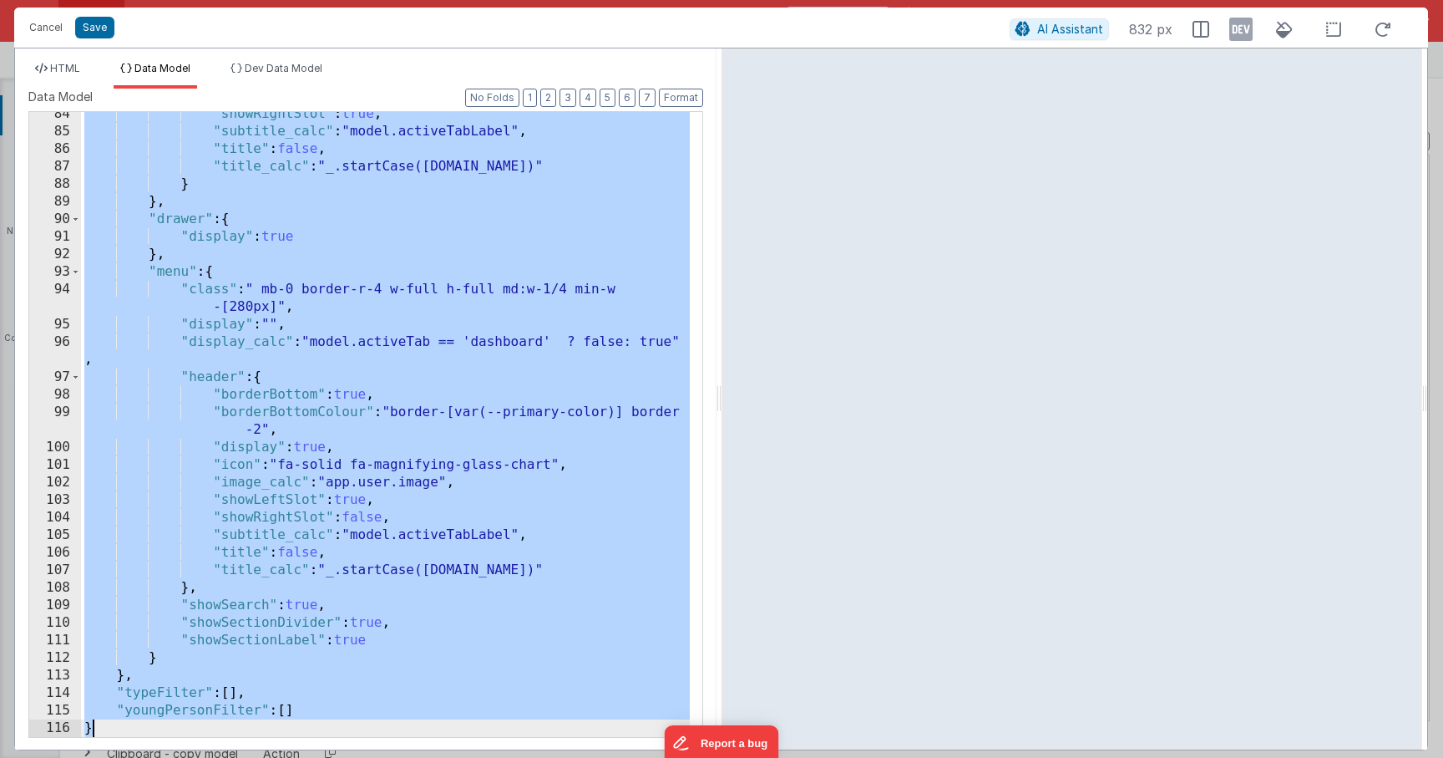
scroll to position [1498, 0]
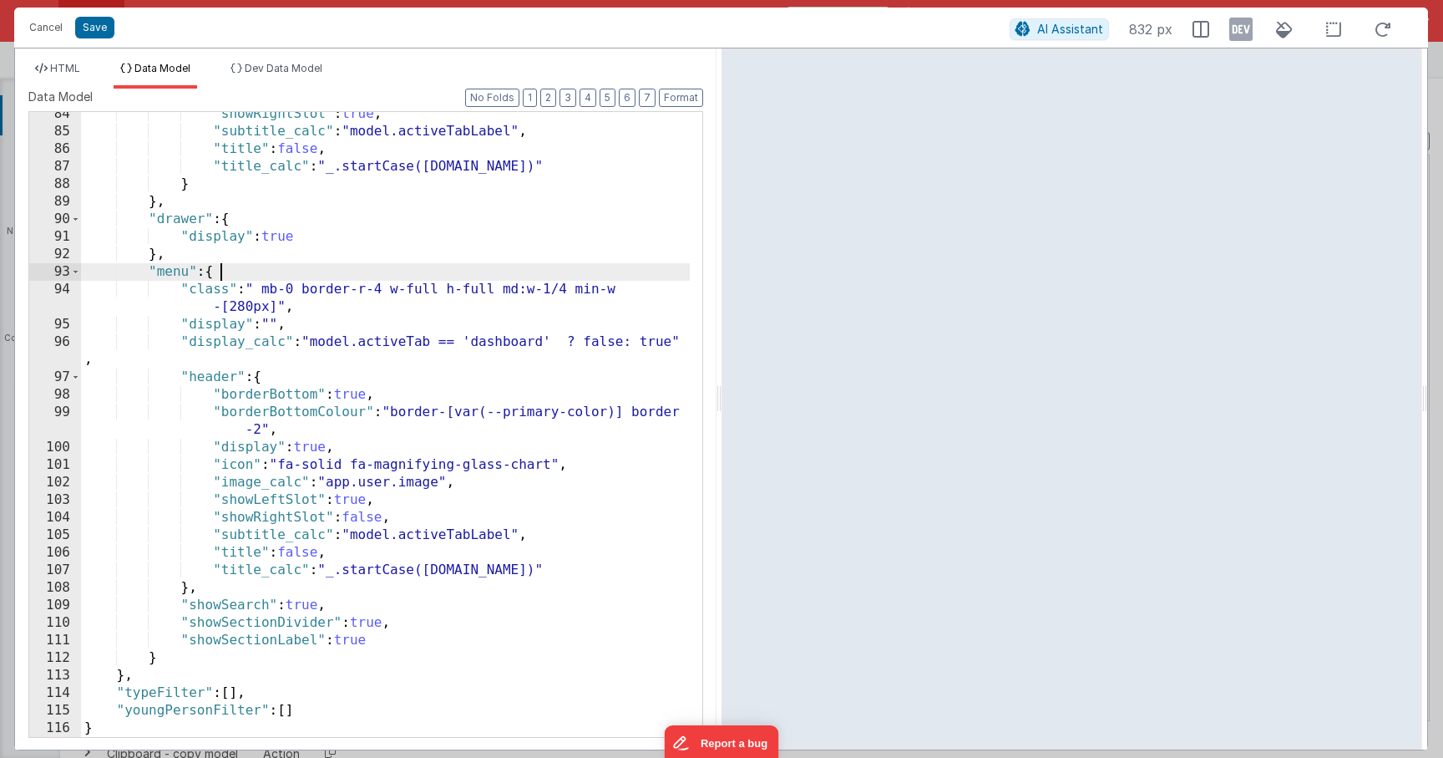
click at [363, 276] on div ""showRightSlot" : true , "subtitle_calc" : "model.activeTabLabel" , "title" : f…" at bounding box center [385, 435] width 609 height 660
click at [84, 71] on li "HTML" at bounding box center [57, 75] width 58 height 27
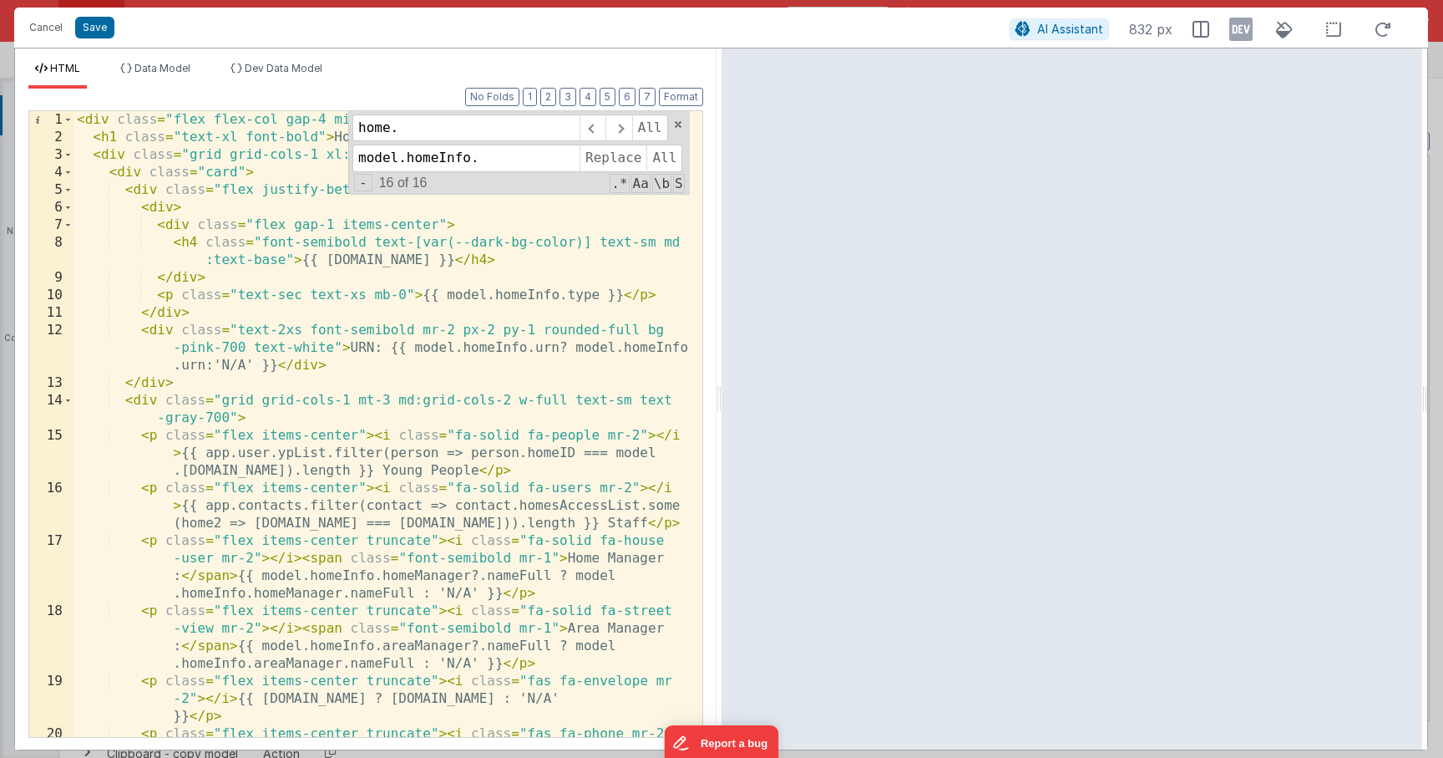
click at [408, 344] on div "< div class = "flex flex-col gap-4 min-h-0" > < h1 class = "text-xl font-bold" …" at bounding box center [382, 459] width 616 height 696
click at [677, 124] on span at bounding box center [678, 125] width 12 height 12
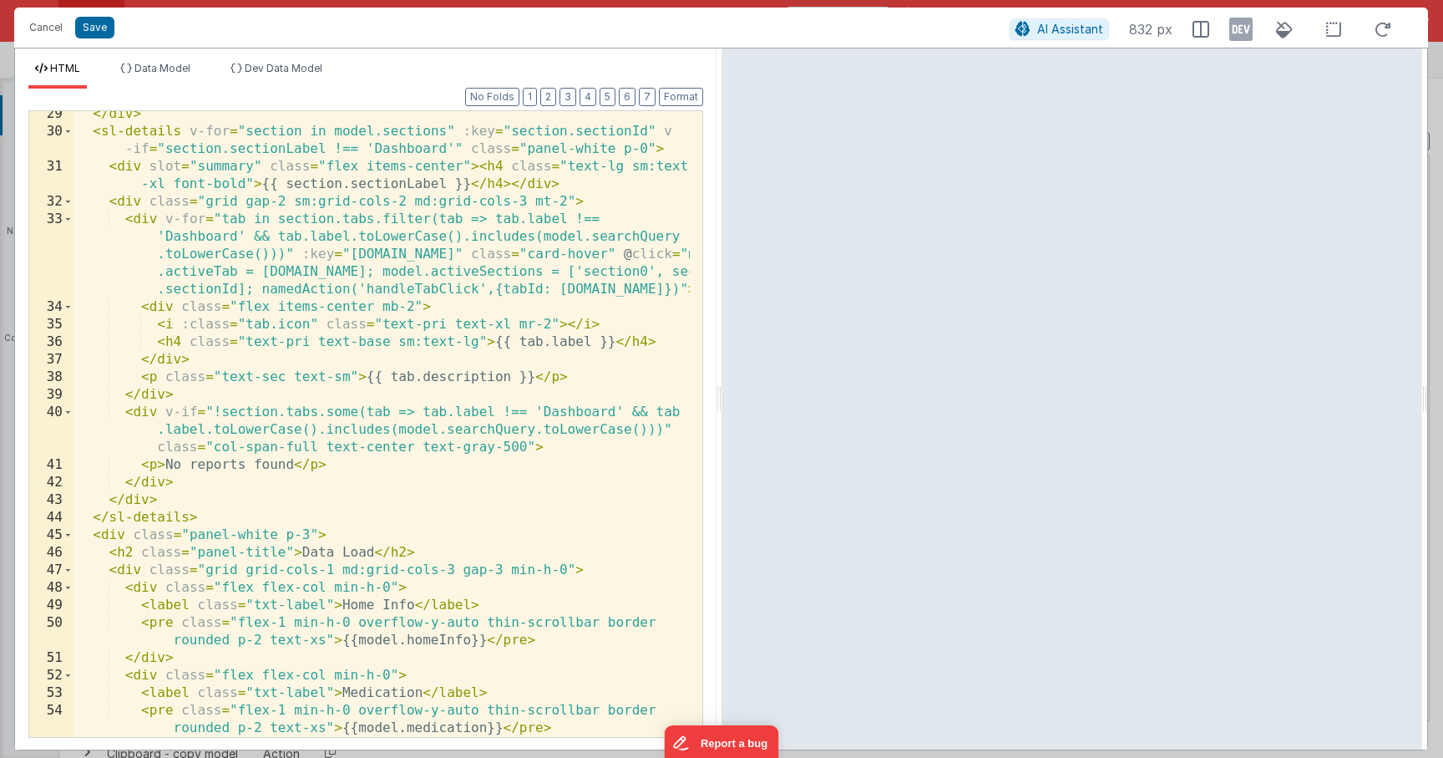
scroll to position [1164, 0]
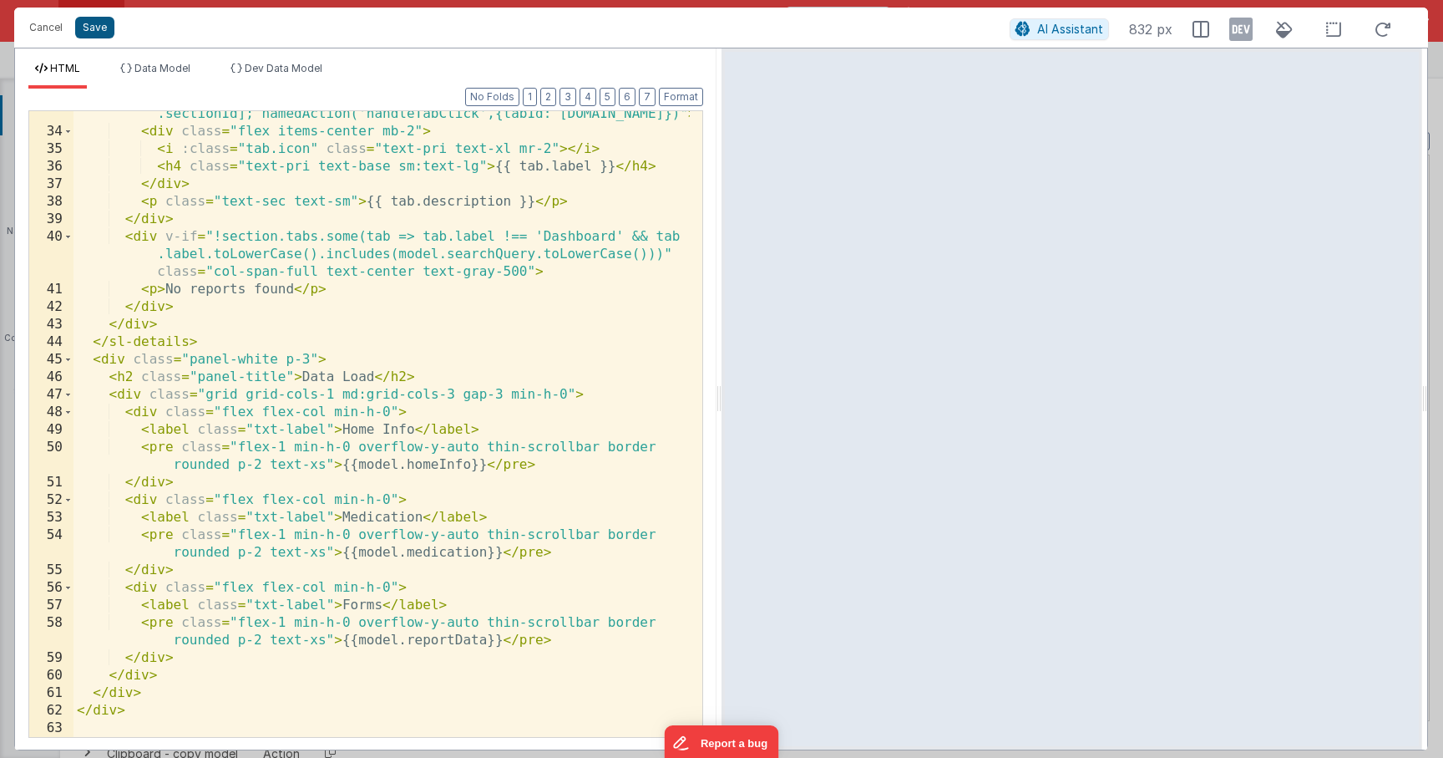
click at [106, 33] on button "Save" at bounding box center [94, 28] width 39 height 22
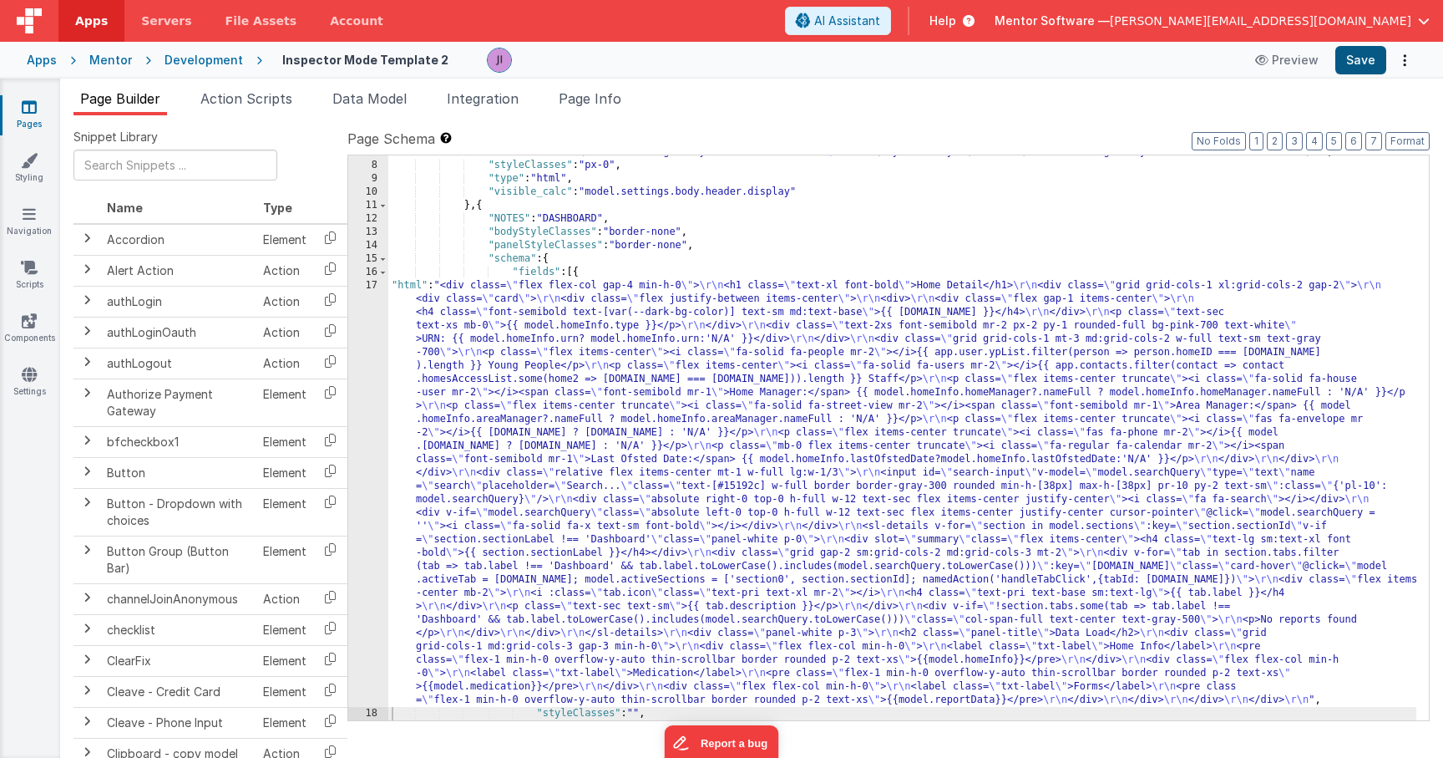
drag, startPoint x: 1342, startPoint y: 66, endPoint x: 1310, endPoint y: 67, distance: 31.8
click at [1342, 66] on button "Save" at bounding box center [1361, 60] width 51 height 28
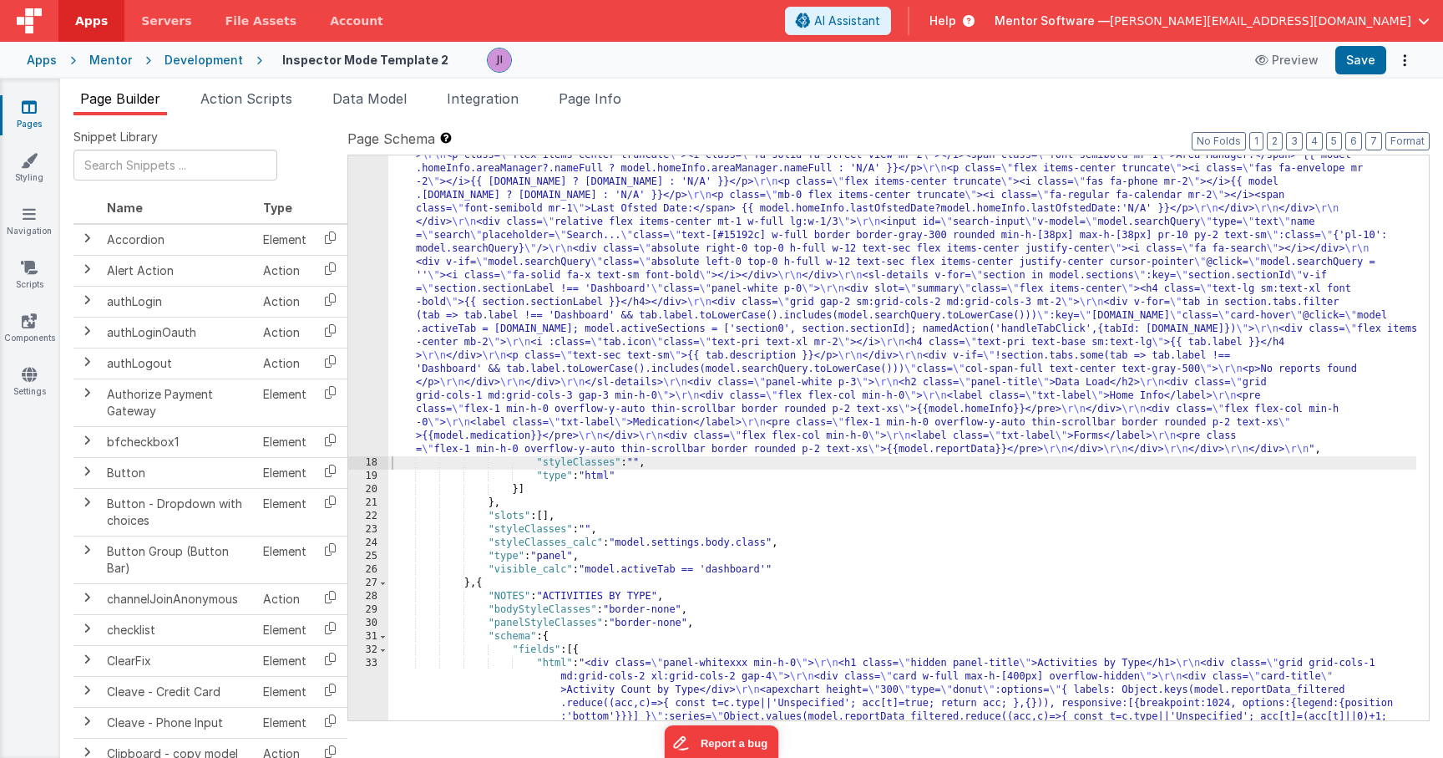
scroll to position [1798, 0]
click at [366, 352] on div "17" at bounding box center [368, 242] width 40 height 428
click at [366, 345] on div "17" at bounding box center [368, 242] width 40 height 428
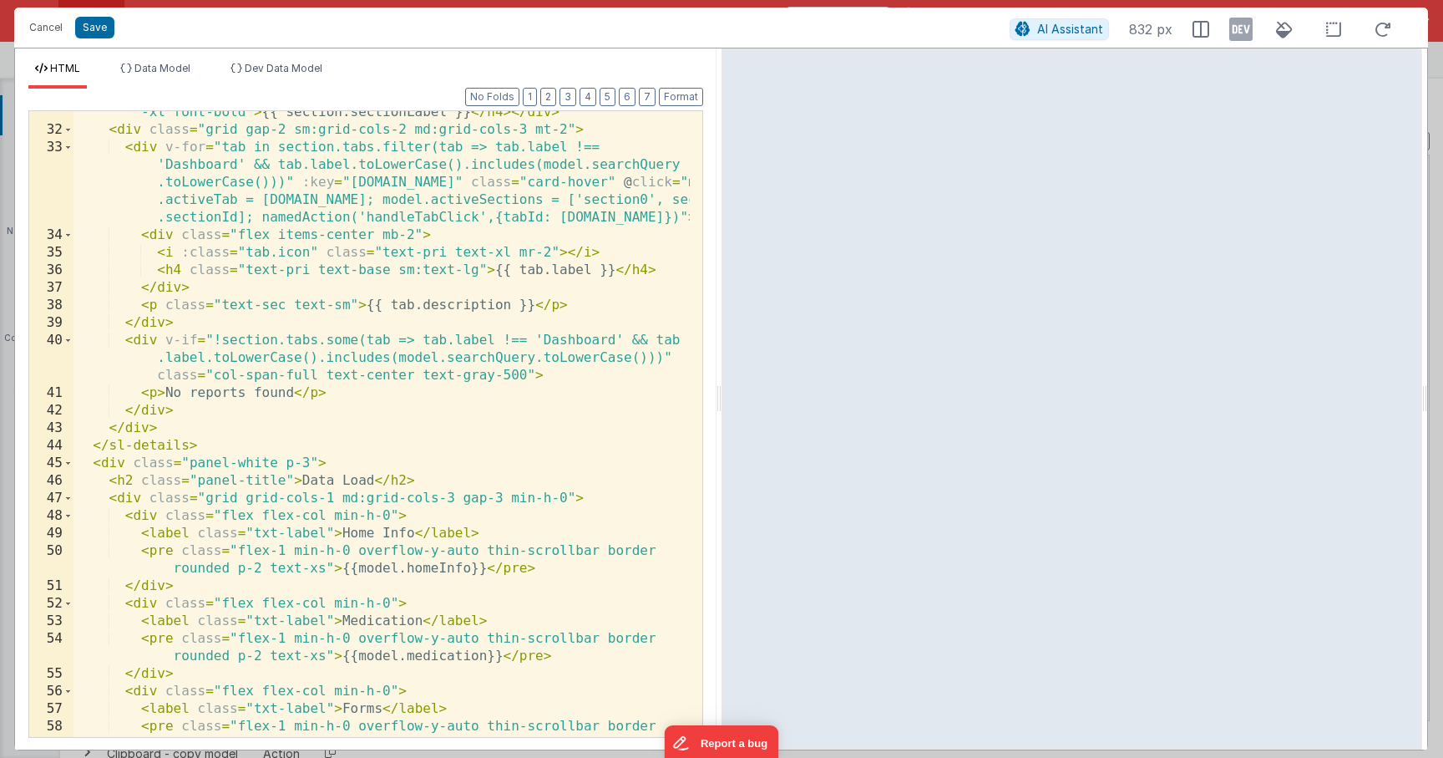
scroll to position [1164, 0]
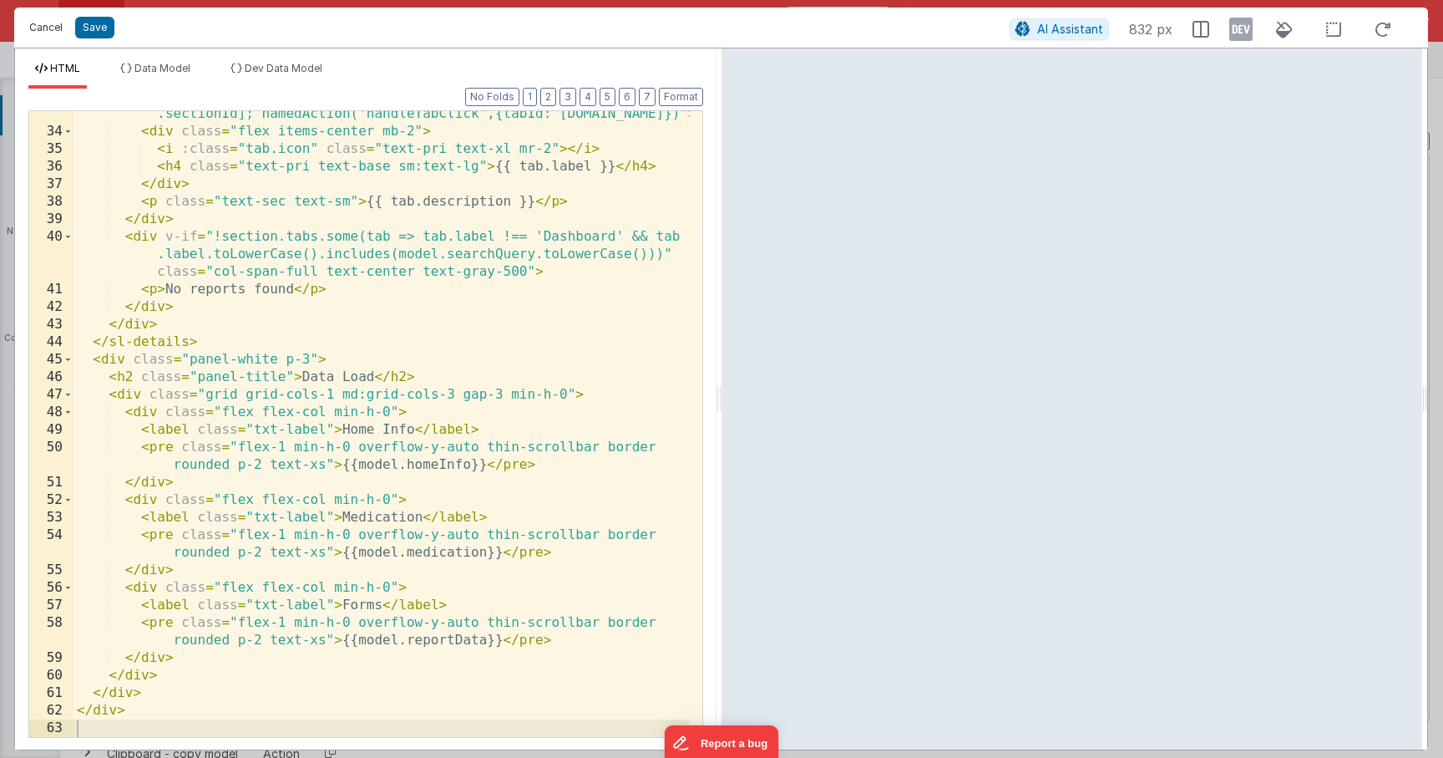
click at [58, 34] on button "Cancel" at bounding box center [46, 27] width 50 height 23
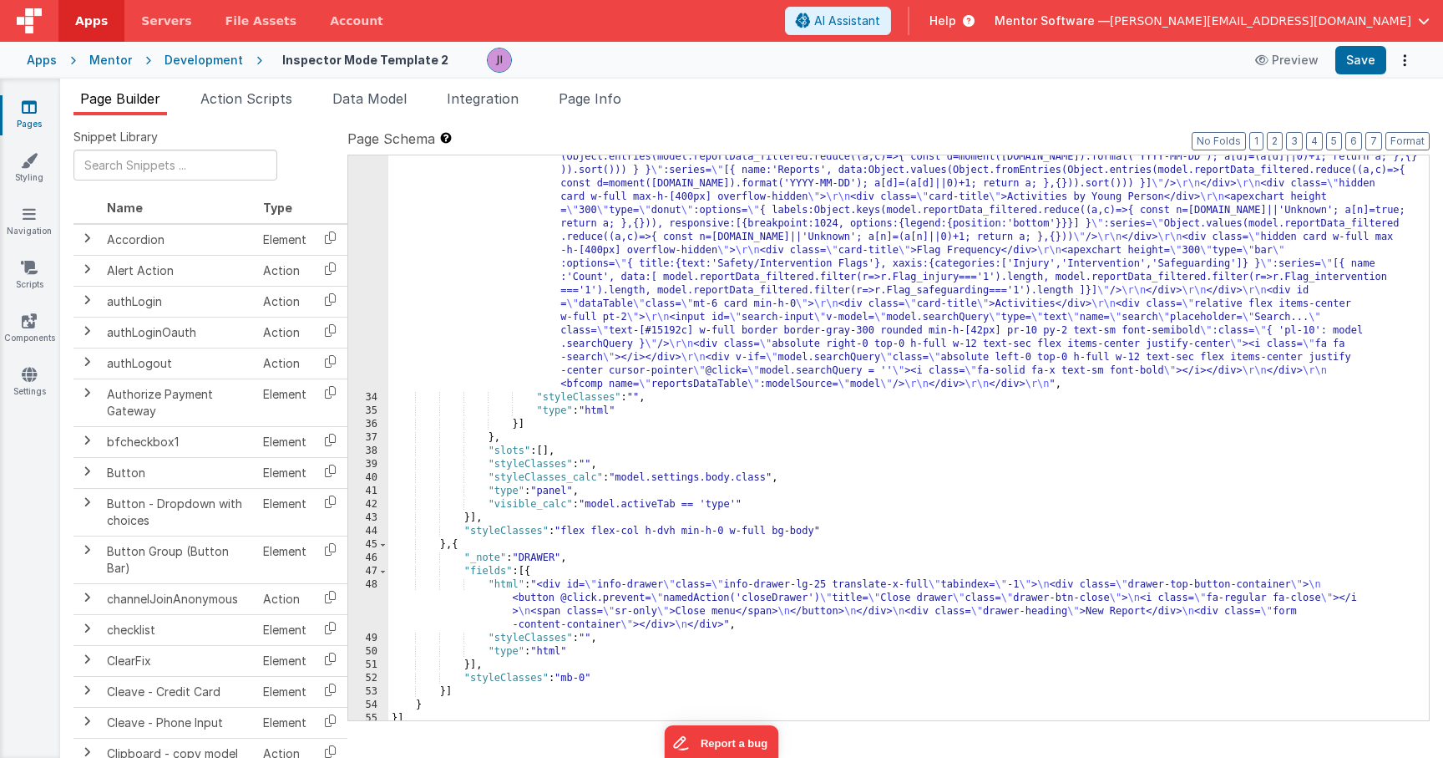
scroll to position [2225, 0]
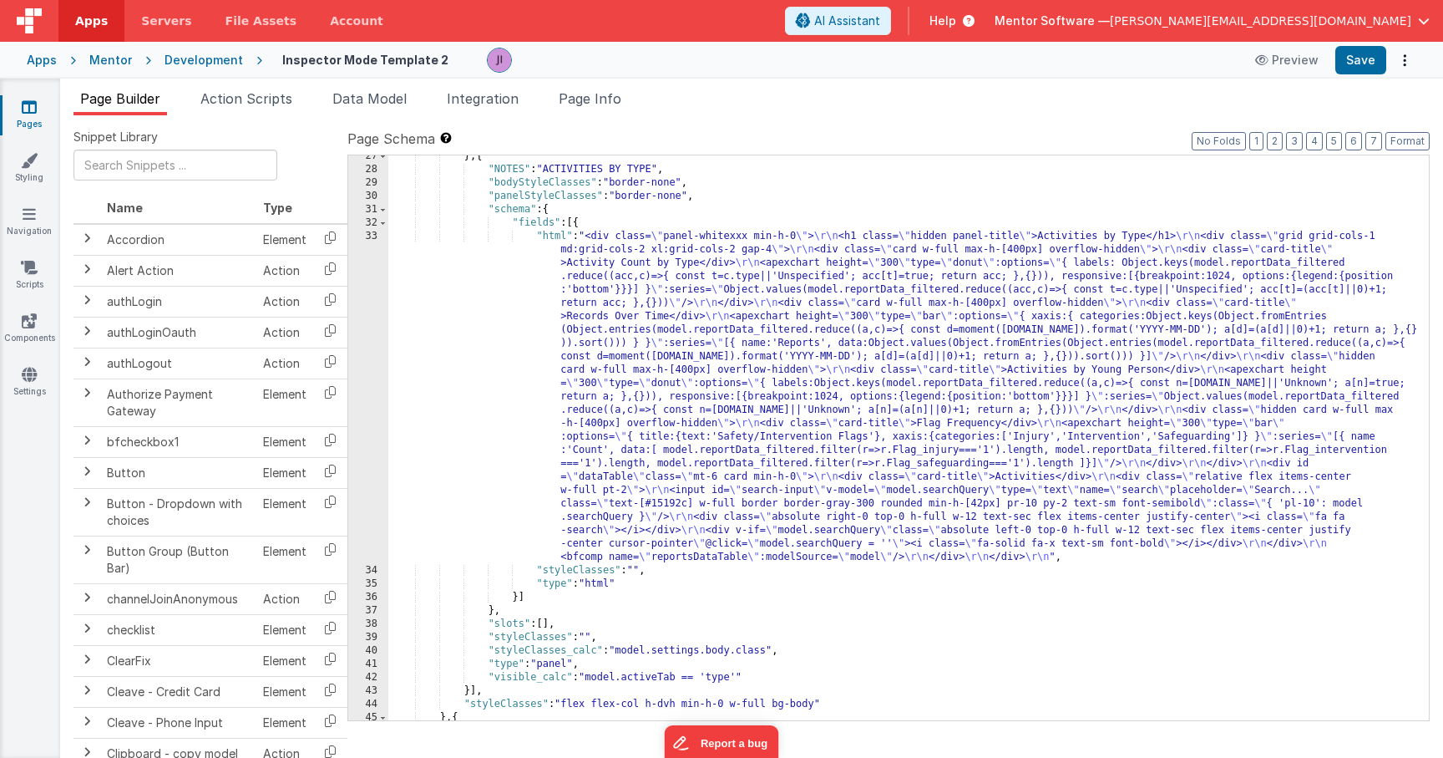
click at [656, 356] on div "} , { "NOTES" : "ACTIVITIES BY TYPE" , "bodyStyleClasses" : "border-none" , "pa…" at bounding box center [902, 445] width 1028 height 591
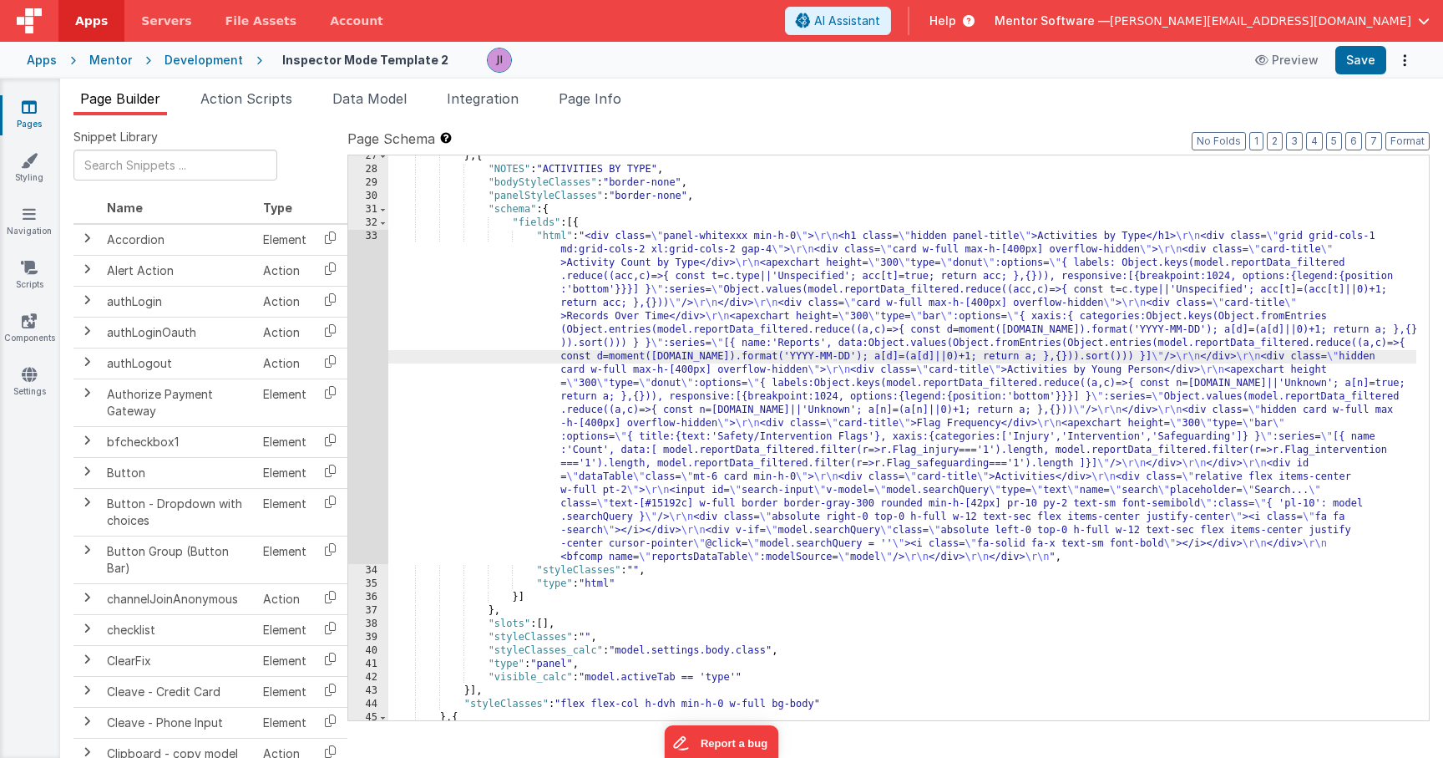
click at [360, 363] on div "33" at bounding box center [368, 397] width 40 height 334
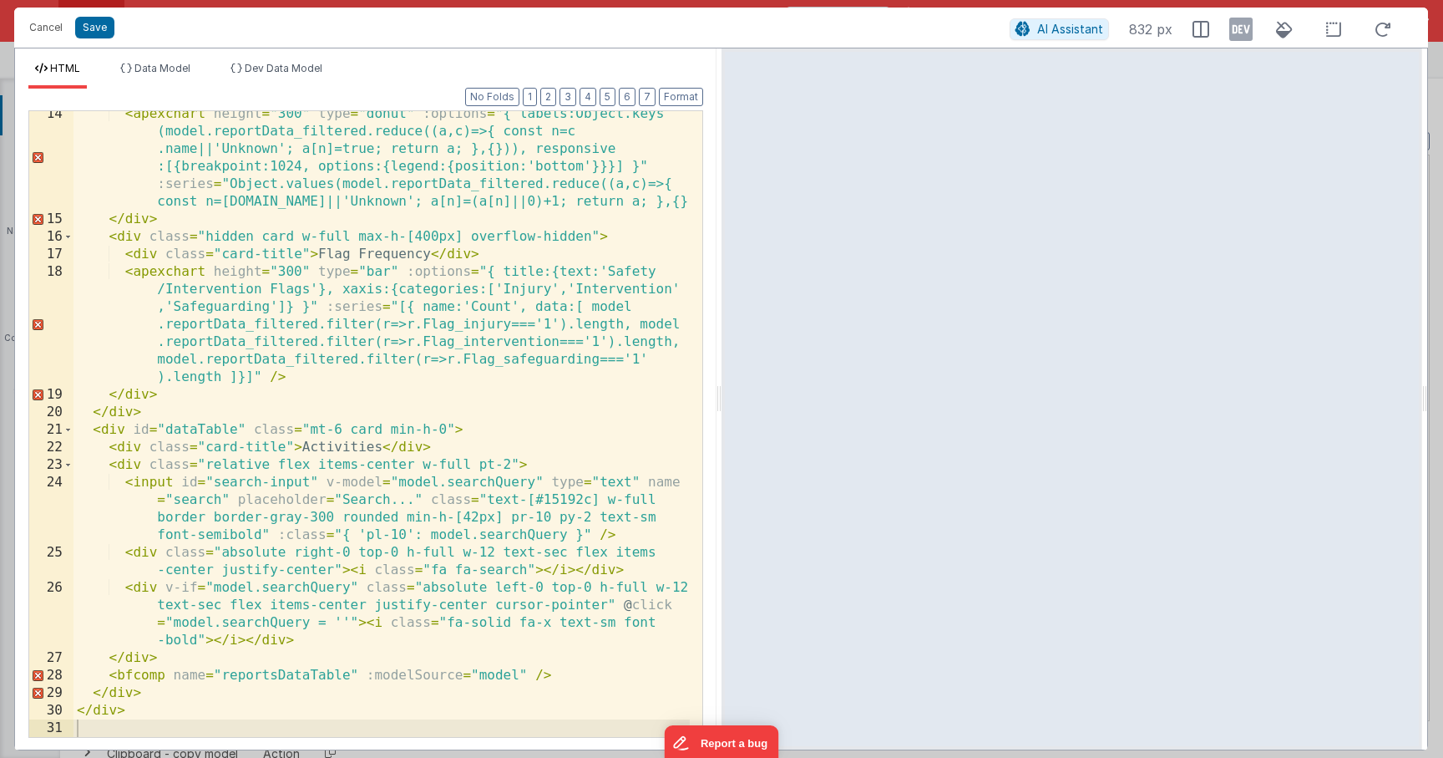
scroll to position [0, 0]
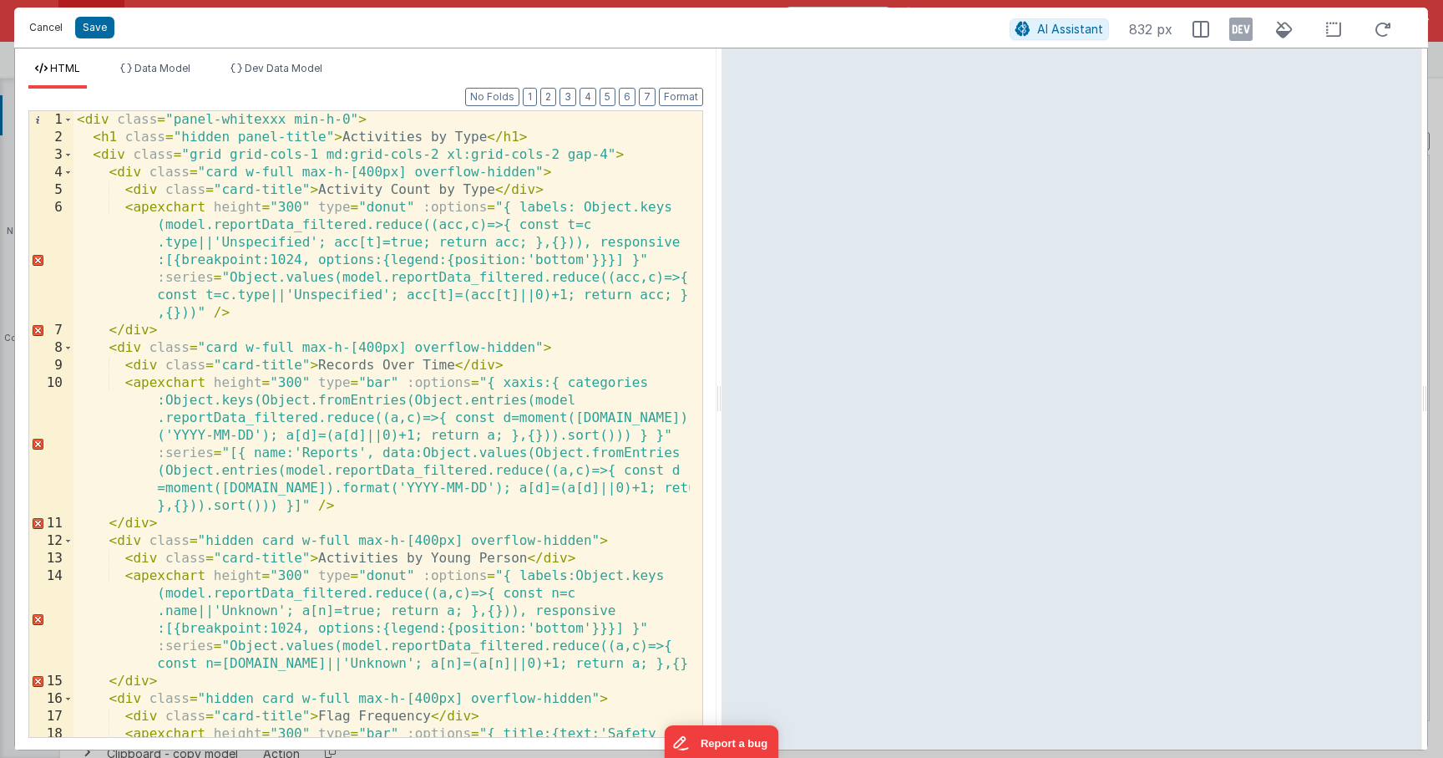
click at [55, 34] on button "Cancel" at bounding box center [46, 27] width 50 height 23
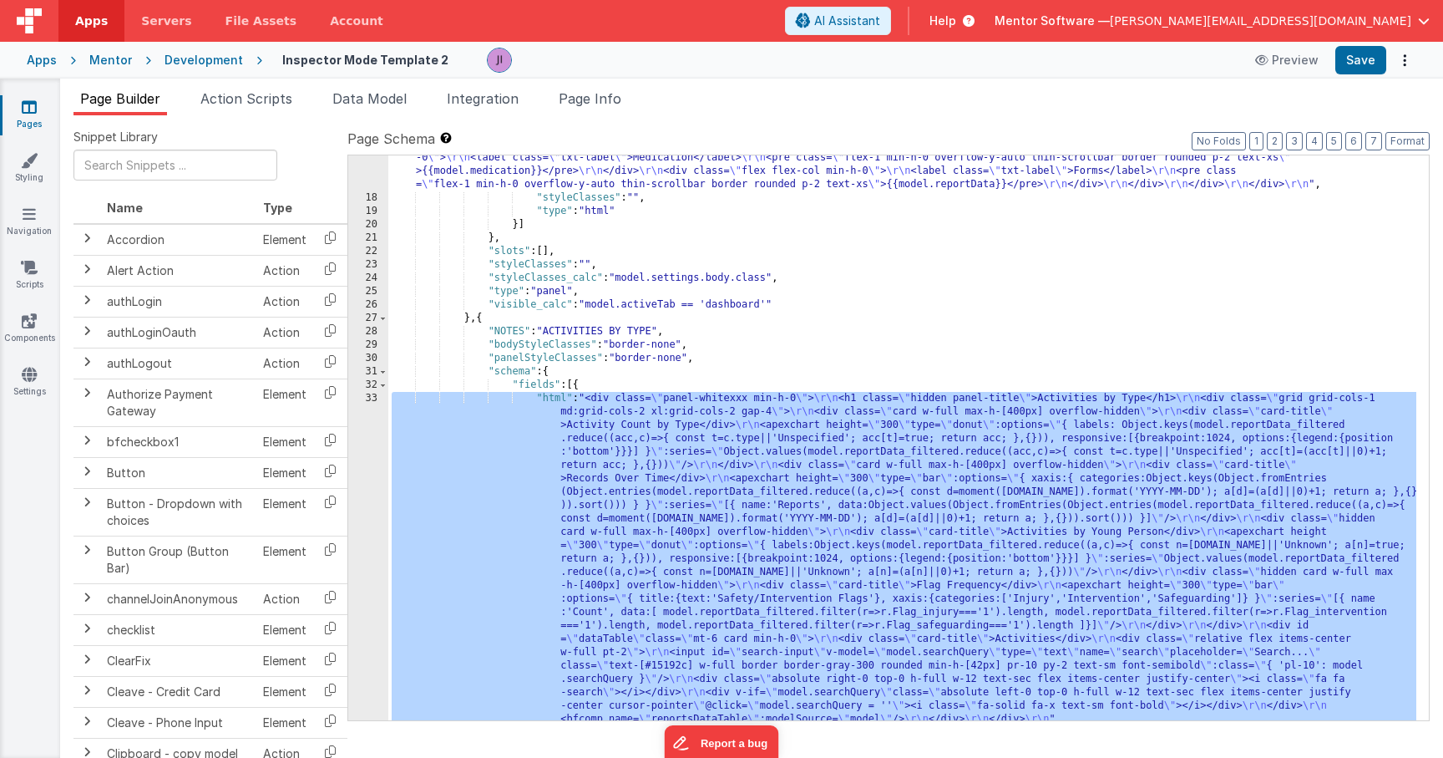
scroll to position [2023, 0]
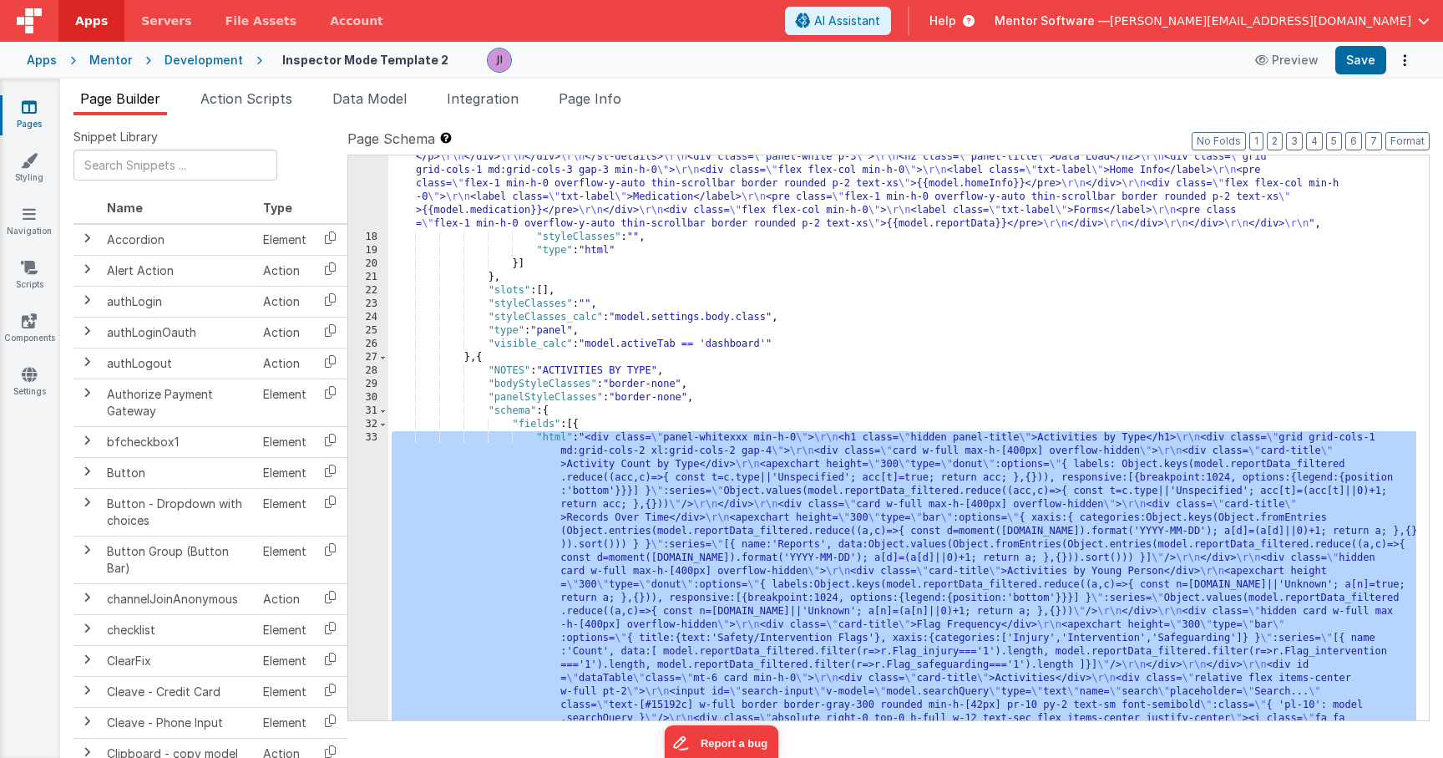
click at [681, 508] on div ""html" : "<div class= \" flex flex-col gap-4 min-h-0 \" > \r\n <h1 class= \" te…" at bounding box center [902, 466] width 1028 height 1327
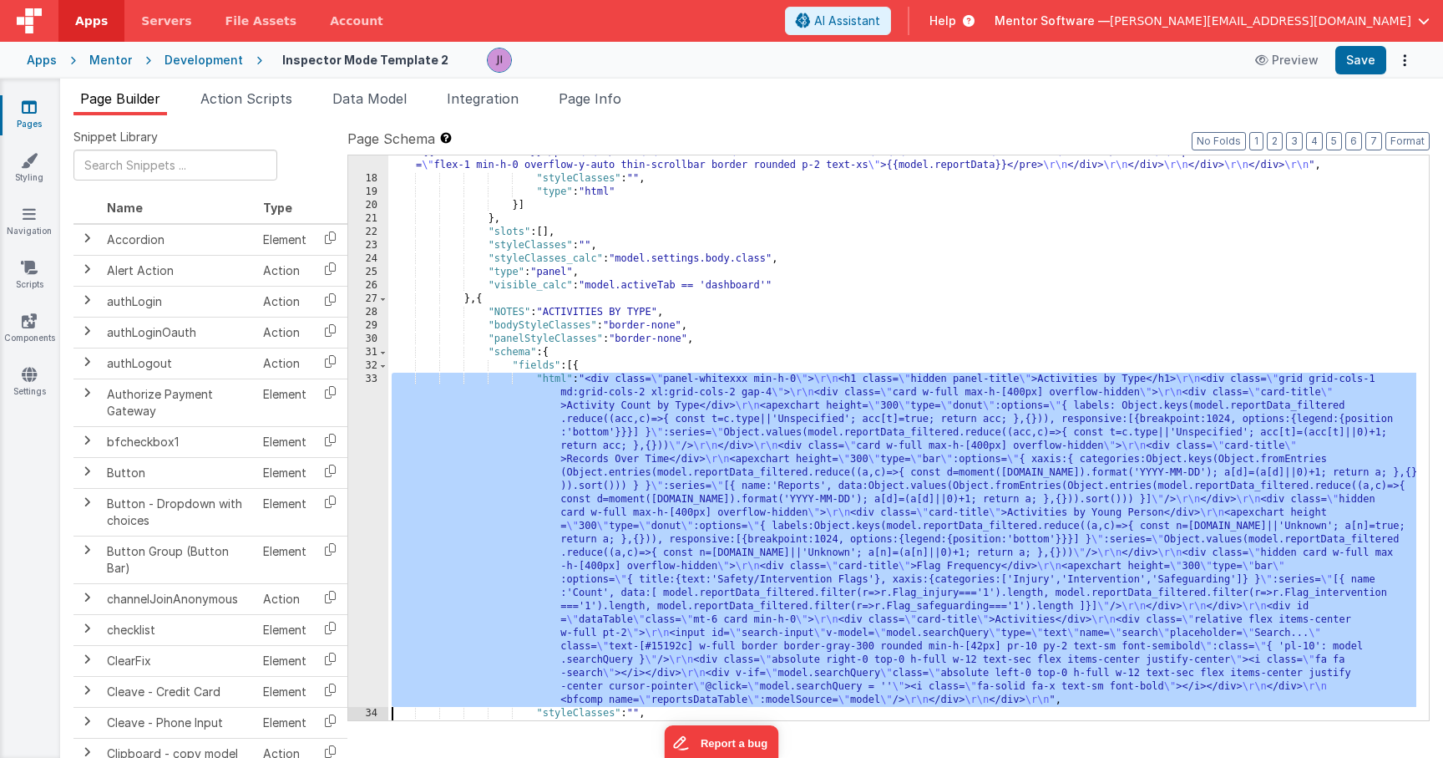
click at [378, 524] on div "33" at bounding box center [368, 540] width 40 height 334
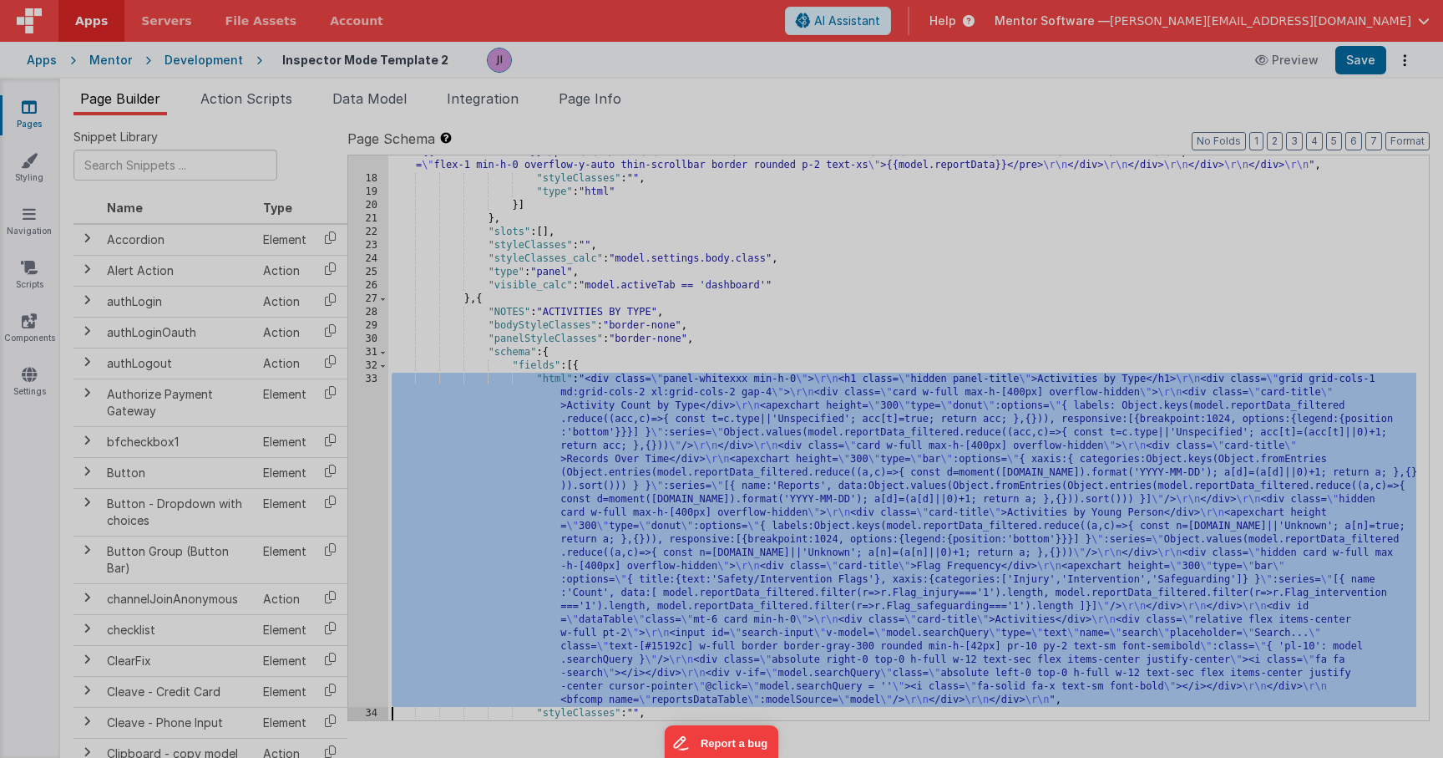
scroll to position [2082, 0]
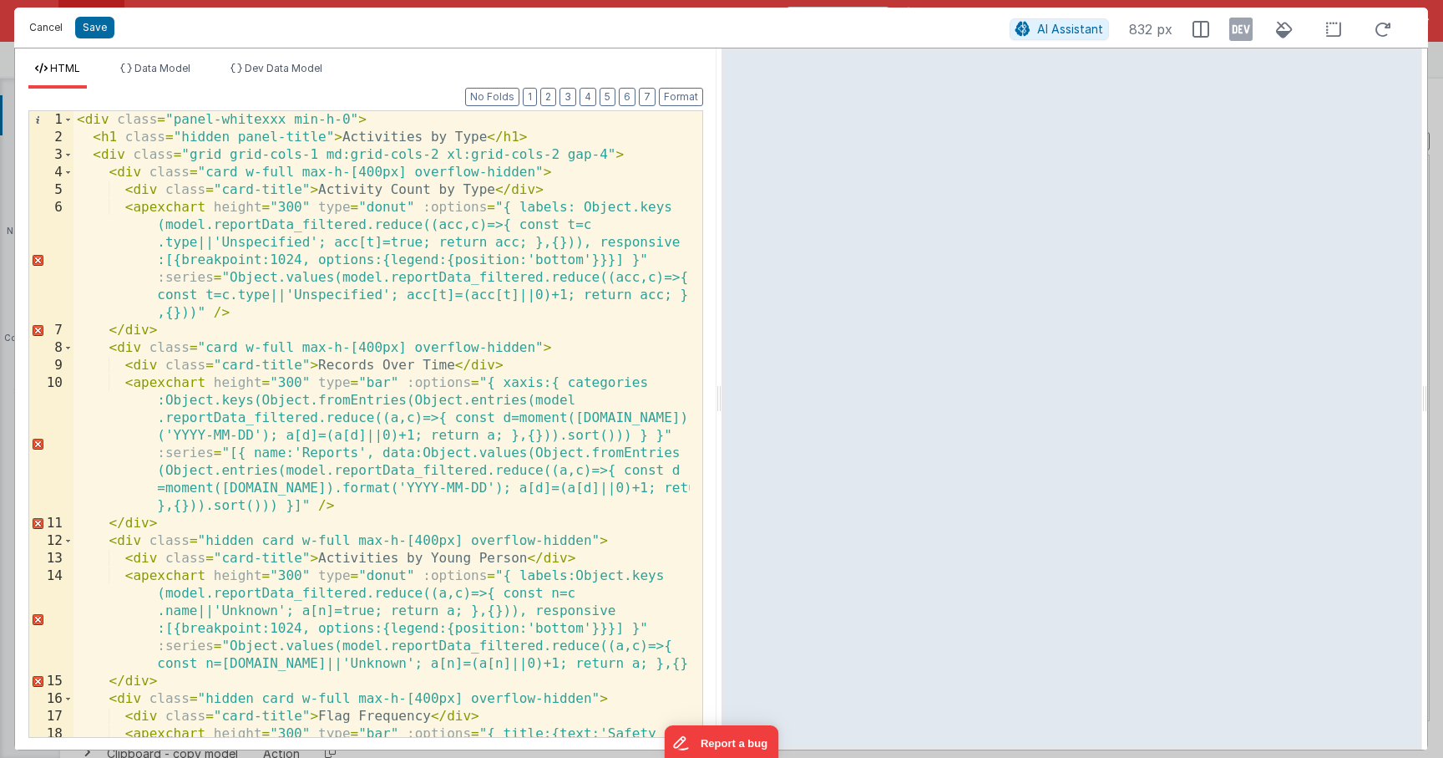
click at [68, 28] on button "Cancel" at bounding box center [46, 27] width 50 height 23
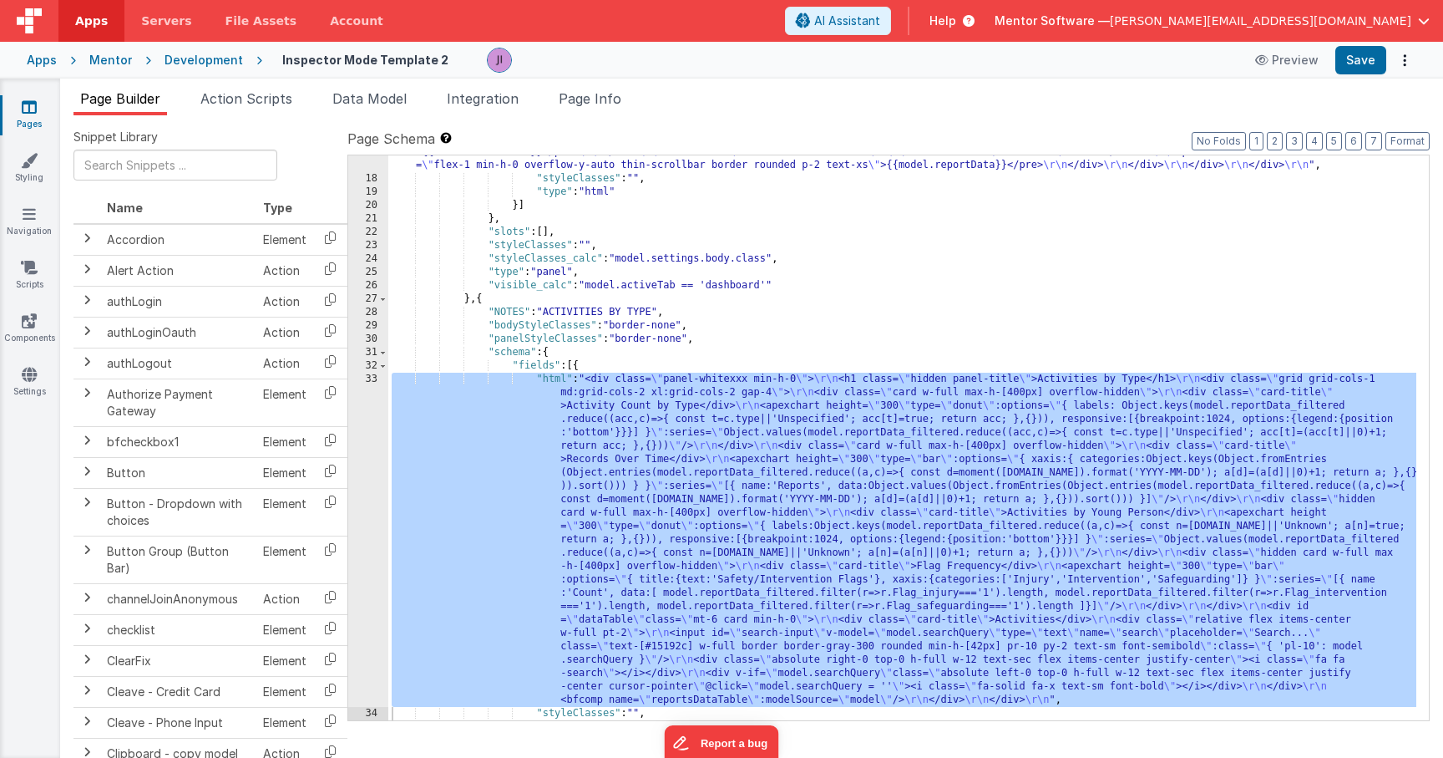
click at [61, 28] on div "Cancel Save AI Assistant 832 px" at bounding box center [721, 11] width 1414 height 40
click at [239, 94] on span "Action Scripts" at bounding box center [246, 98] width 92 height 17
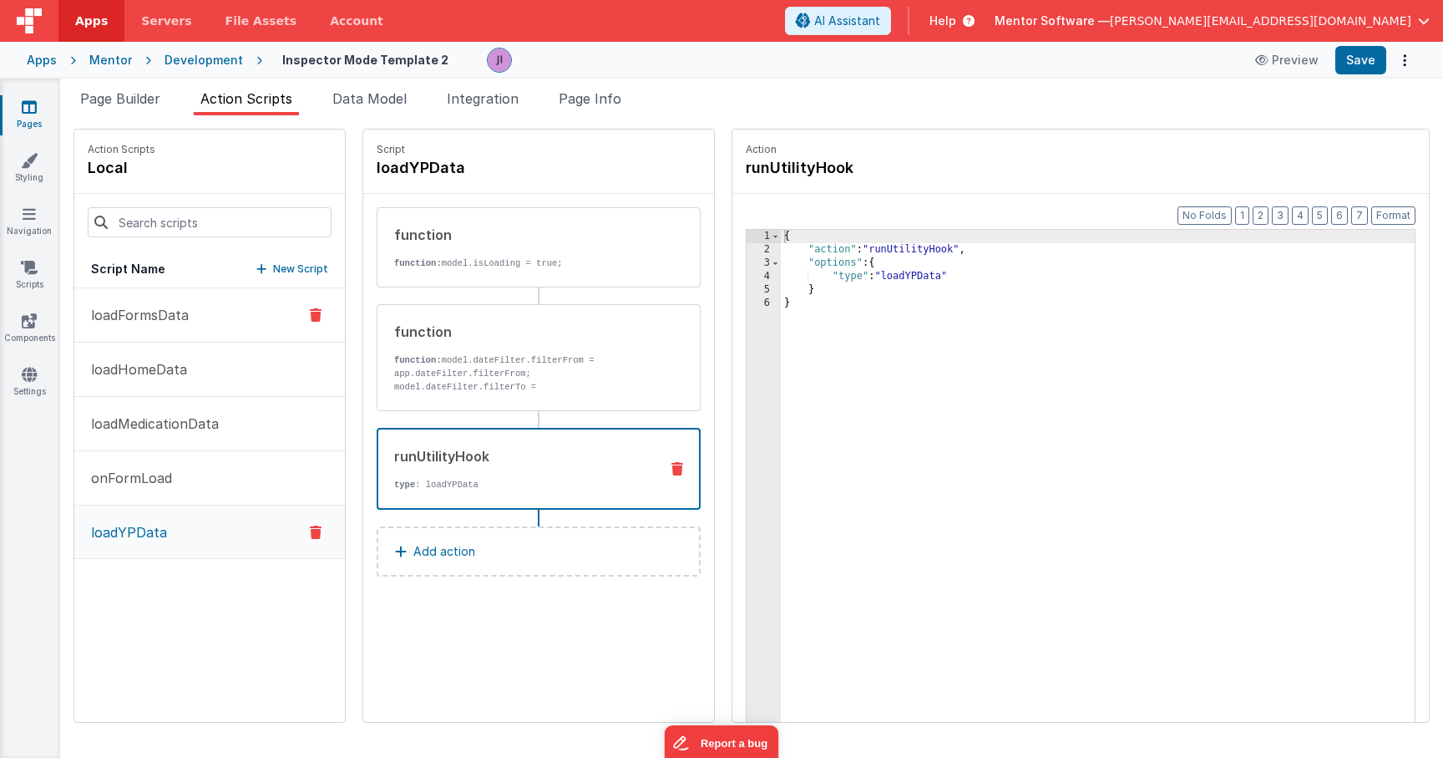
click at [185, 324] on p "loadFormsData" at bounding box center [135, 315] width 108 height 20
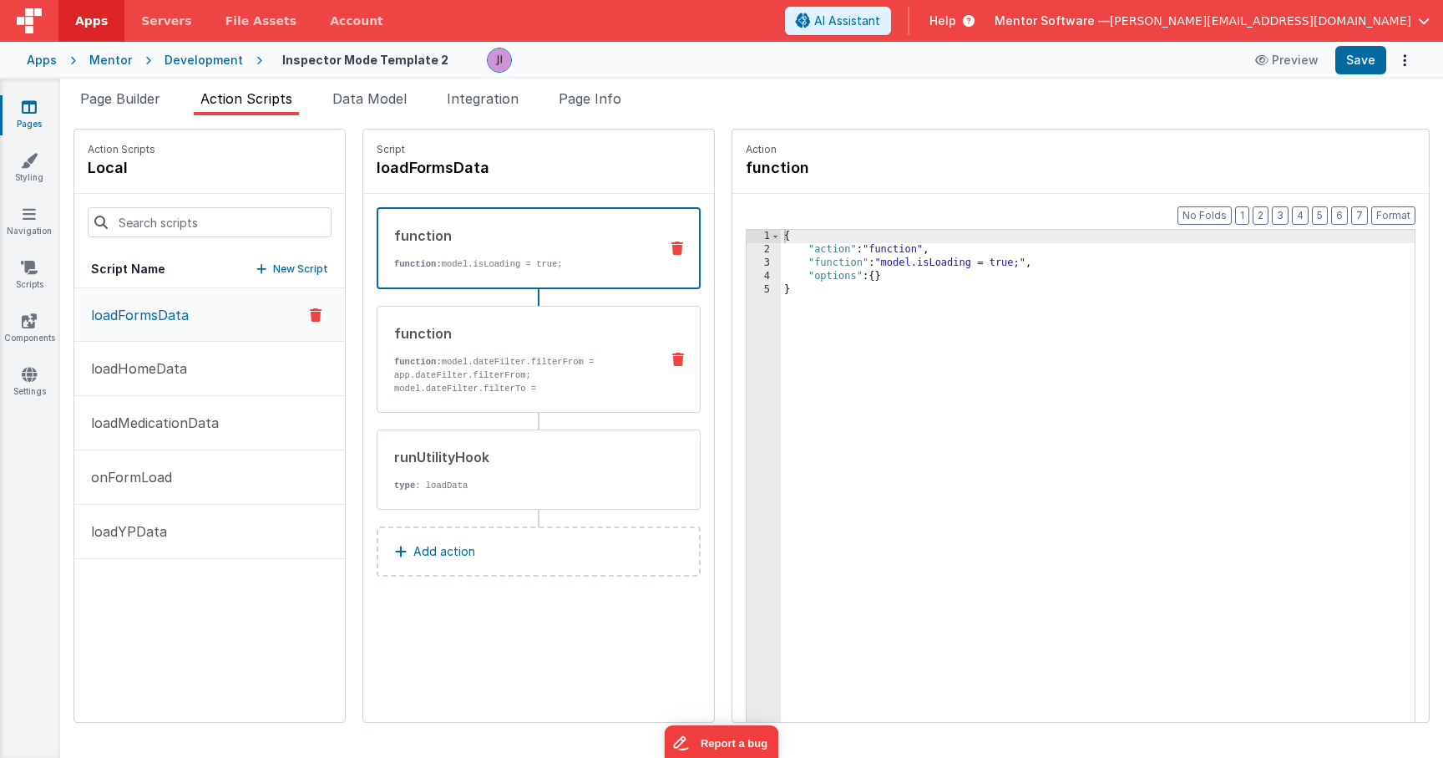
click at [454, 334] on div "function" at bounding box center [520, 333] width 252 height 20
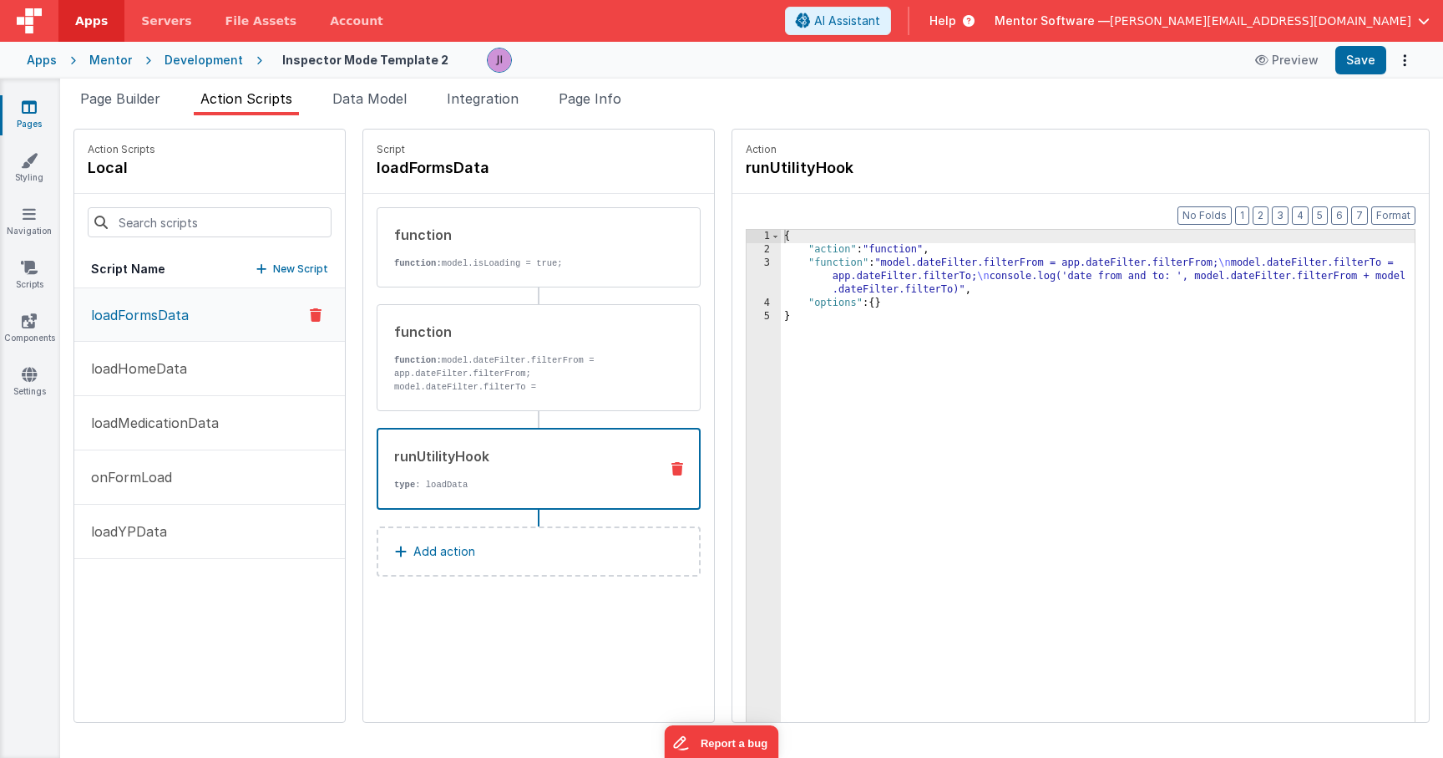
click at [588, 451] on div "runUtilityHook" at bounding box center [519, 456] width 251 height 20
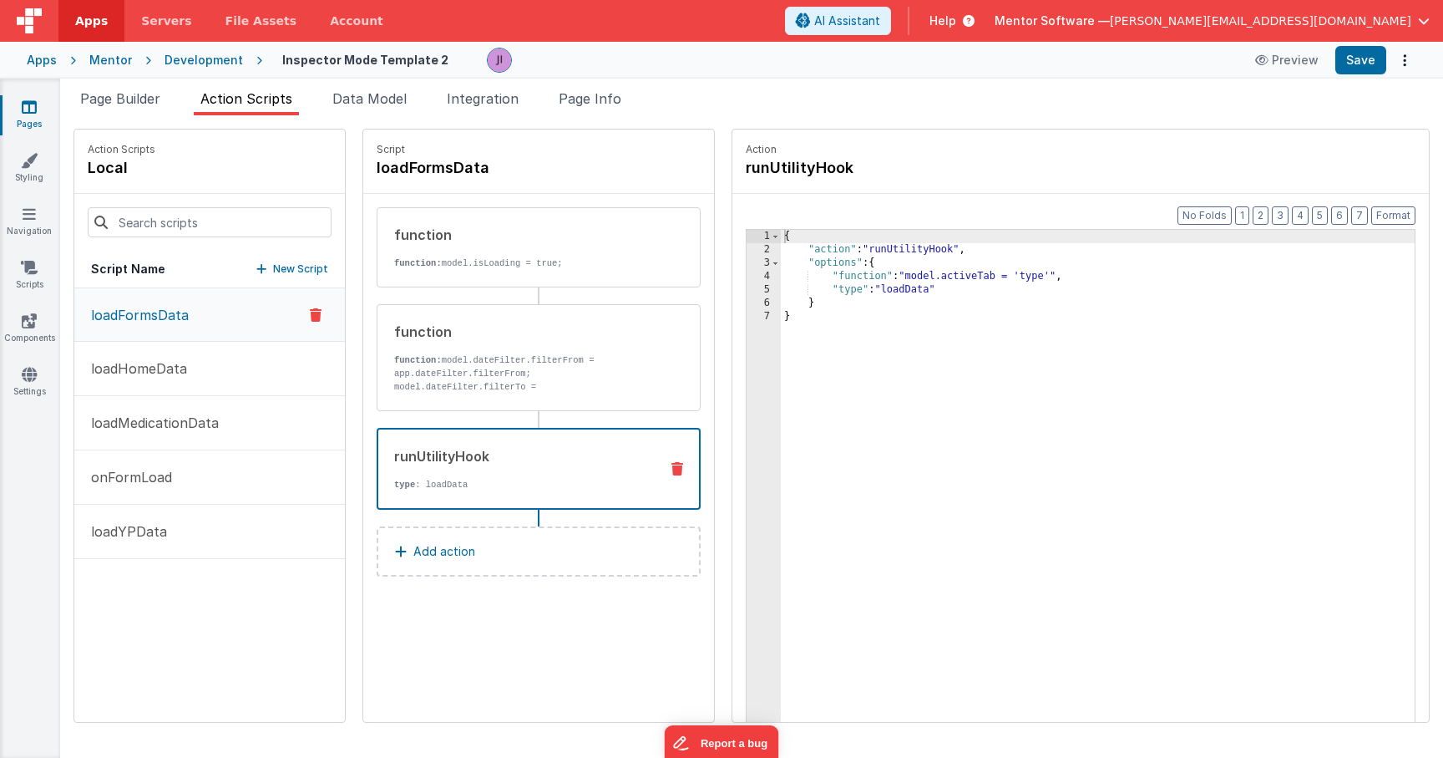
click at [896, 261] on div "{ "action" : "runUtilityHook" , "options" : { "function" : "model.activeTab = '…" at bounding box center [1098, 515] width 634 height 571
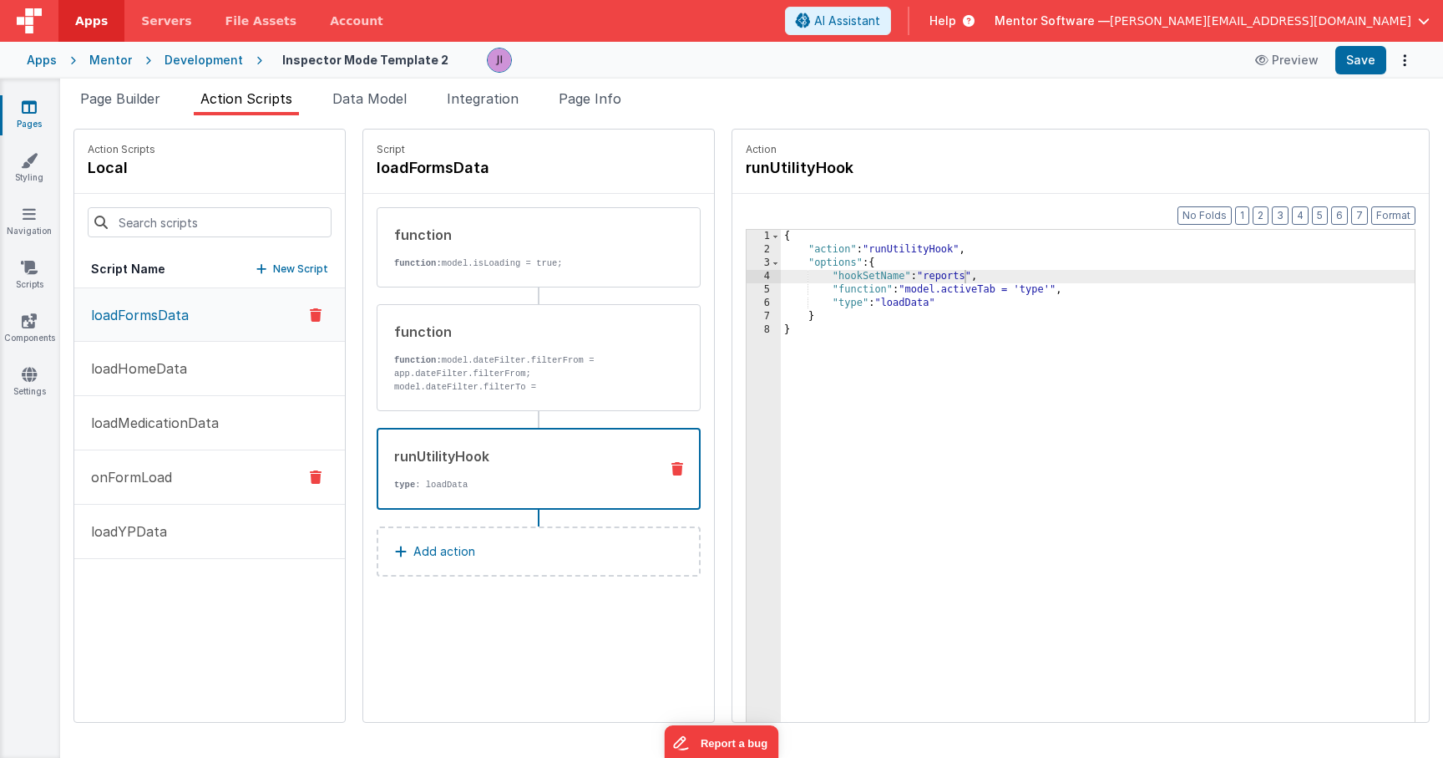
click at [236, 486] on button "onFormLoad" at bounding box center [209, 477] width 271 height 54
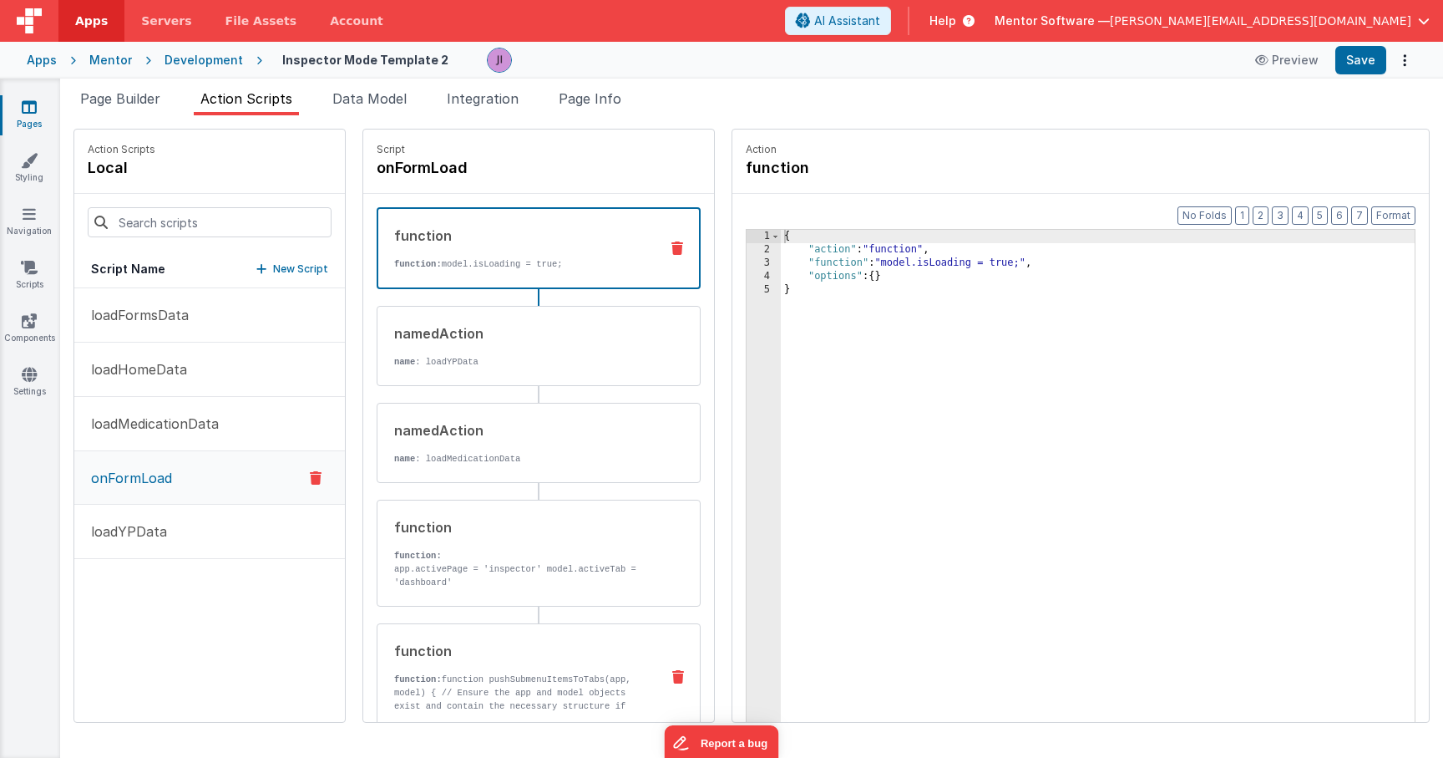
scroll to position [105, 0]
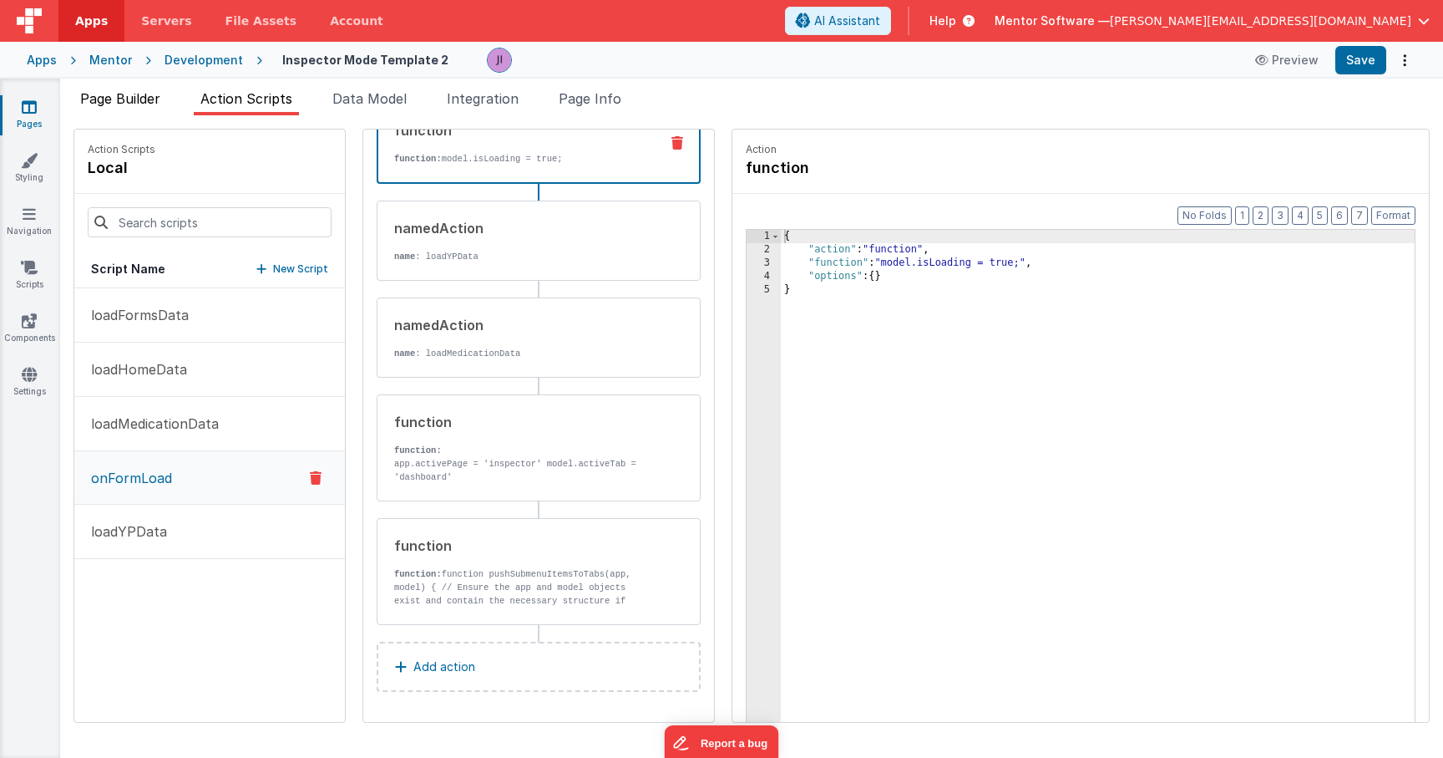
click at [152, 105] on span "Page Builder" at bounding box center [120, 98] width 80 height 17
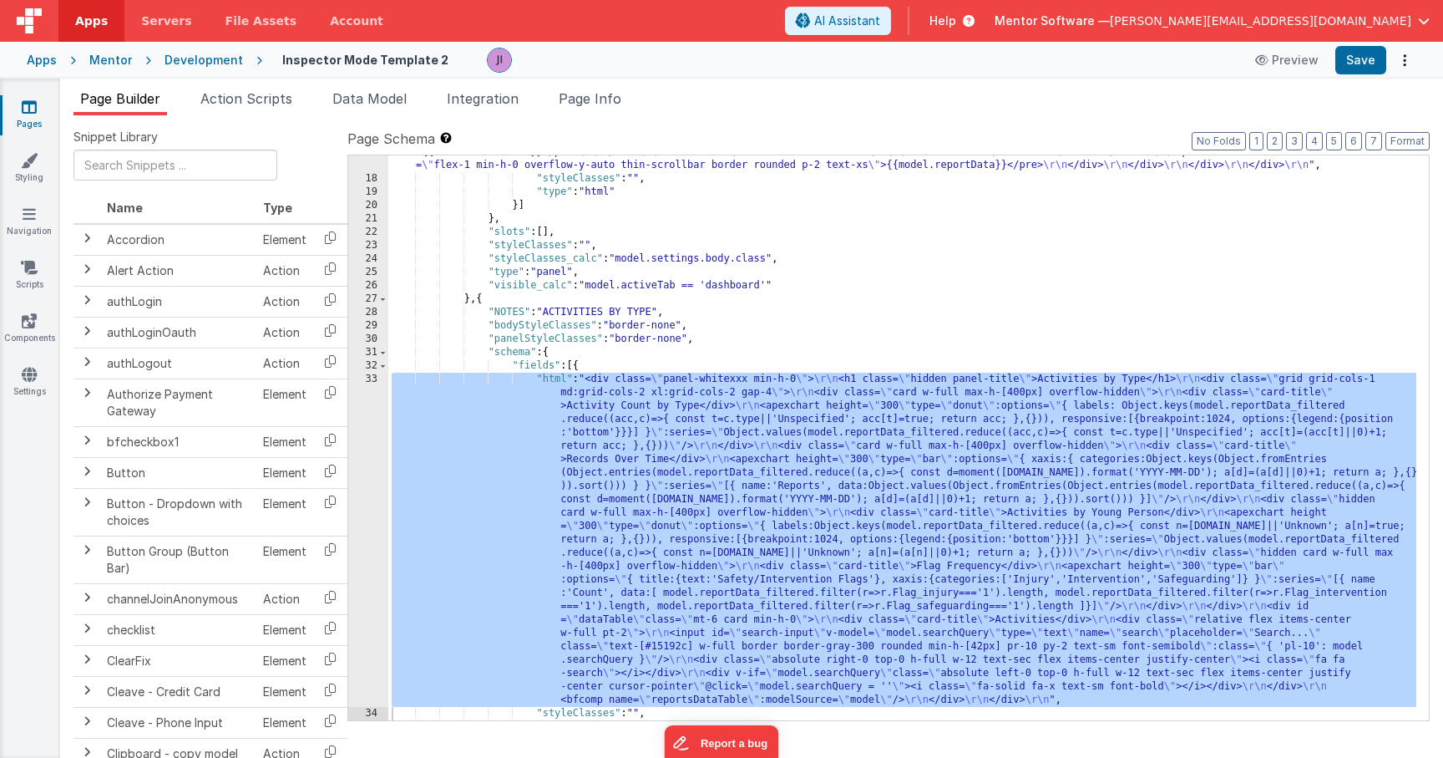
click at [590, 512] on div ""html" : "<div class= \" flex flex-col gap-4 min-h-0 \" > \r\n <h1 class= \" te…" at bounding box center [902, 247] width 1028 height 1006
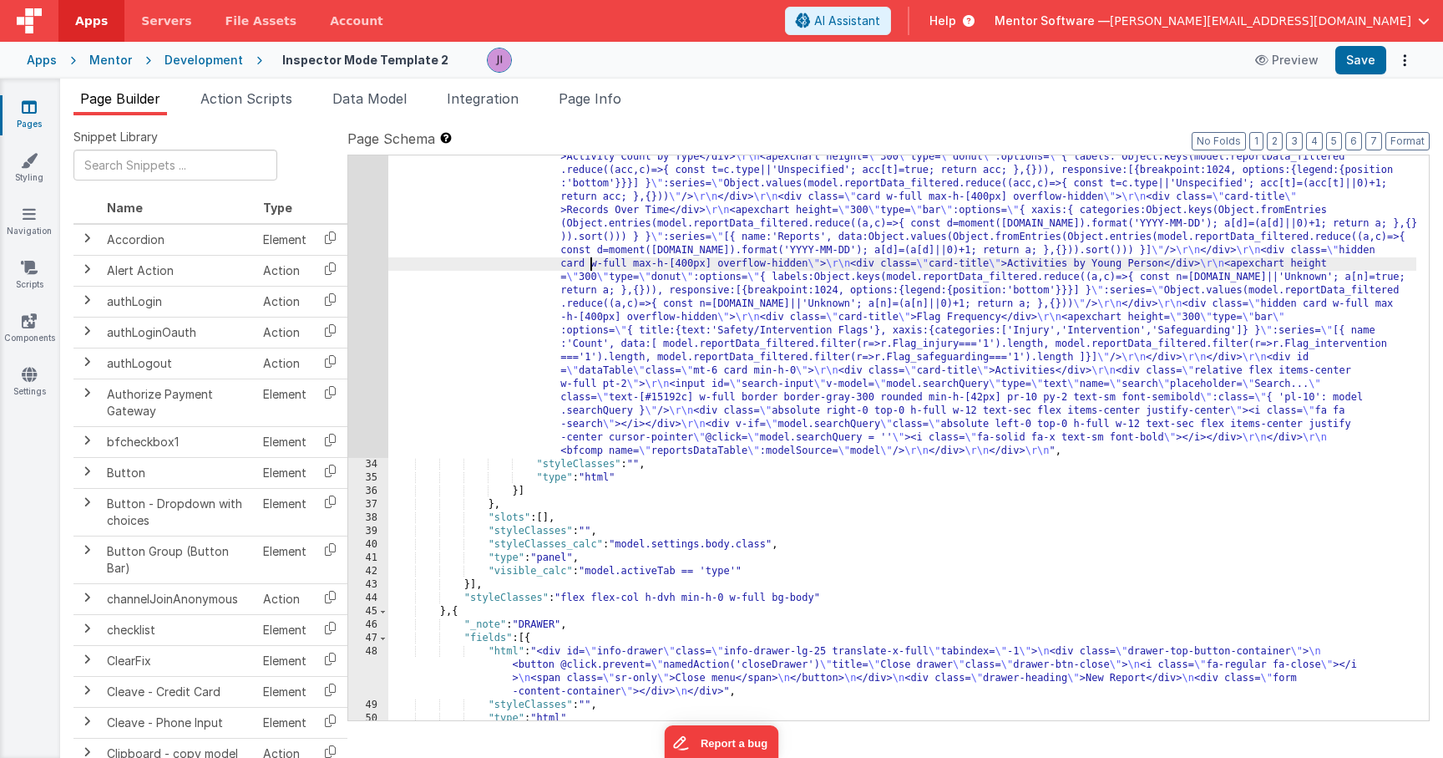
scroll to position [2331, 0]
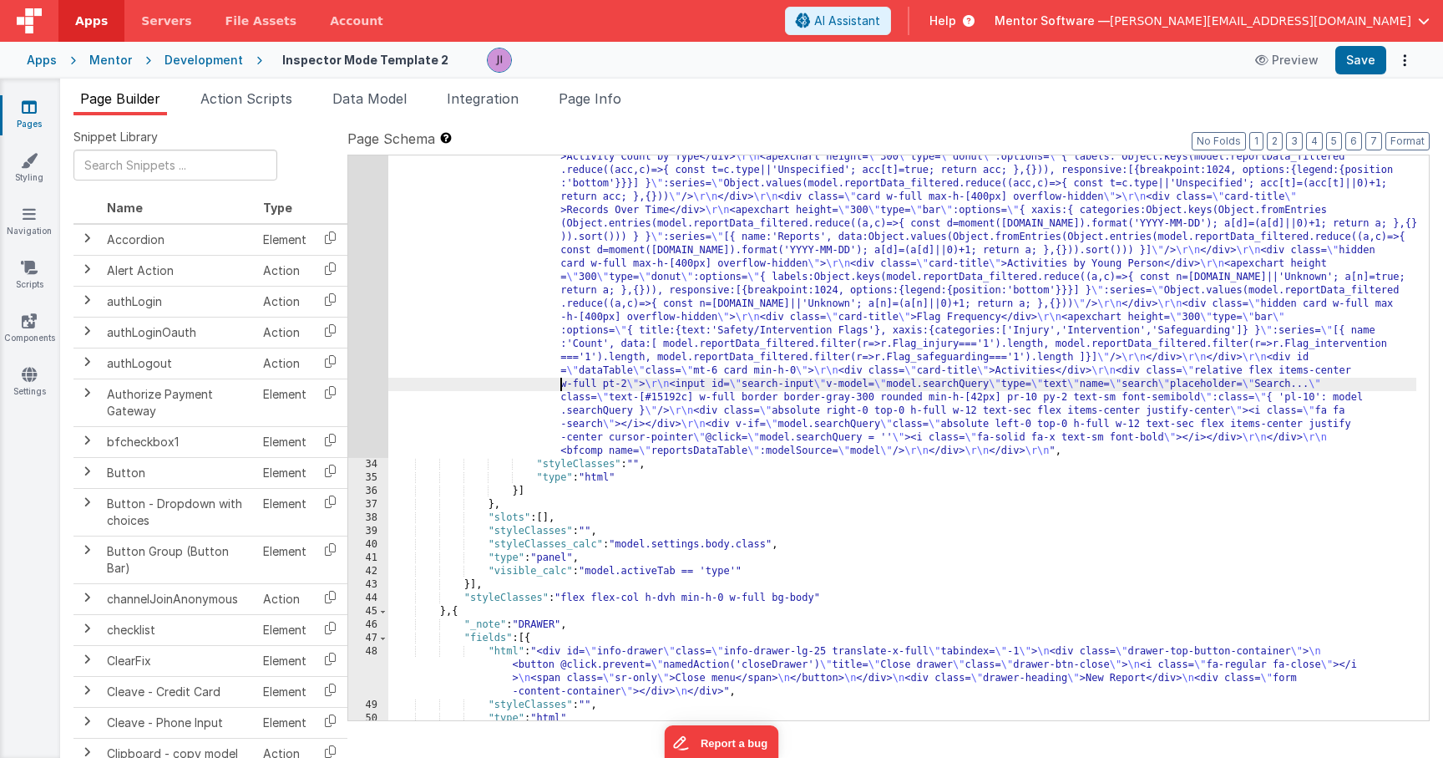
click at [554, 379] on div ""html" : "<div class= \" panel-whitexxx min-h-0 \" > \r\n <h1 class= \" hidden …" at bounding box center [902, 580] width 1028 height 912
click at [364, 356] on div "33" at bounding box center [368, 291] width 40 height 334
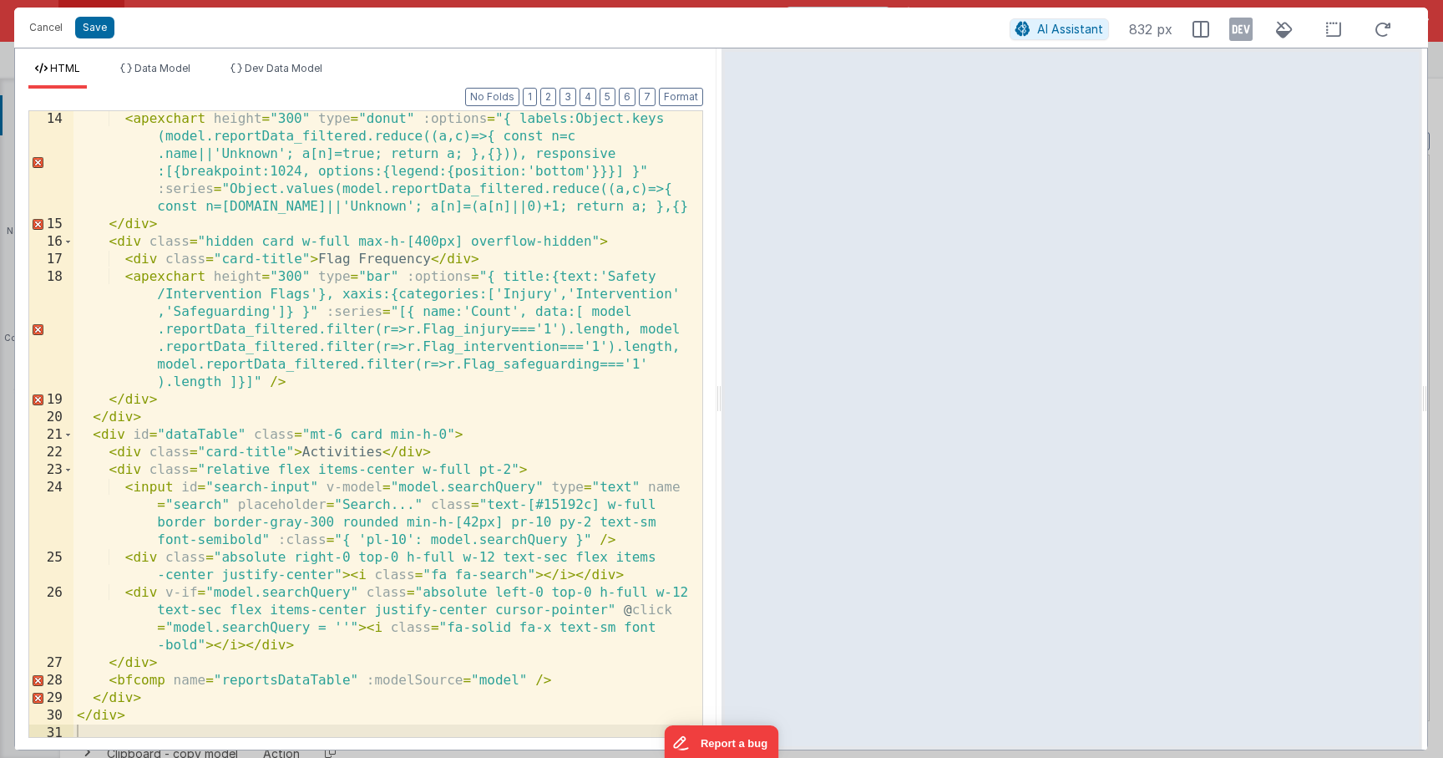
scroll to position [0, 0]
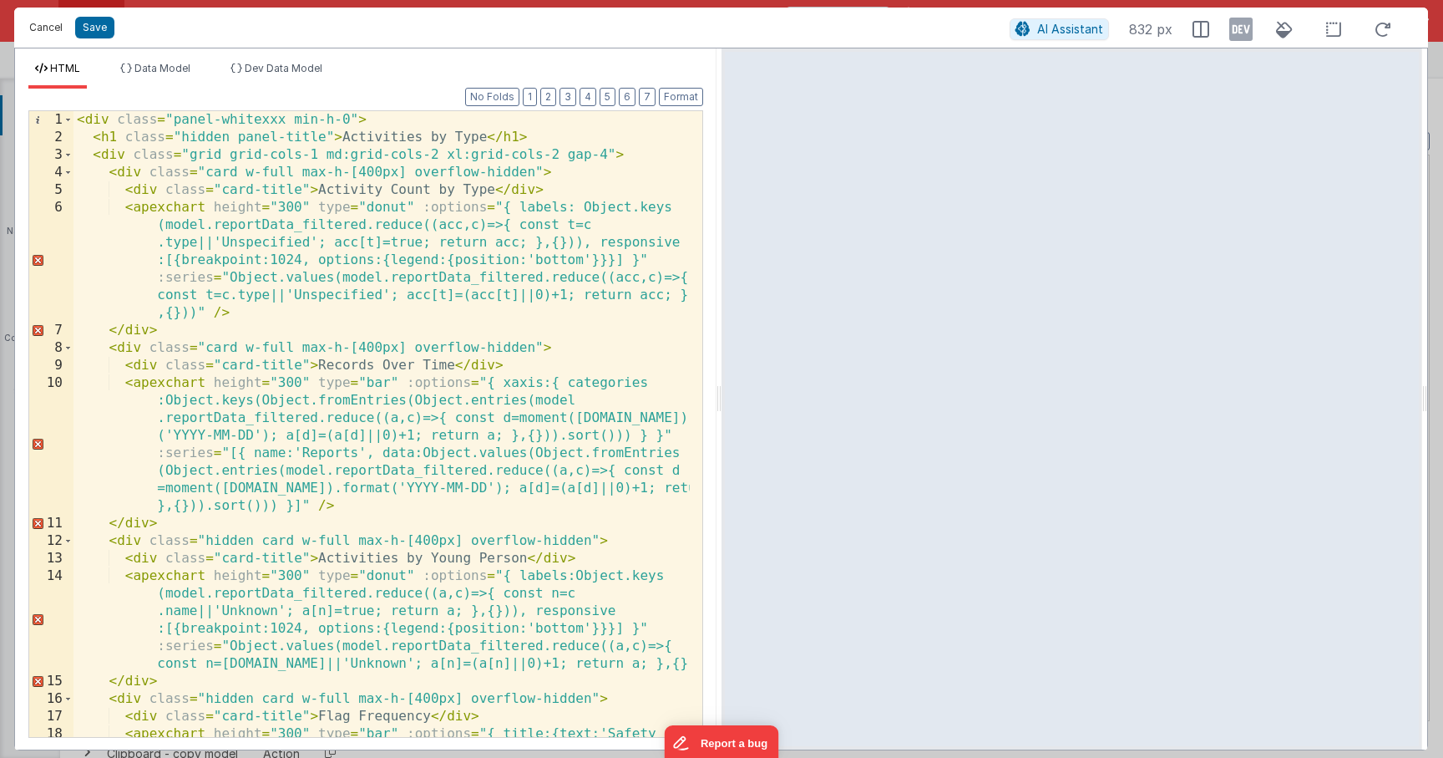
click at [33, 33] on button "Cancel" at bounding box center [46, 27] width 50 height 23
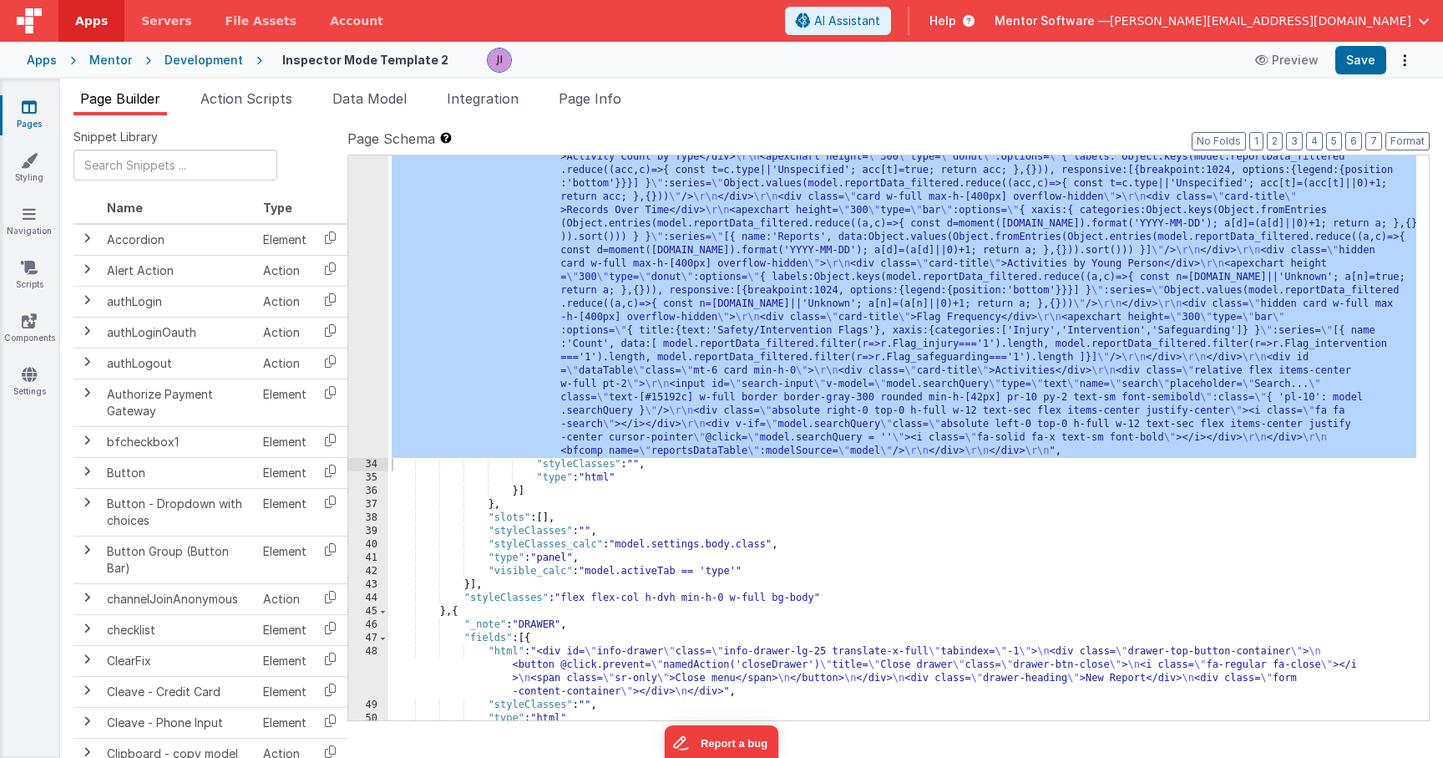
click at [756, 369] on div ""html" : "<div class= \" panel-whitexxx min-h-0 \" > \r\n <h1 class= \" hidden …" at bounding box center [902, 580] width 1028 height 912
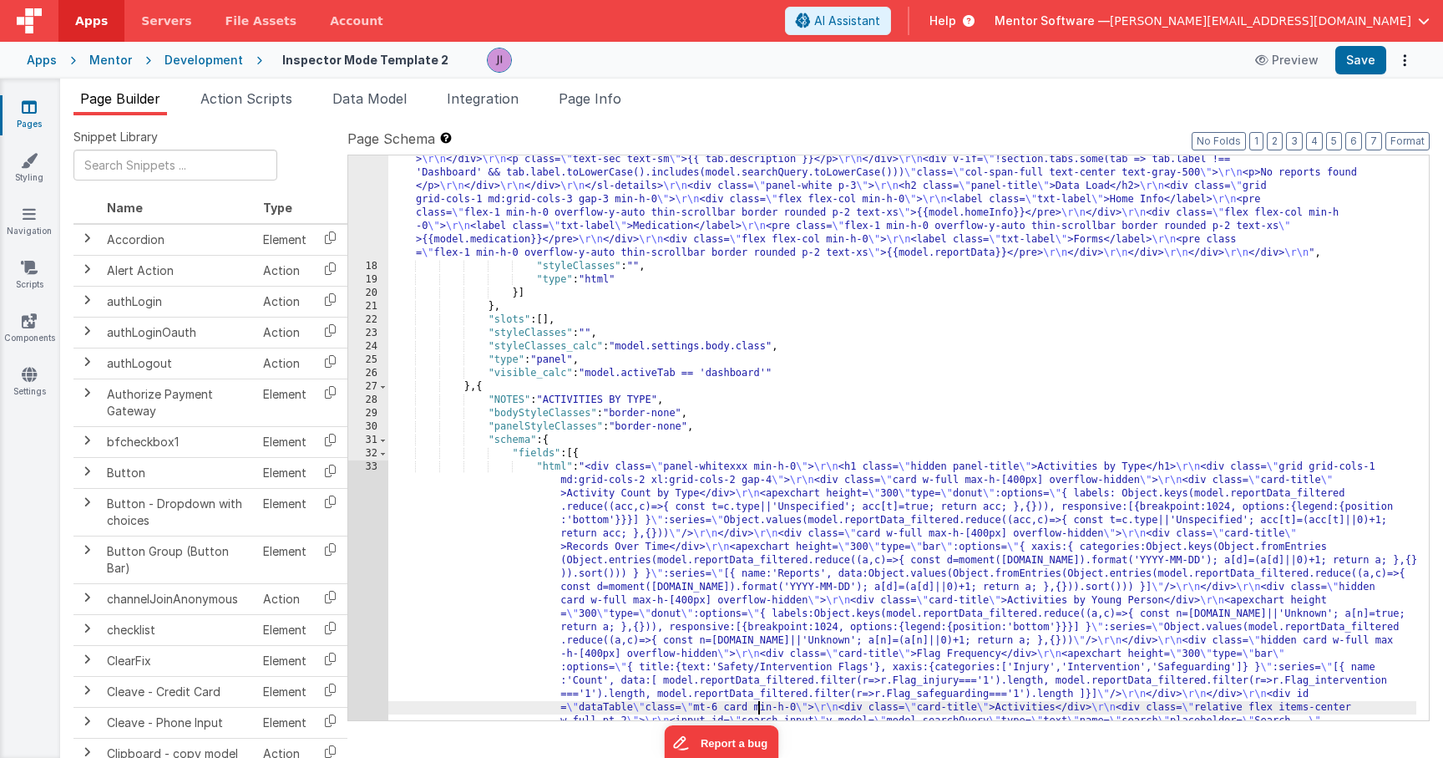
scroll to position [1999, 0]
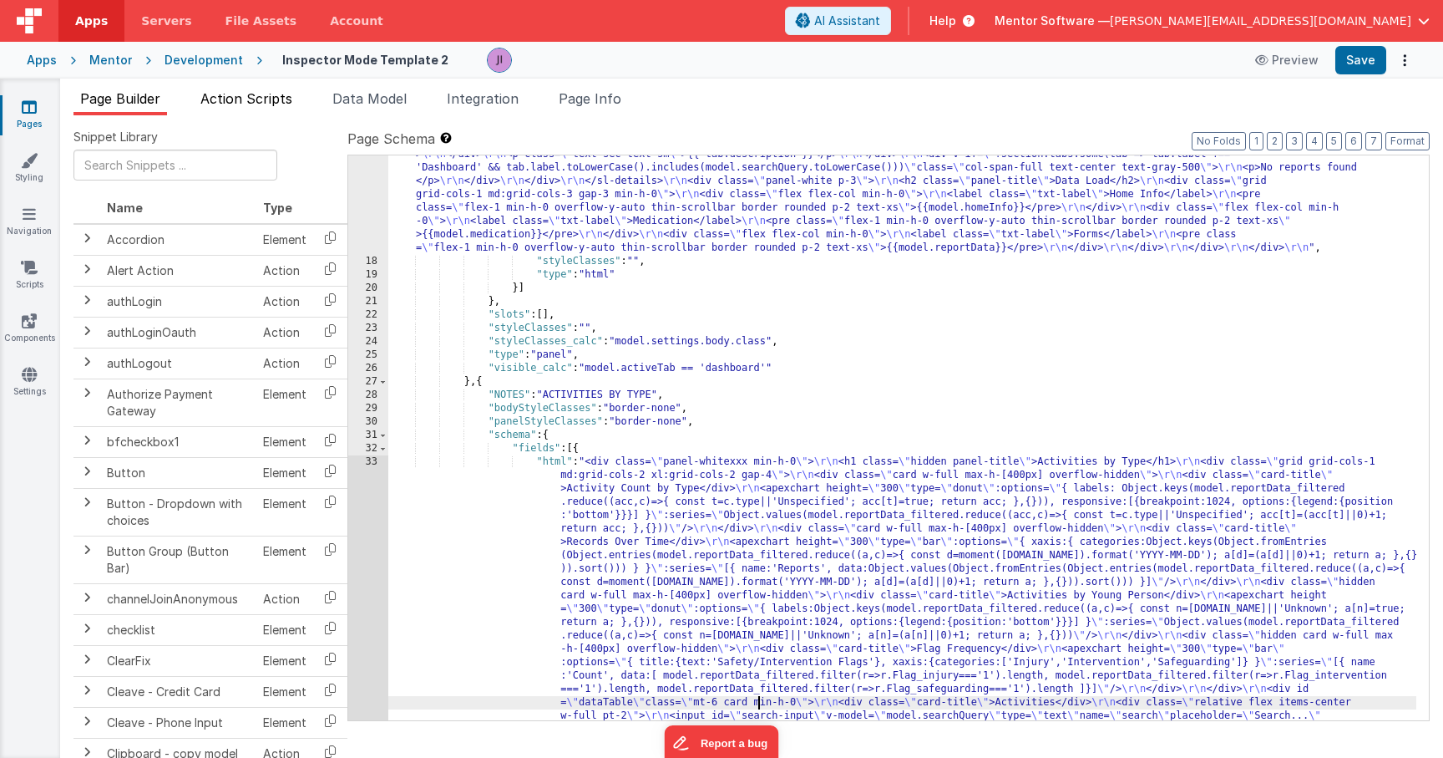
click at [249, 108] on li "Action Scripts" at bounding box center [246, 102] width 105 height 27
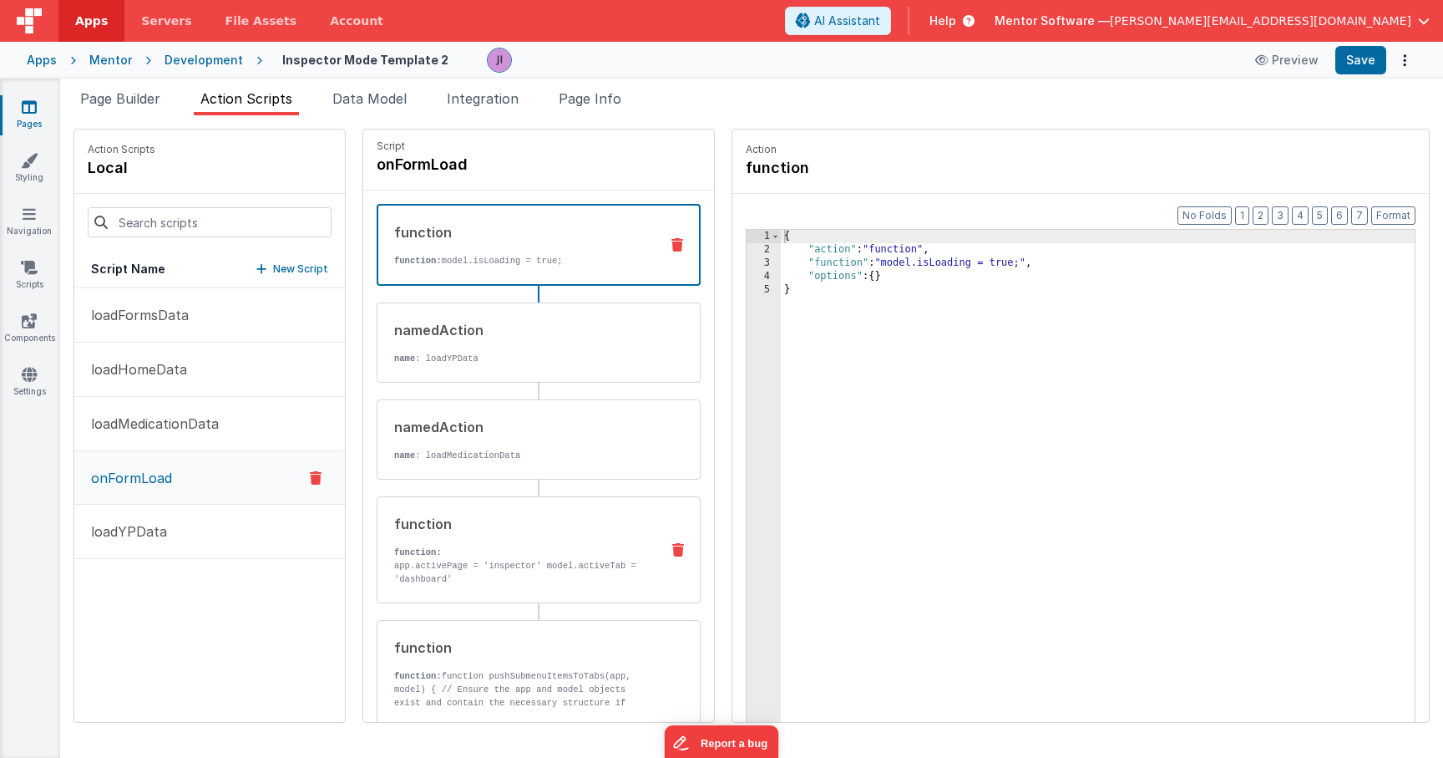
scroll to position [105, 0]
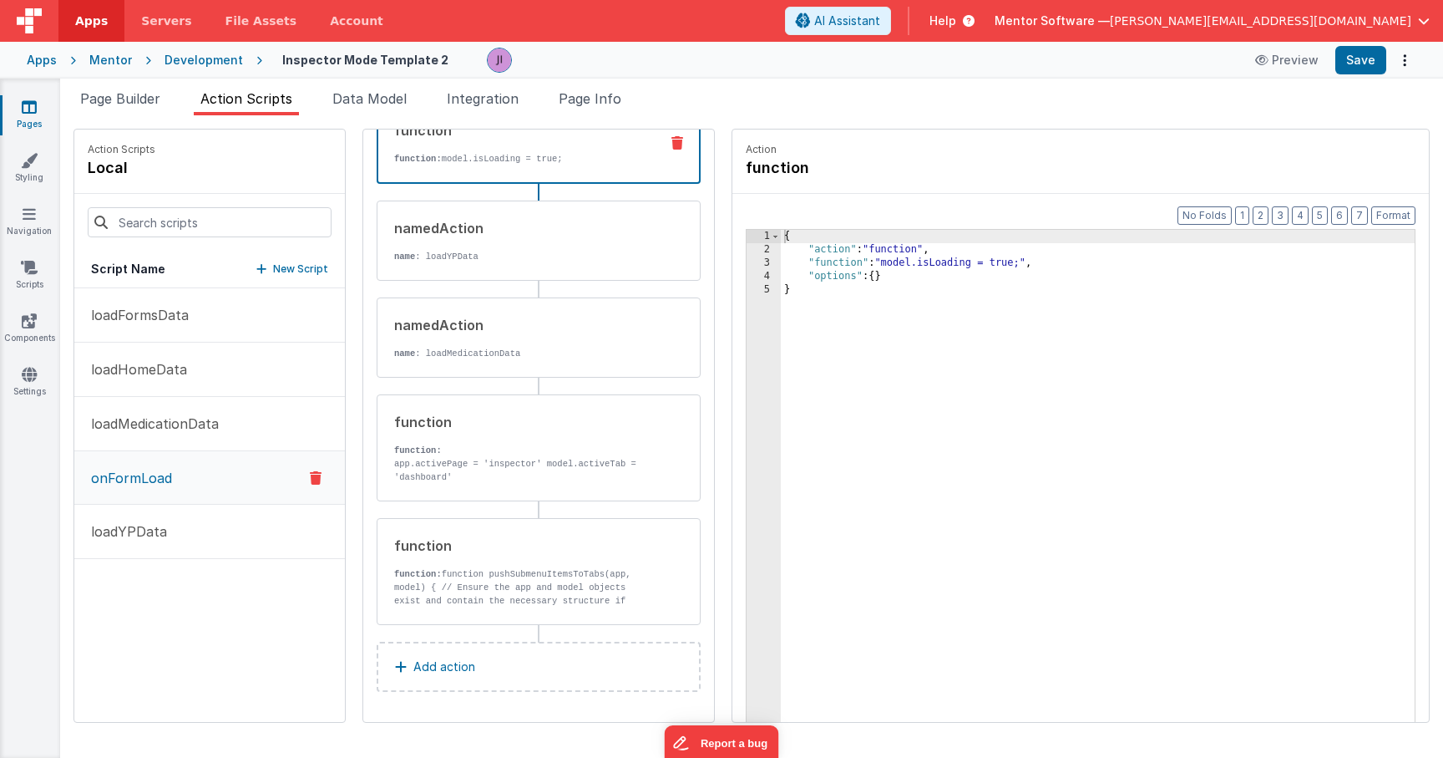
click at [445, 661] on p "Add action" at bounding box center [444, 667] width 62 height 20
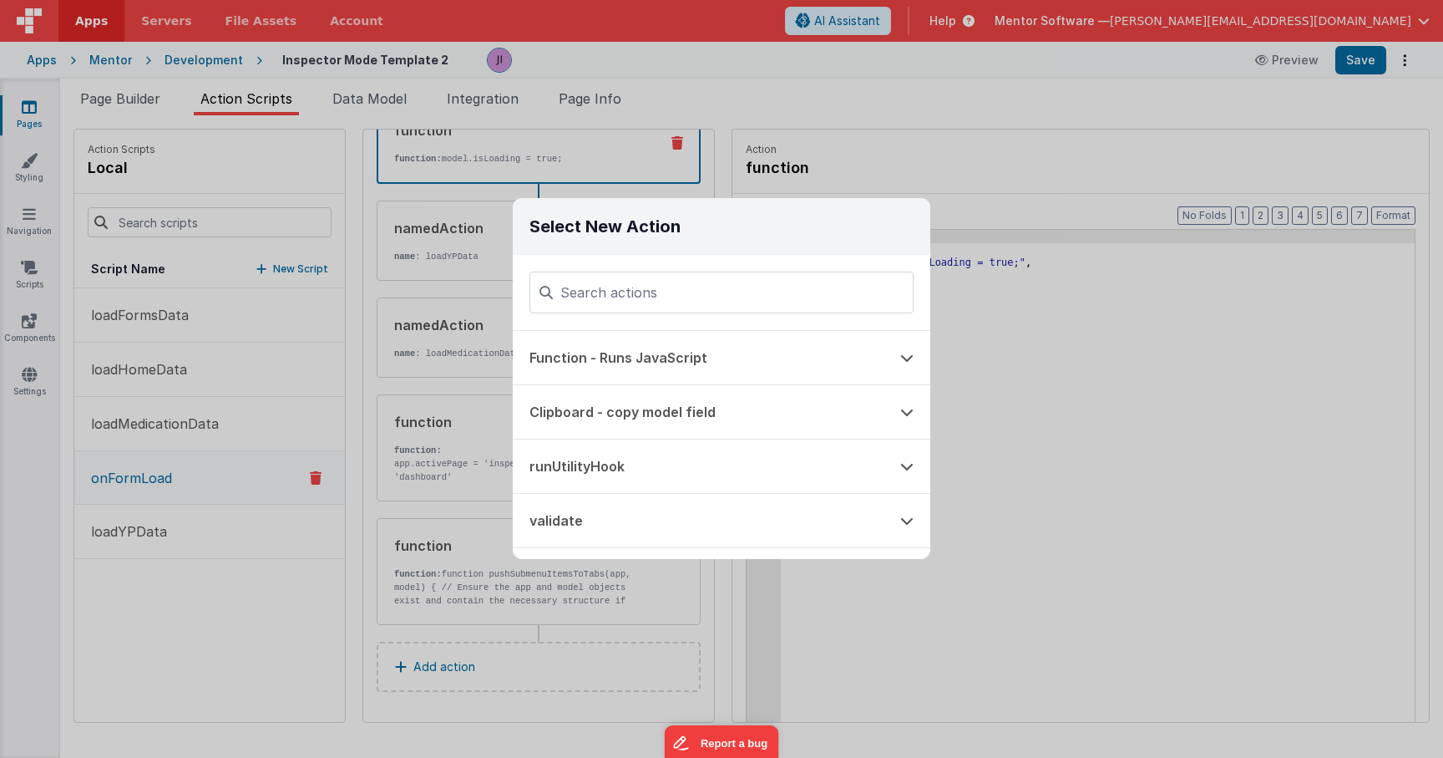
click at [997, 385] on div "Select New Action Function - Runs JavaScript Clipboard - copy model field runUt…" at bounding box center [721, 379] width 1443 height 758
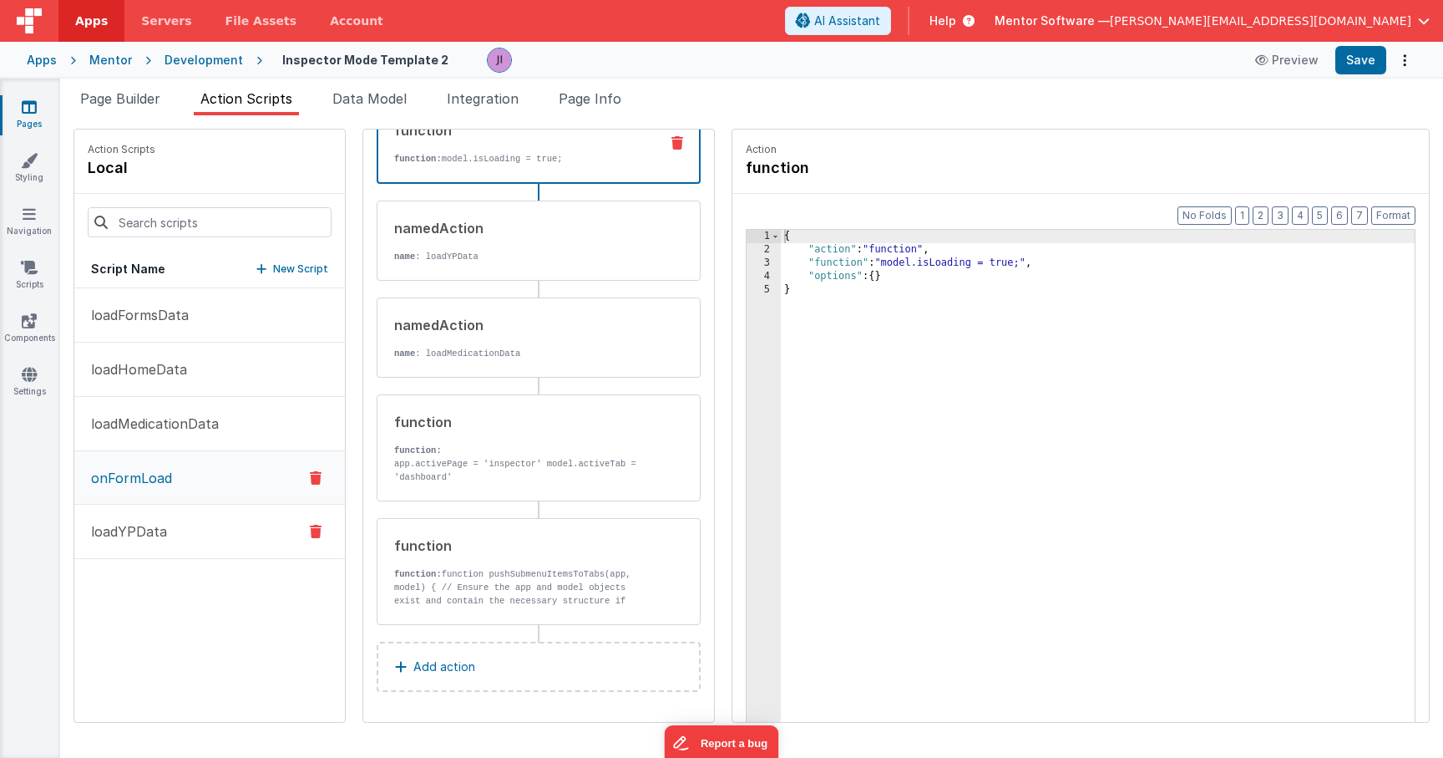
click at [173, 525] on button "loadYPData" at bounding box center [209, 532] width 271 height 54
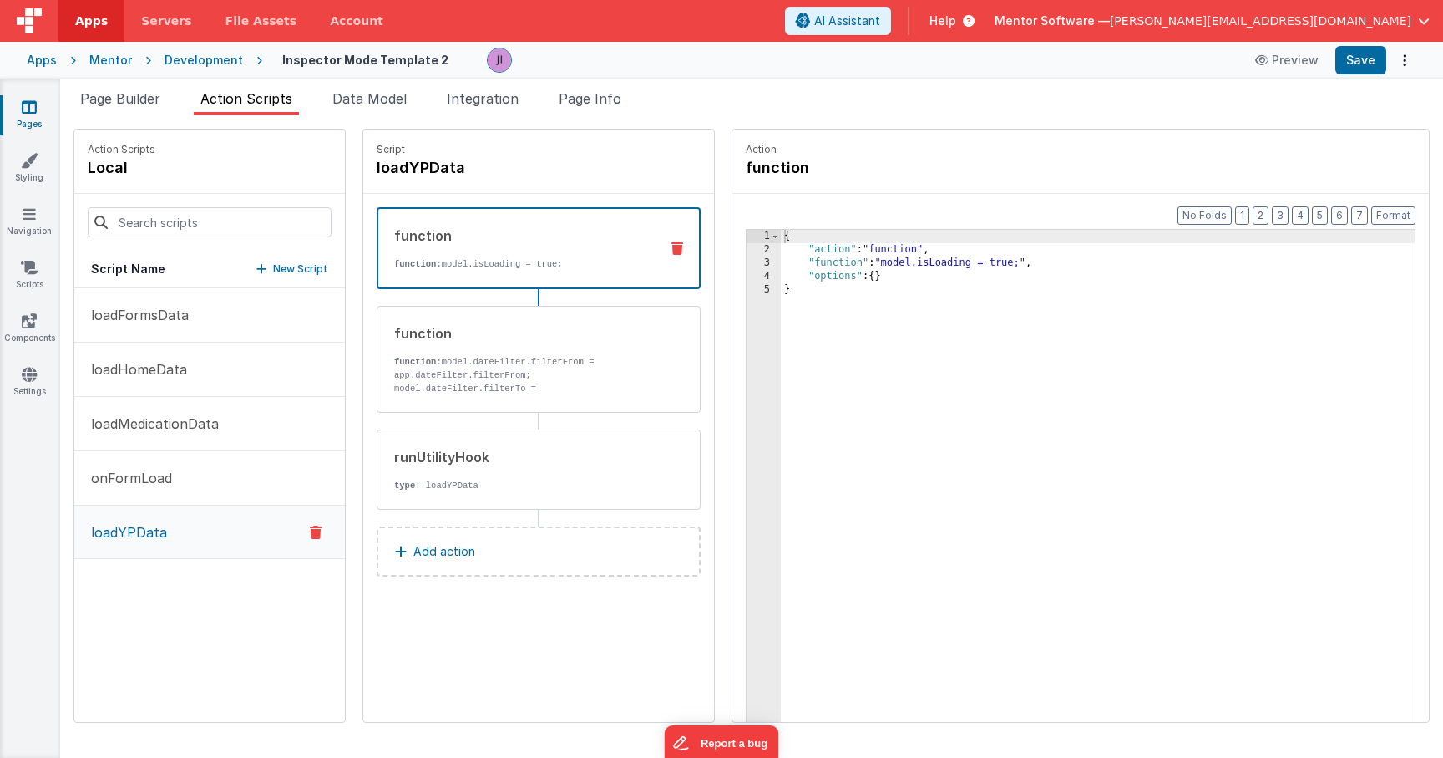
scroll to position [0, 0]
click at [194, 290] on button "loadFormsData" at bounding box center [209, 315] width 271 height 54
click at [441, 449] on div "runUtilityHook" at bounding box center [520, 457] width 252 height 20
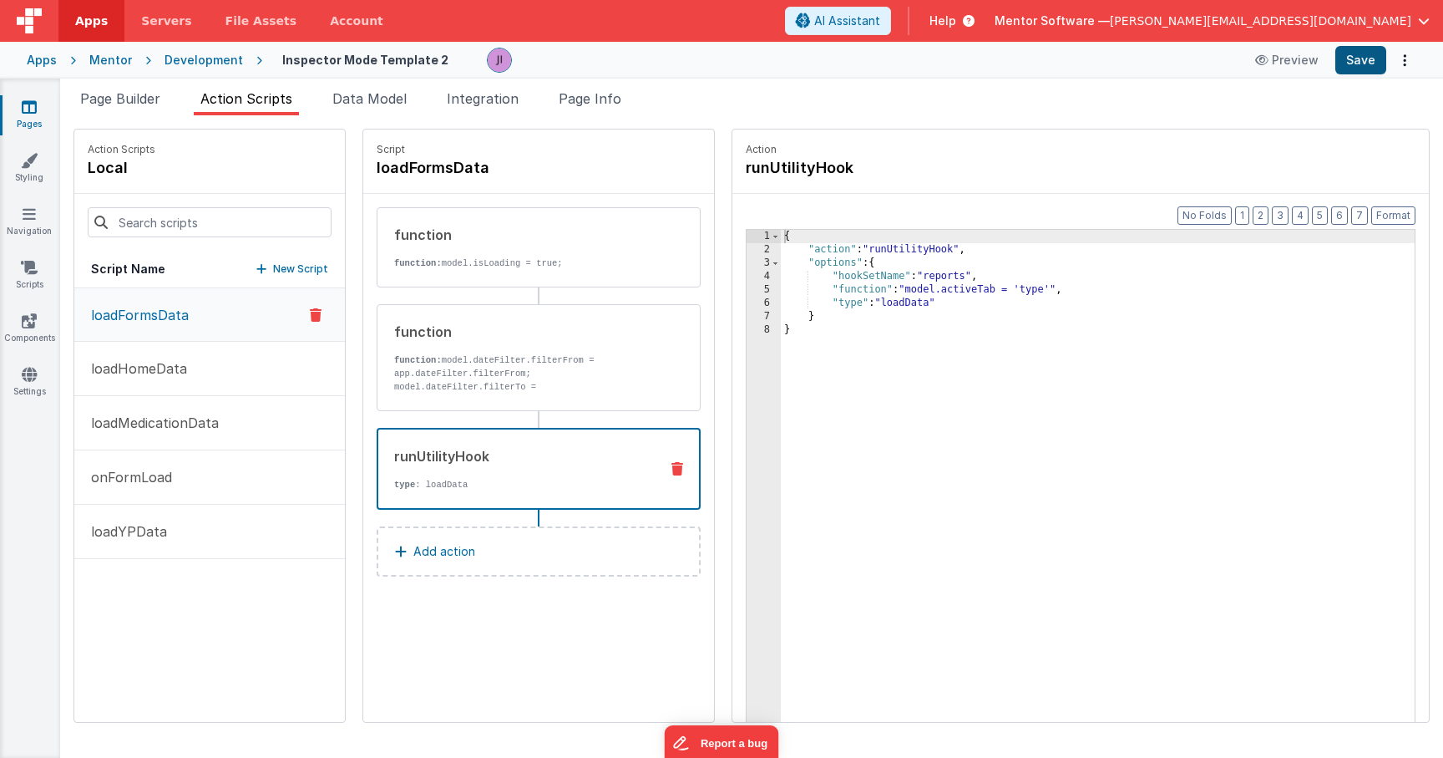
click at [1352, 64] on button "Save" at bounding box center [1361, 60] width 51 height 28
click at [183, 374] on p "loadHomeData" at bounding box center [134, 368] width 106 height 20
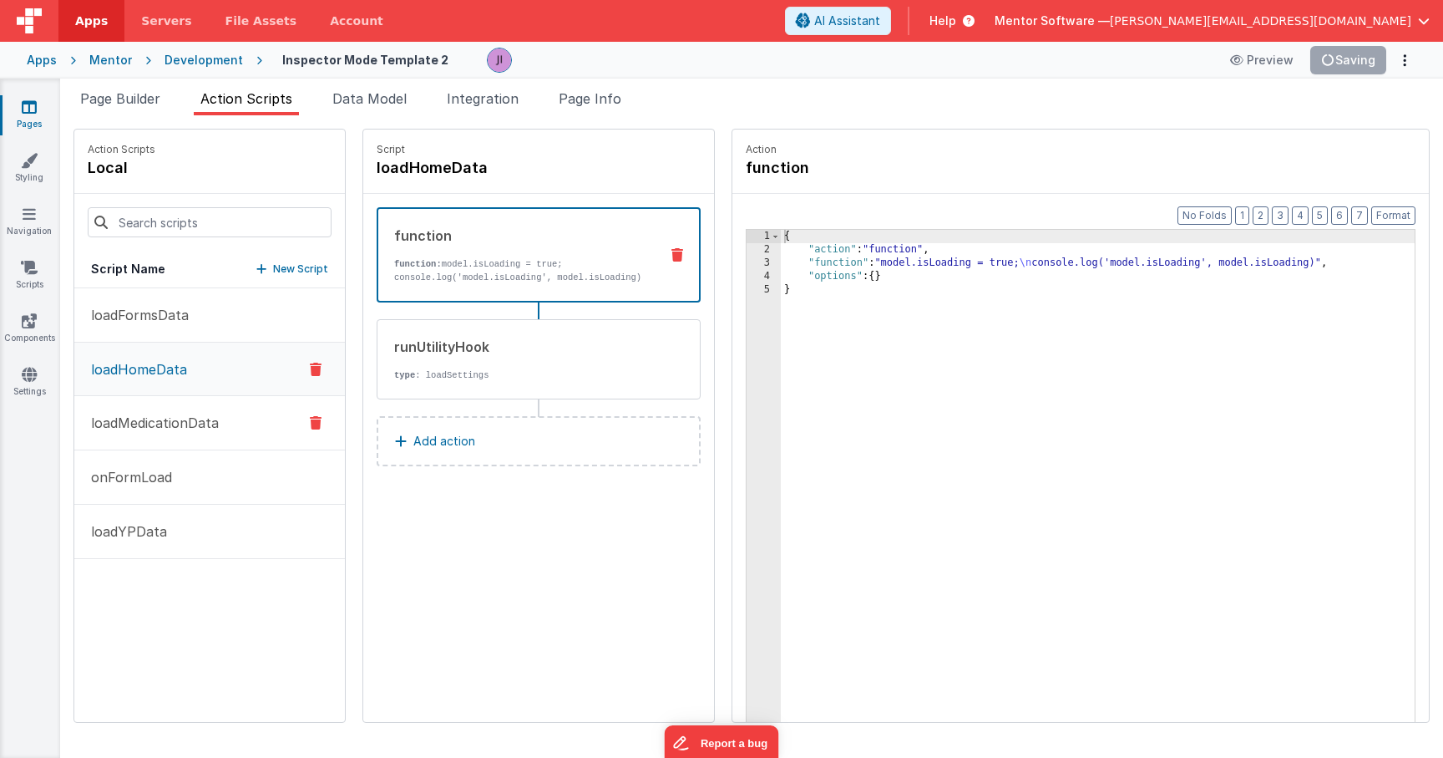
click at [190, 423] on p "loadMedicationData" at bounding box center [150, 423] width 138 height 20
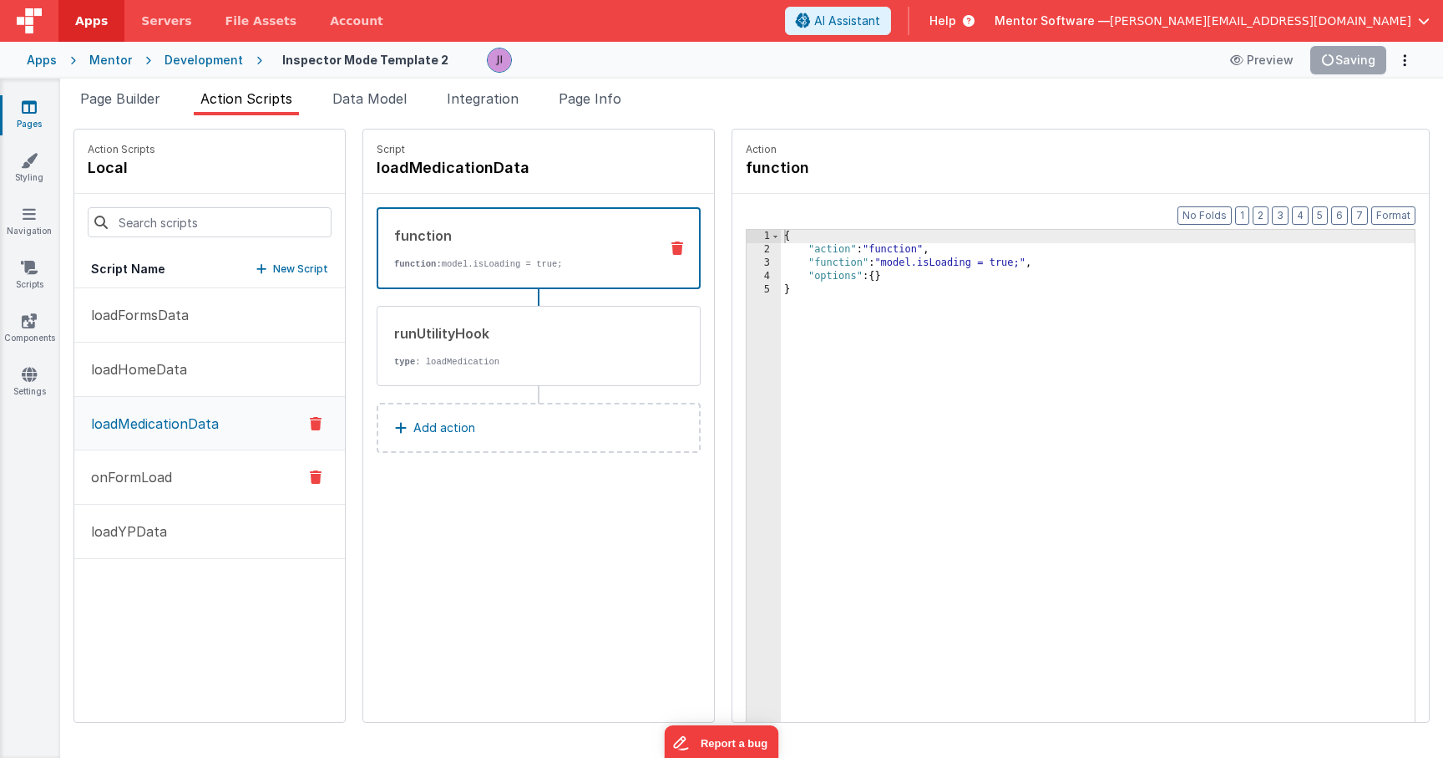
click at [190, 488] on button "onFormLoad" at bounding box center [209, 477] width 271 height 54
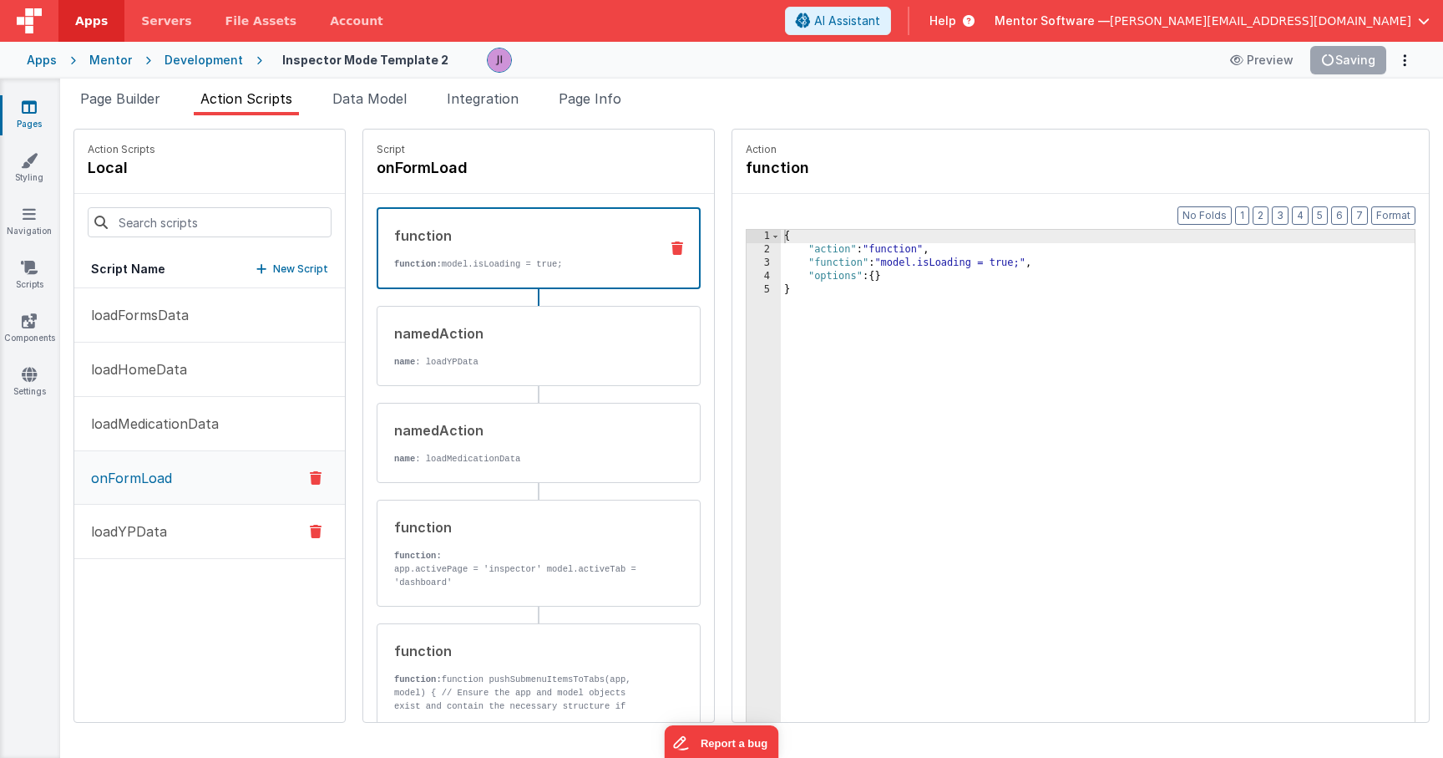
click at [195, 540] on button "loadYPData" at bounding box center [209, 532] width 271 height 54
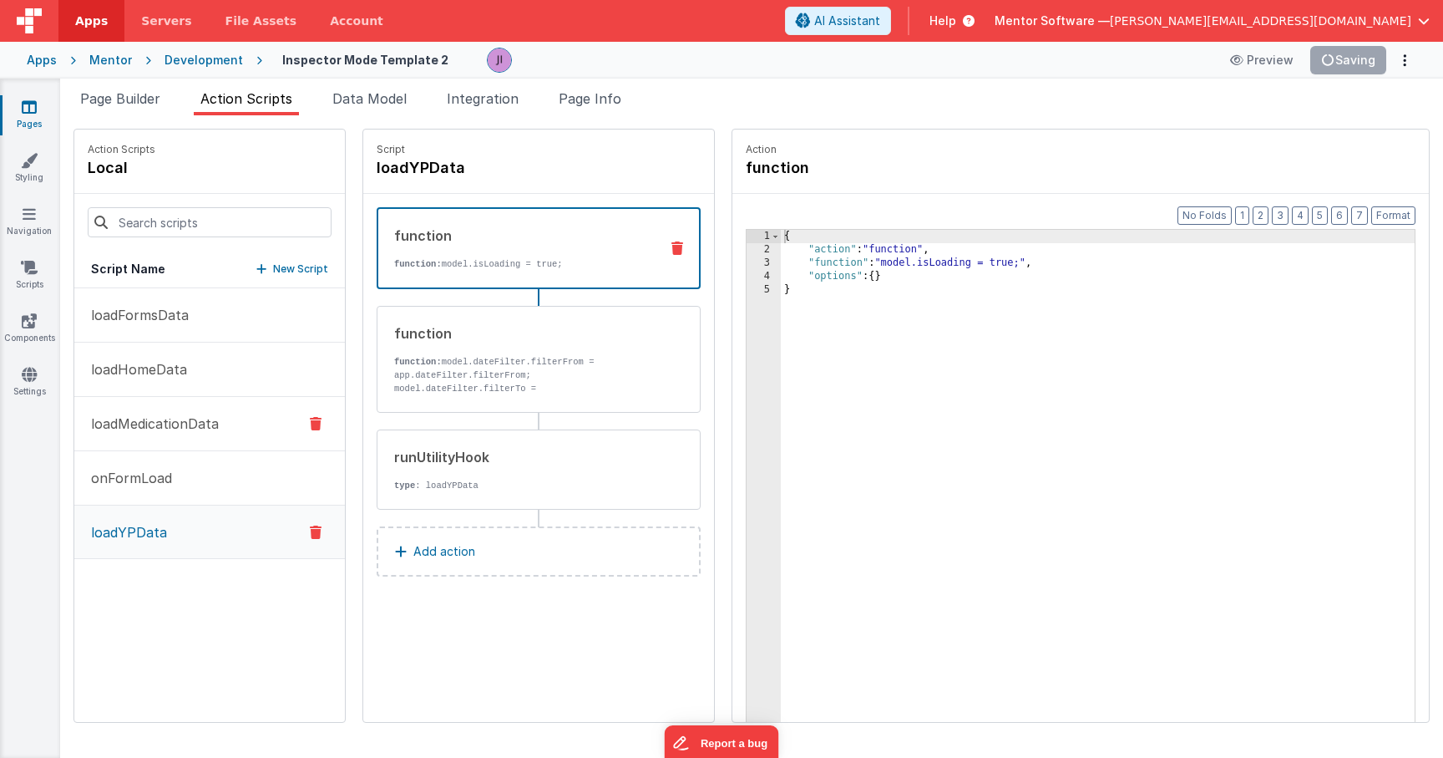
click at [215, 432] on p "loadMedicationData" at bounding box center [150, 423] width 138 height 20
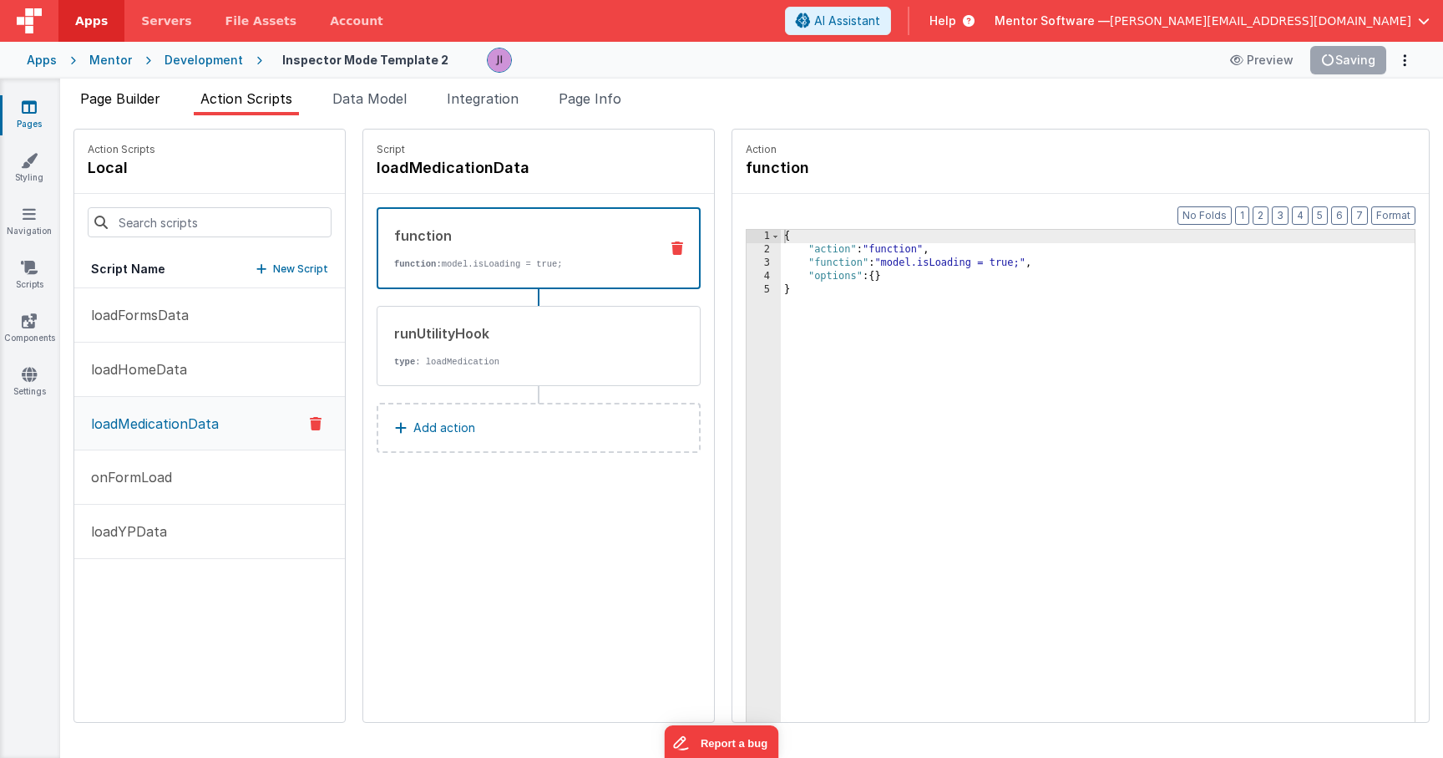
click at [148, 96] on span "Page Builder" at bounding box center [120, 98] width 80 height 17
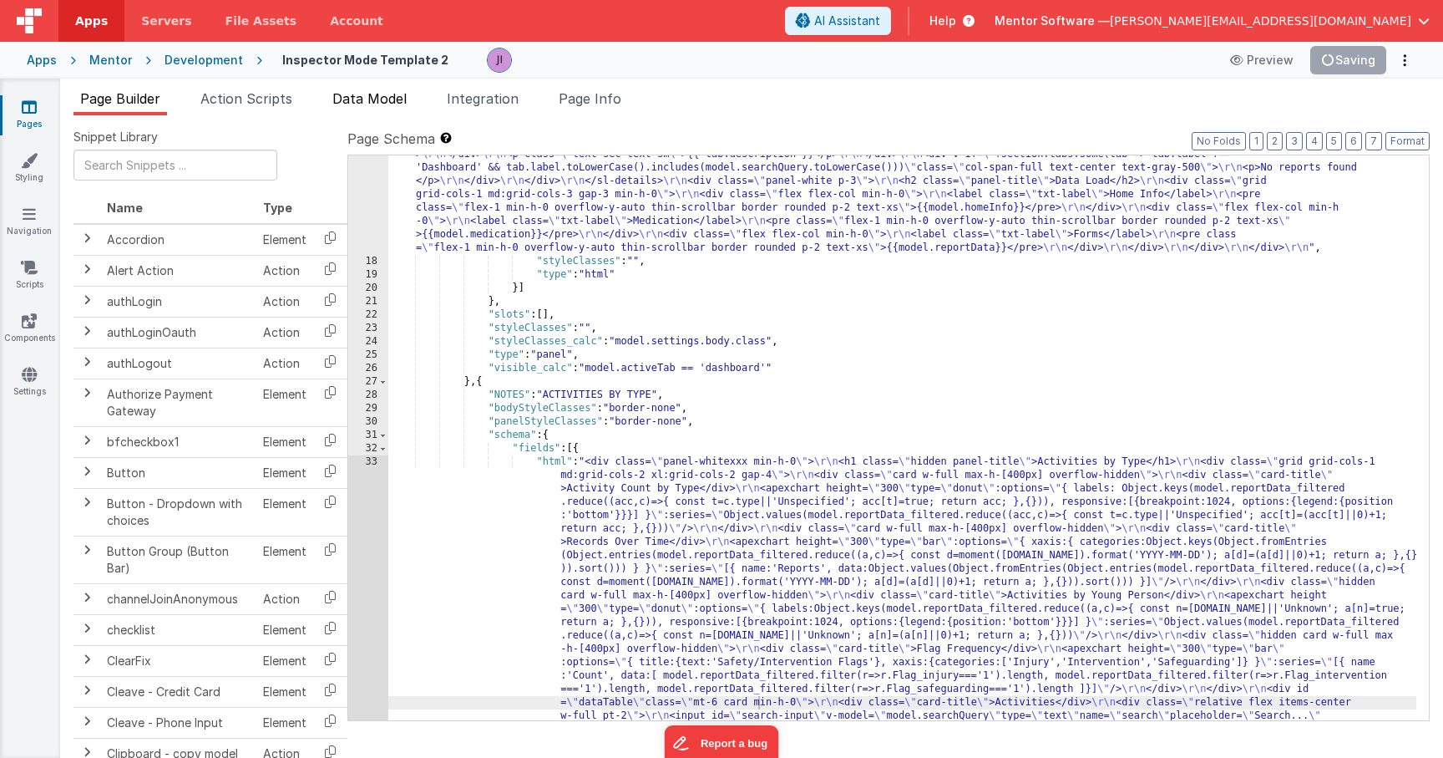
click at [348, 105] on span "Data Model" at bounding box center [369, 98] width 74 height 17
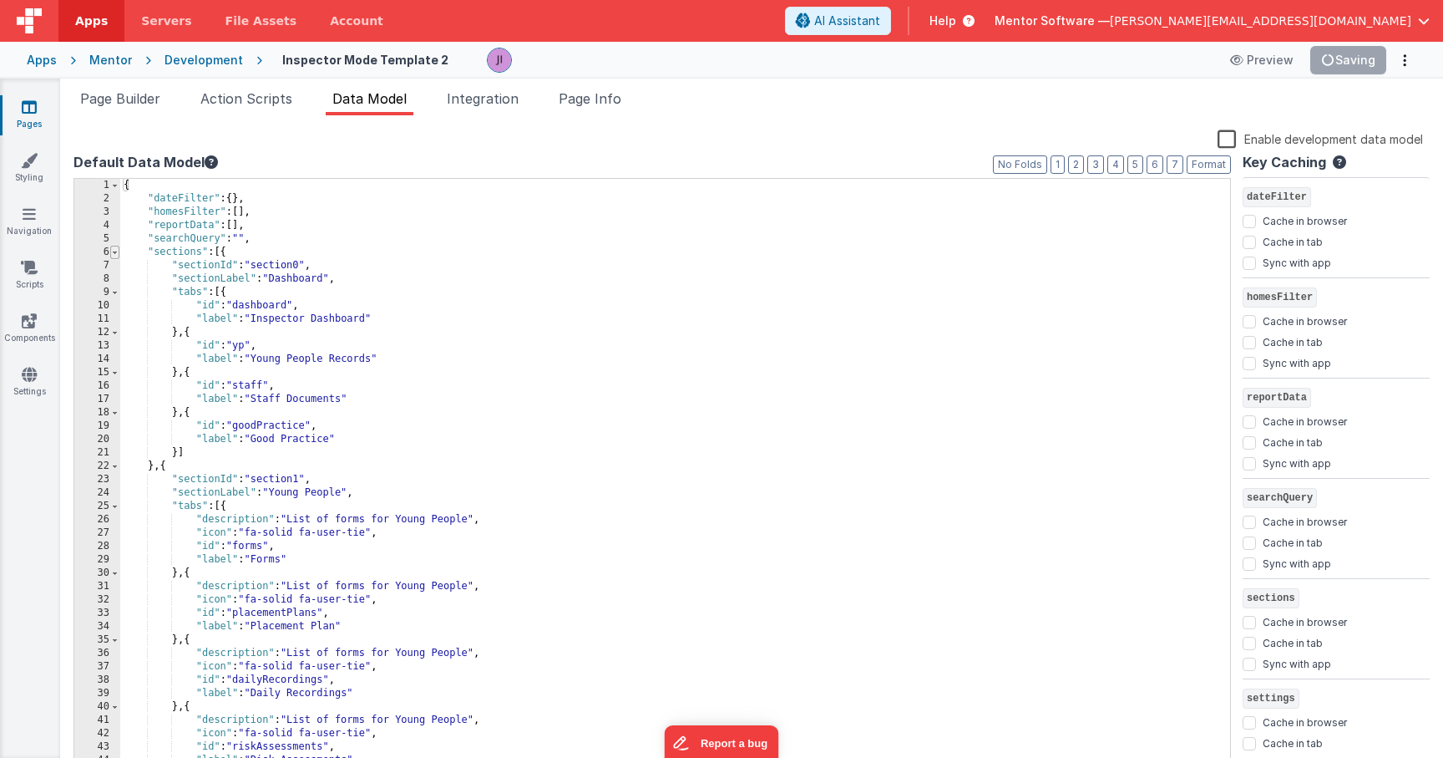
click at [111, 255] on span at bounding box center [114, 252] width 9 height 13
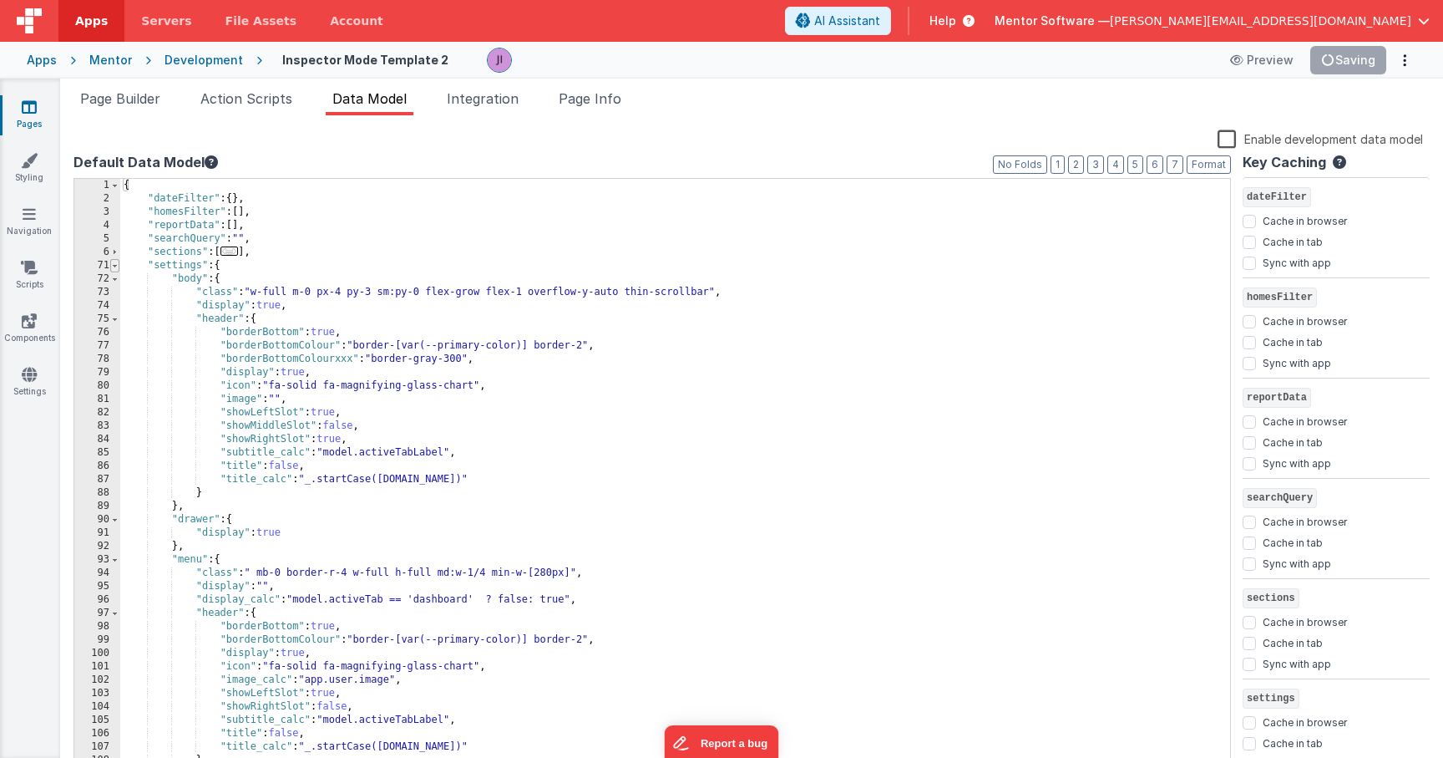
click at [114, 265] on span at bounding box center [114, 265] width 9 height 13
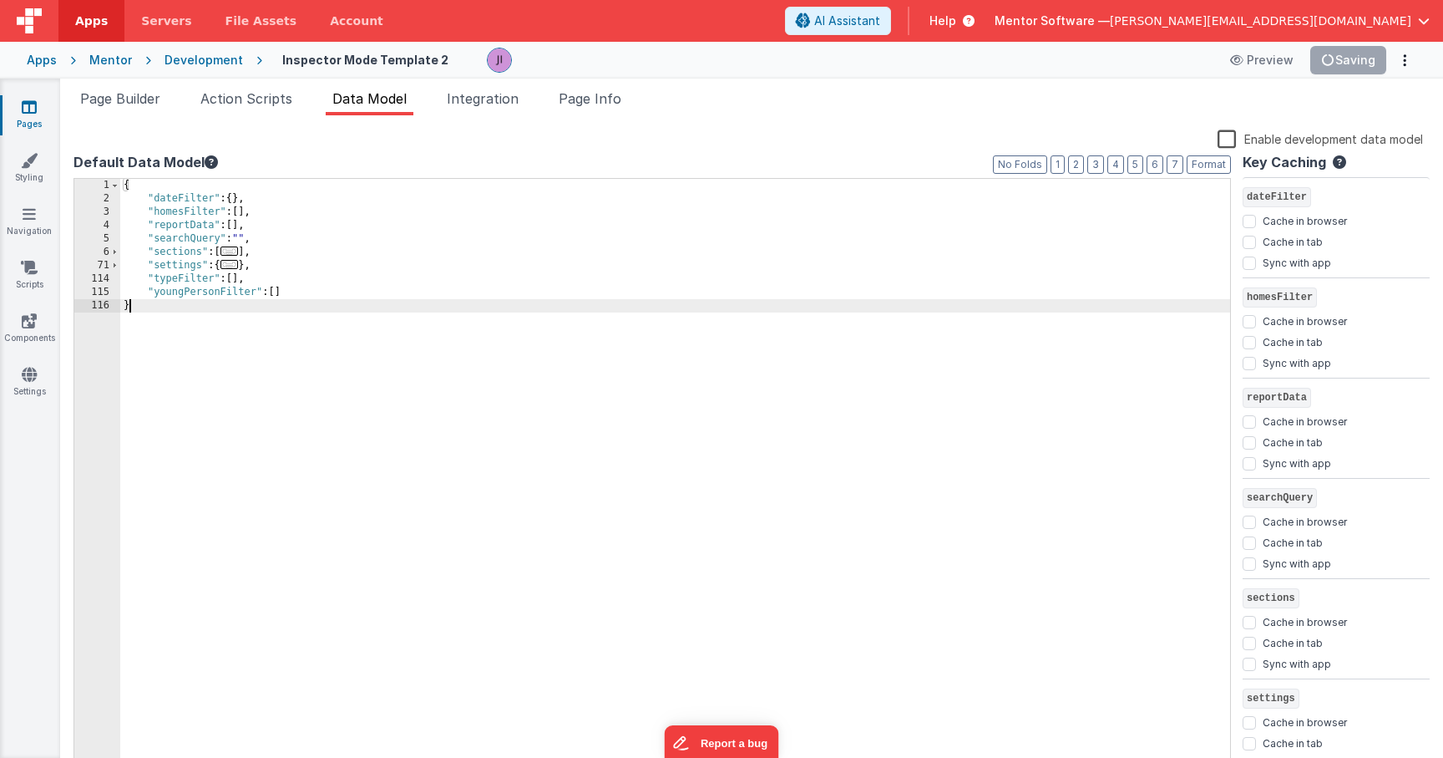
click at [327, 195] on div "{ "dateFilter" : { } , "homesFilter" : [ ] , "reportData" : [ ] , "searchQuery"…" at bounding box center [675, 488] width 1110 height 619
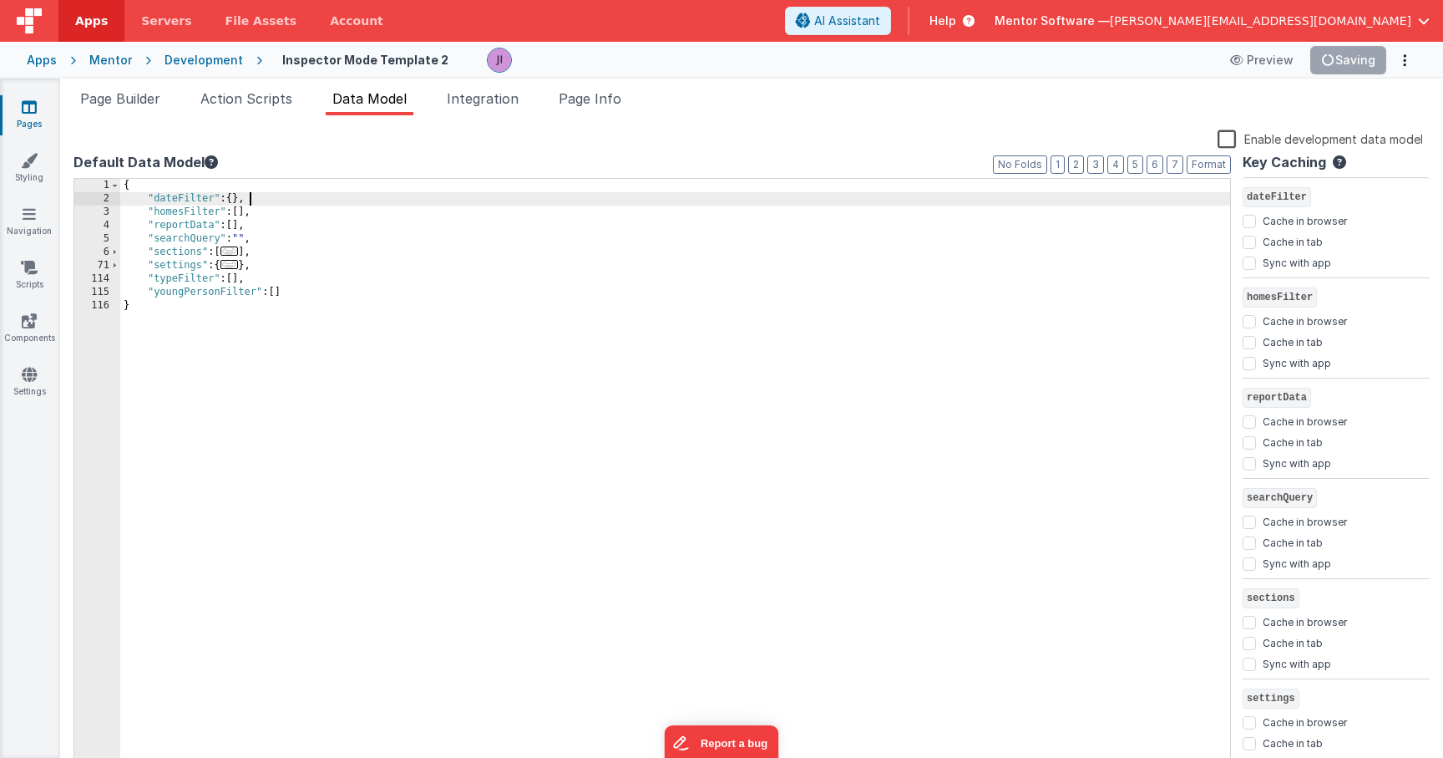
click at [320, 185] on div "{ "dateFilter" : { } , "homesFilter" : [ ] , "reportData" : [ ] , "searchQuery"…" at bounding box center [675, 488] width 1110 height 619
click at [1347, 76] on div "Apps Mentor Development Inspector Mode Template 2 Preview Save" at bounding box center [721, 60] width 1443 height 37
click at [1352, 71] on button "Save" at bounding box center [1361, 60] width 51 height 28
click at [600, 288] on div "{ "activeTab" : "dashboard" , "dateFilter" : { } , "homesFilter" : [ ] , "repor…" at bounding box center [675, 488] width 1110 height 619
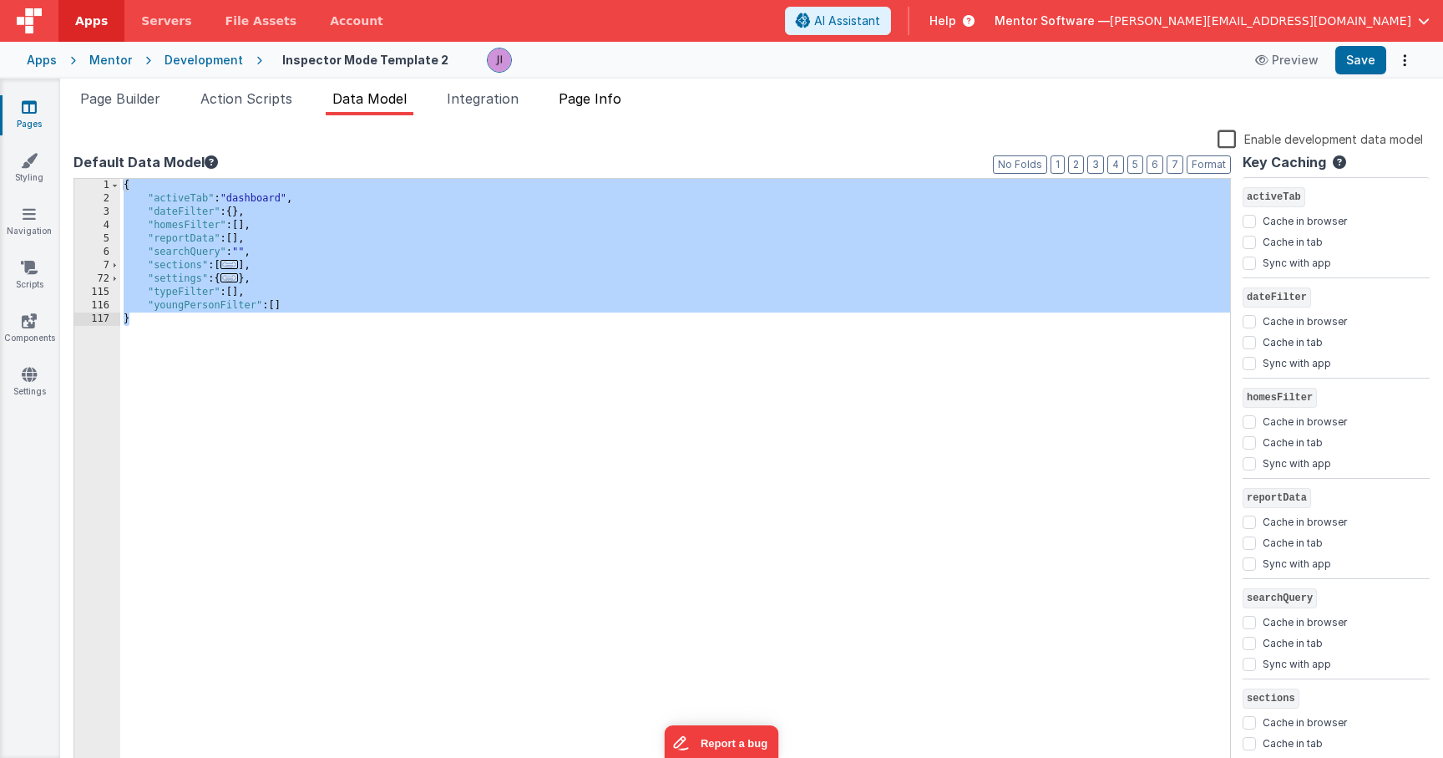
drag, startPoint x: 571, startPoint y: 118, endPoint x: 599, endPoint y: 106, distance: 29.9
click at [572, 118] on div "Snippet Library Name Type Accordion Element Alert Action Action authLogin Actio…" at bounding box center [751, 449] width 1383 height 669
click at [599, 105] on span "Page Info" at bounding box center [590, 98] width 63 height 17
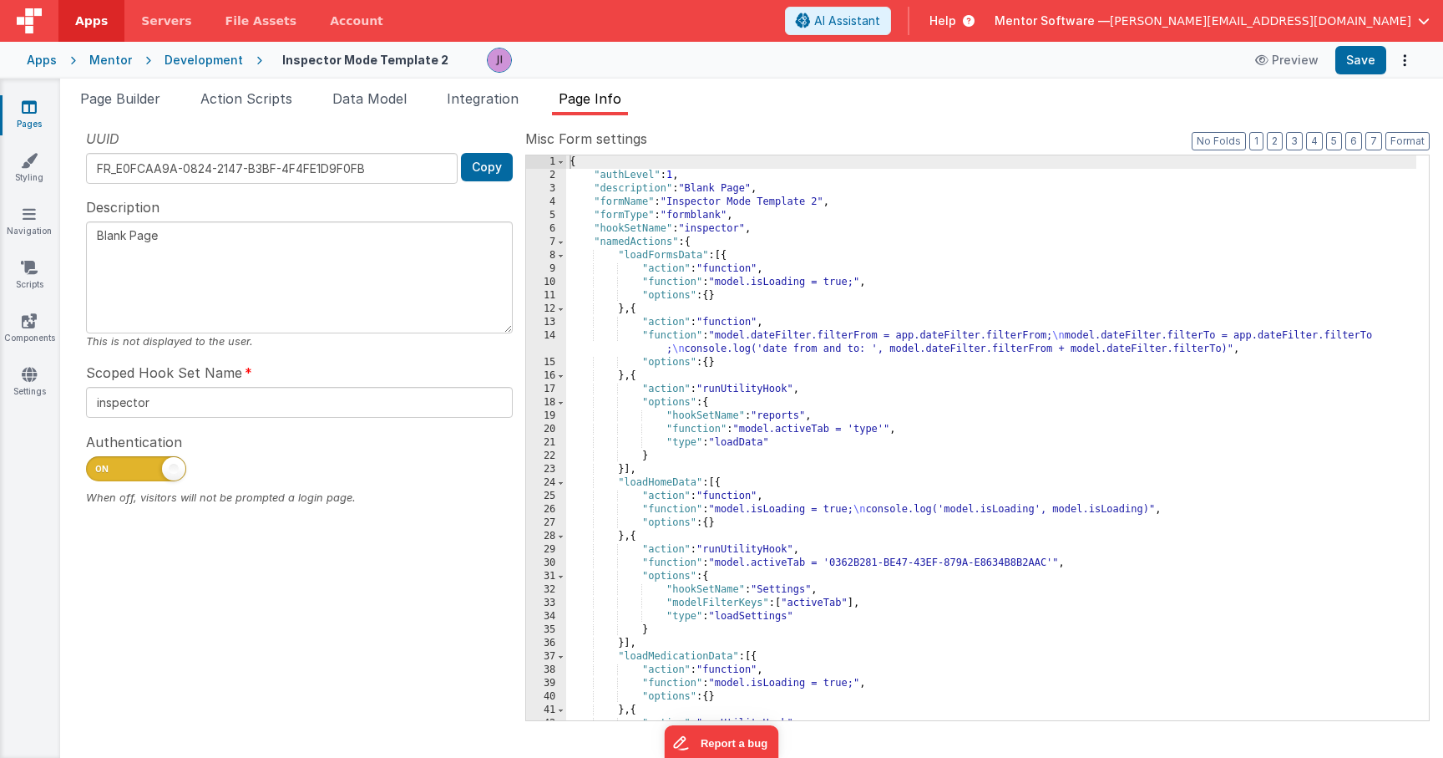
click at [915, 355] on div "{ "authLevel" : 1 , "description" : "Blank Page" , "formName" : "Inspector Mode…" at bounding box center [991, 450] width 850 height 591
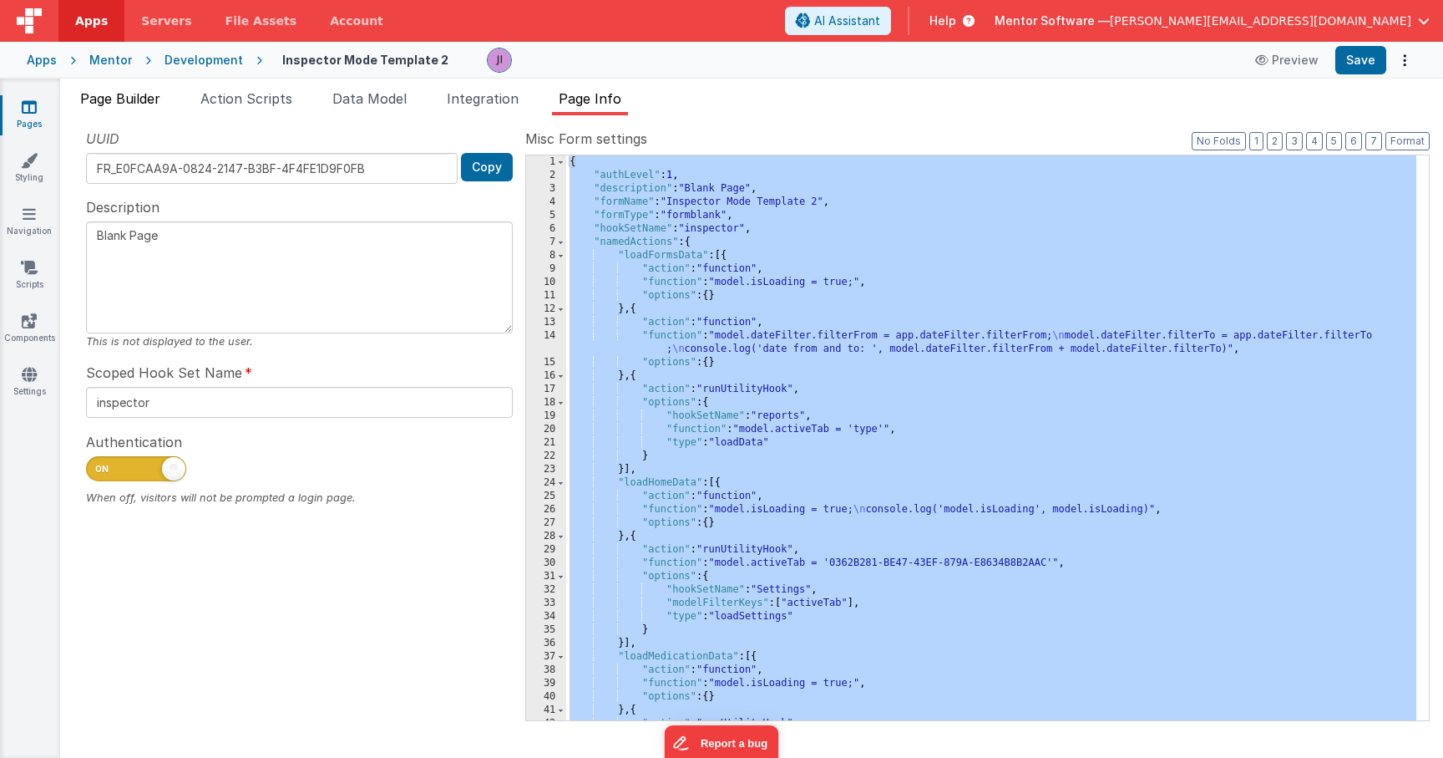
click at [134, 113] on li "Page Builder" at bounding box center [121, 102] width 94 height 27
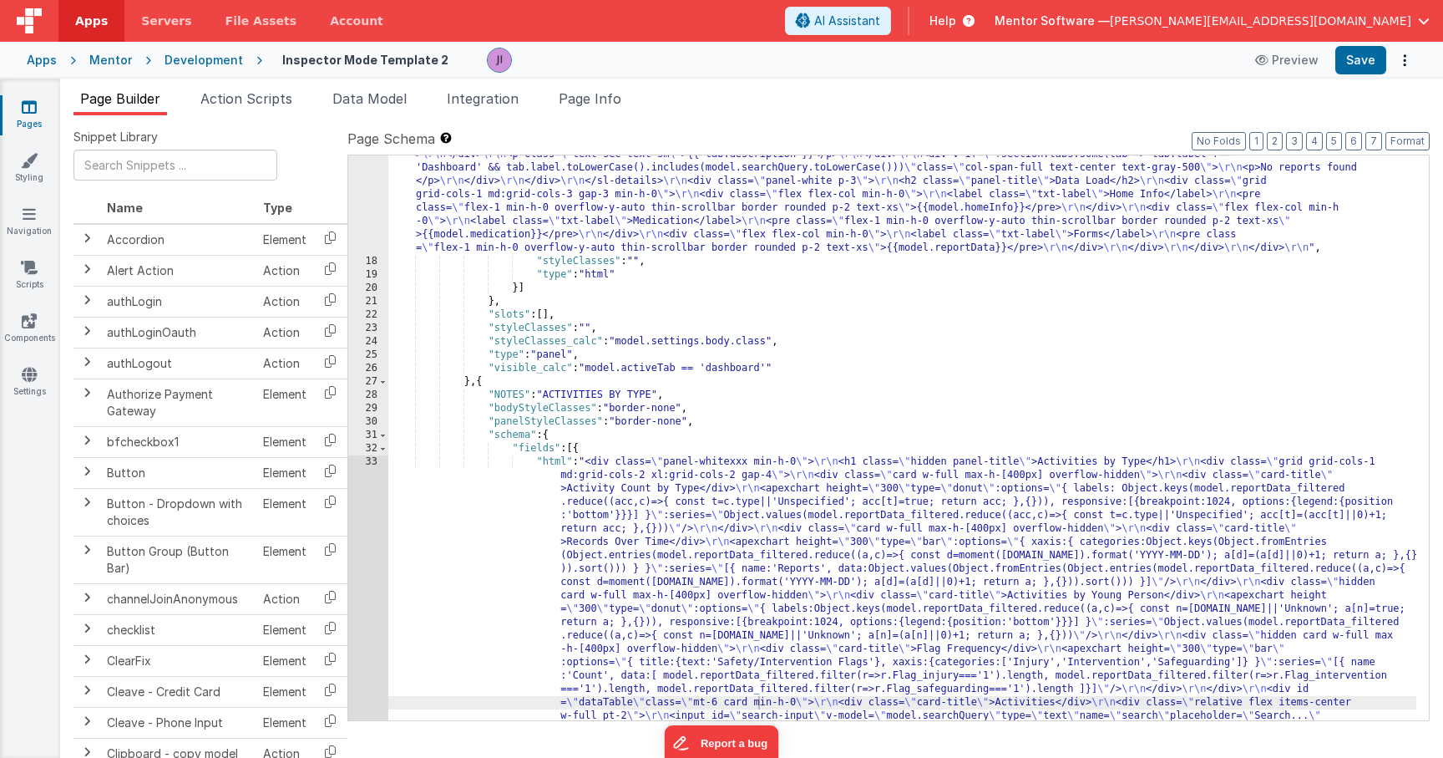
click at [659, 363] on div ""html" : "<div class= \" flex flex-col gap-4 min-h-0 \" > \r\n <h1 class= \" te…" at bounding box center [902, 490] width 1028 height 1327
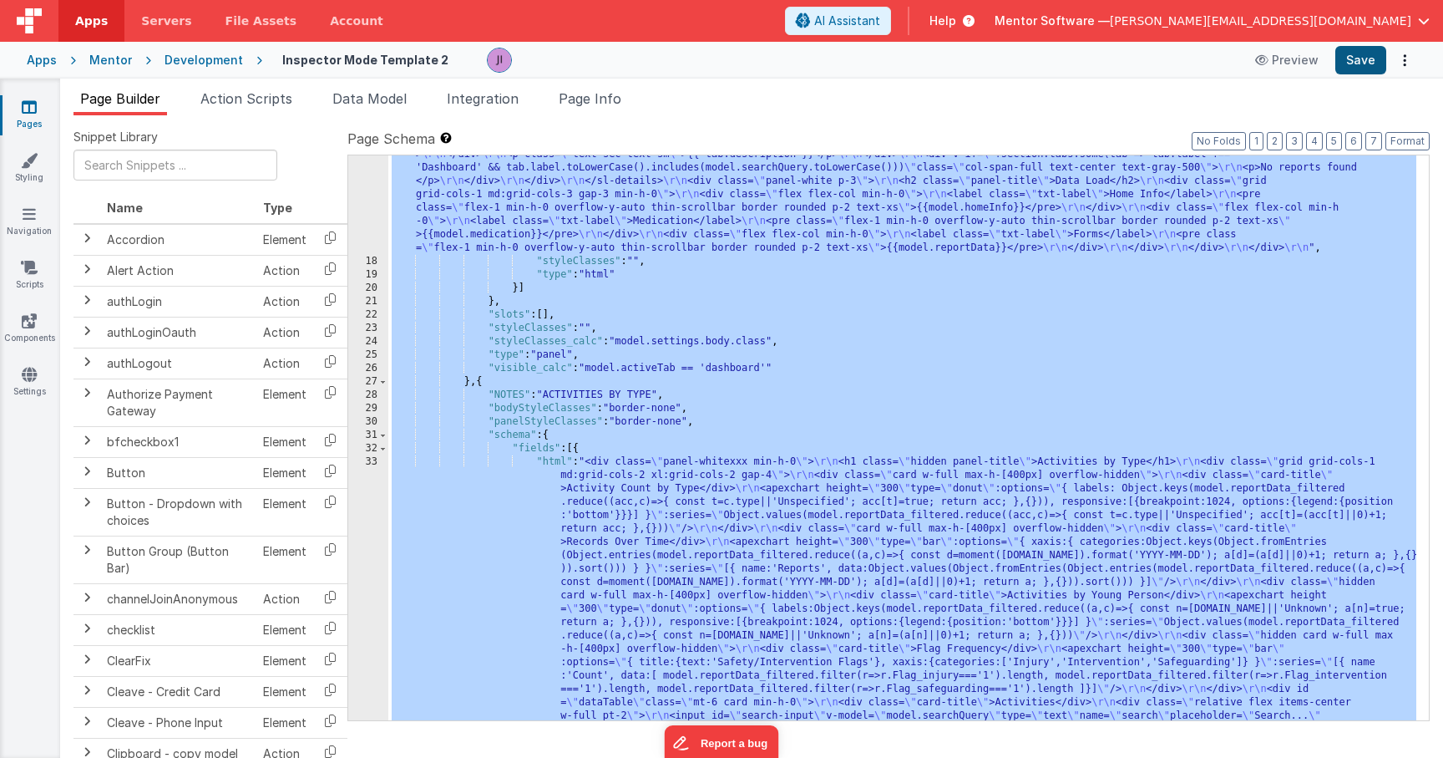
click at [1359, 63] on button "Save" at bounding box center [1361, 60] width 51 height 28
